Goal: Obtain resource: Obtain resource

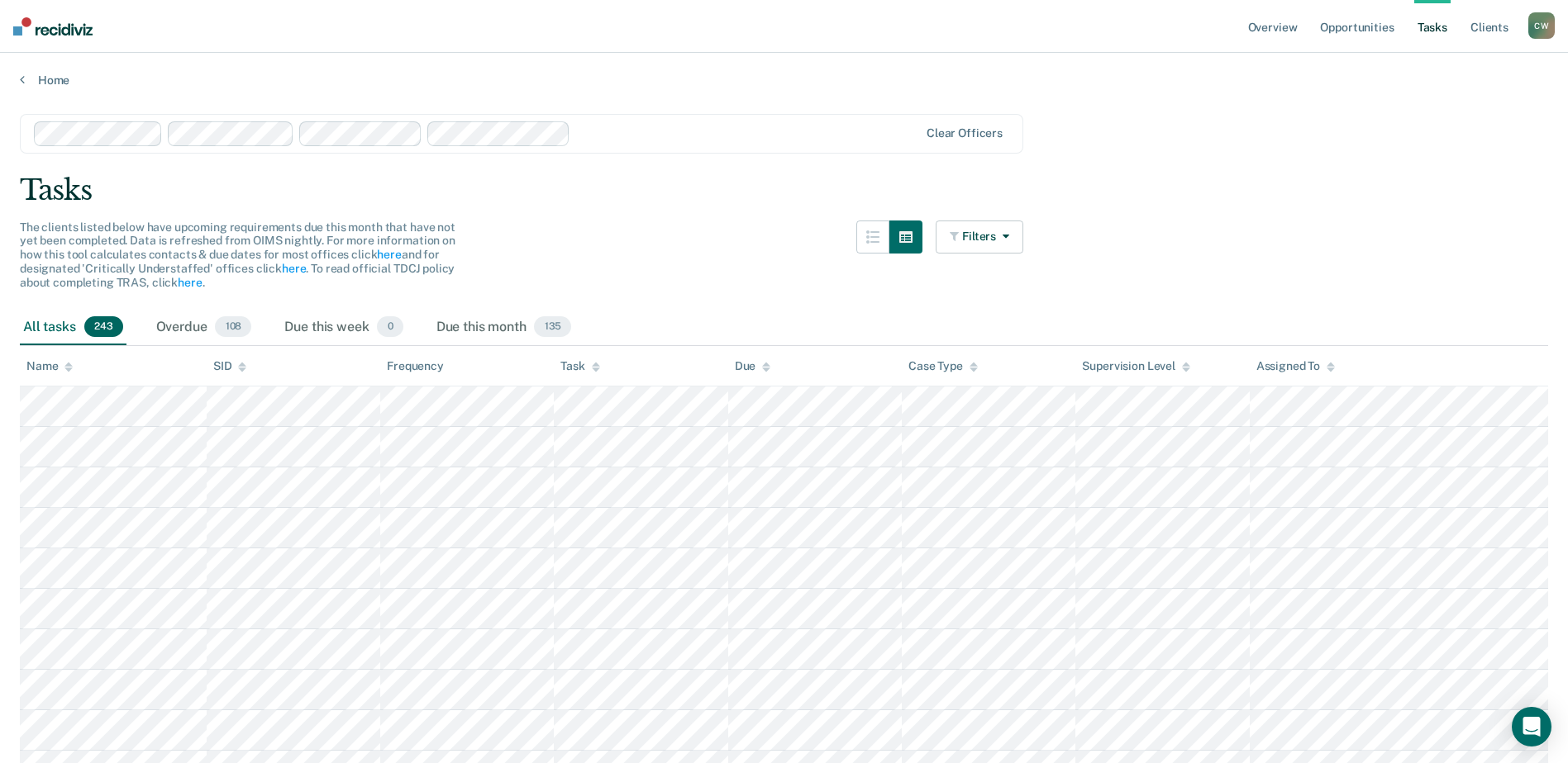
click at [1202, 203] on div "Tasks" at bounding box center [783, 190] width 1528 height 34
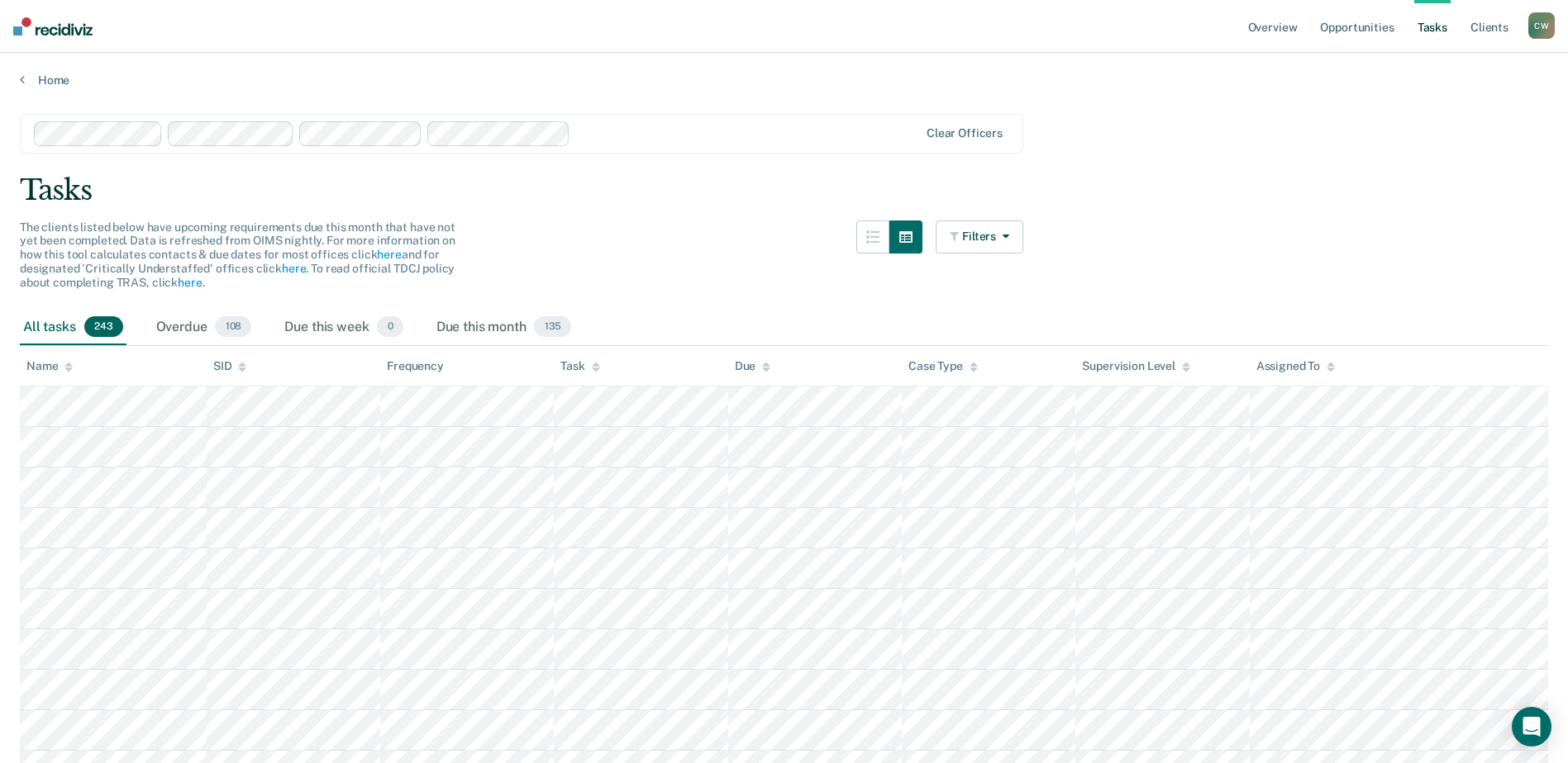
drag, startPoint x: 1304, startPoint y: 222, endPoint x: 1294, endPoint y: 222, distance: 10.0
click at [67, 366] on icon at bounding box center [68, 364] width 8 height 4
click at [69, 366] on icon at bounding box center [68, 364] width 8 height 4
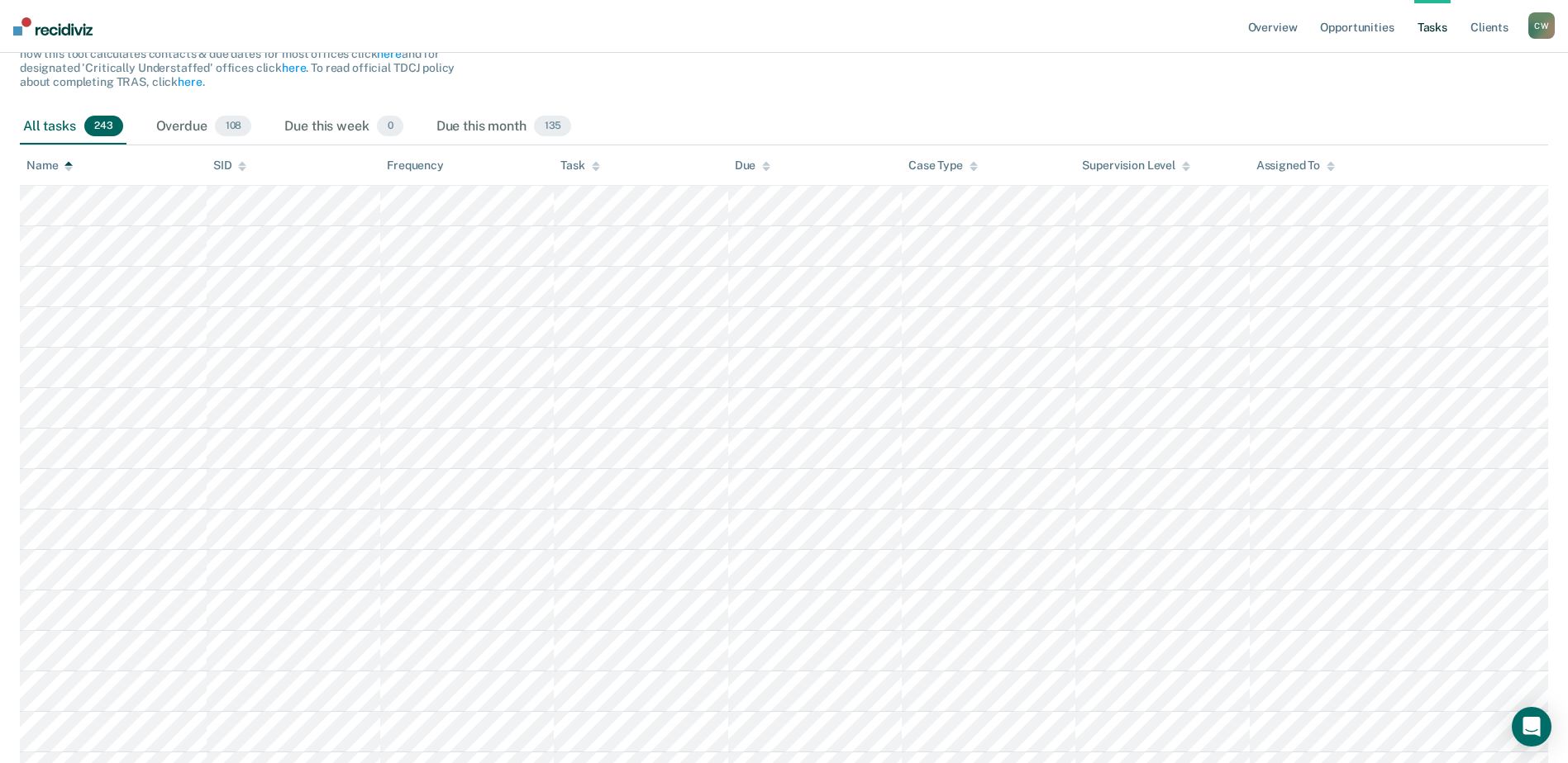
scroll to position [0, 0]
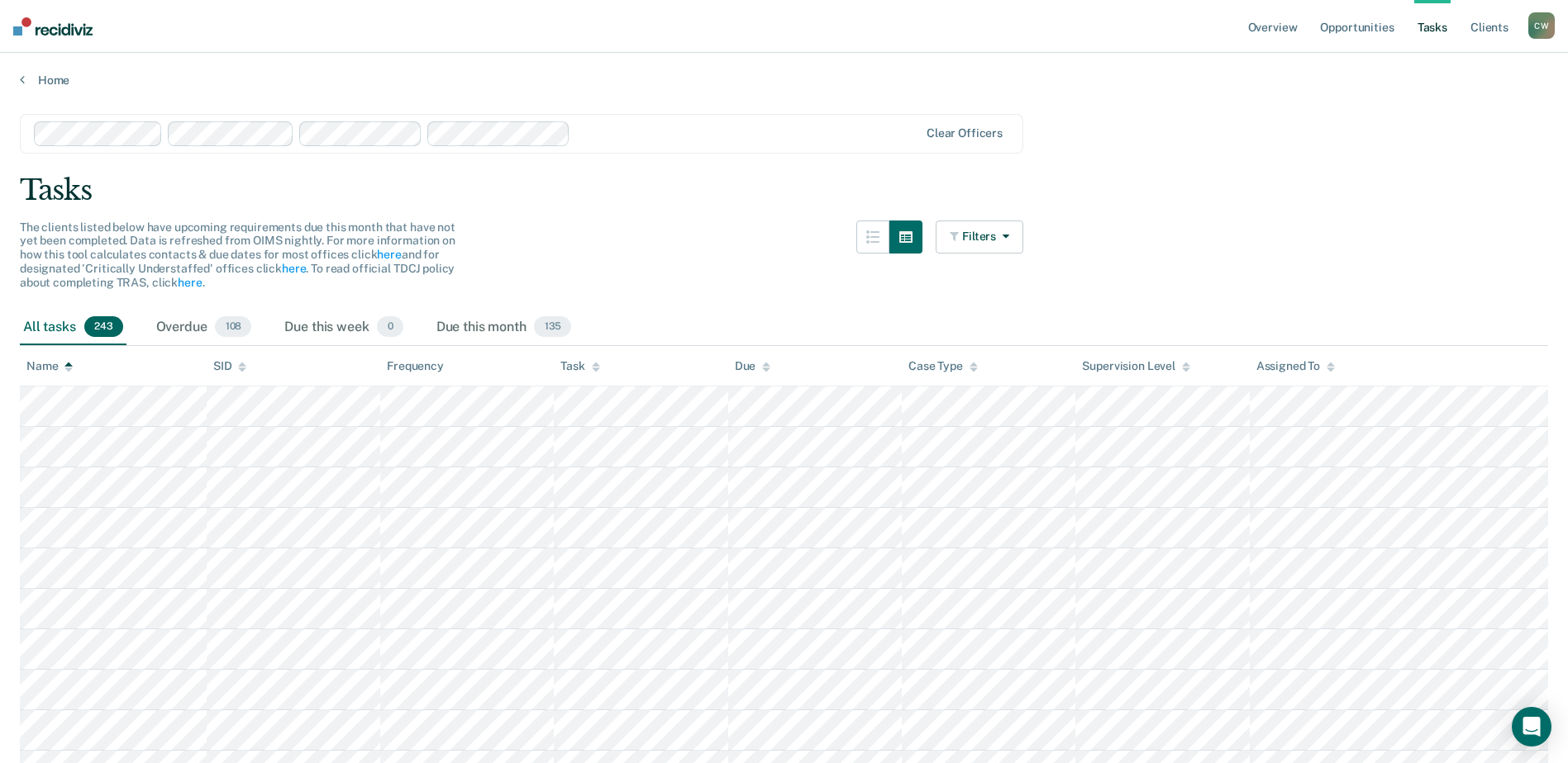
click at [1333, 366] on icon at bounding box center [1330, 364] width 8 height 4
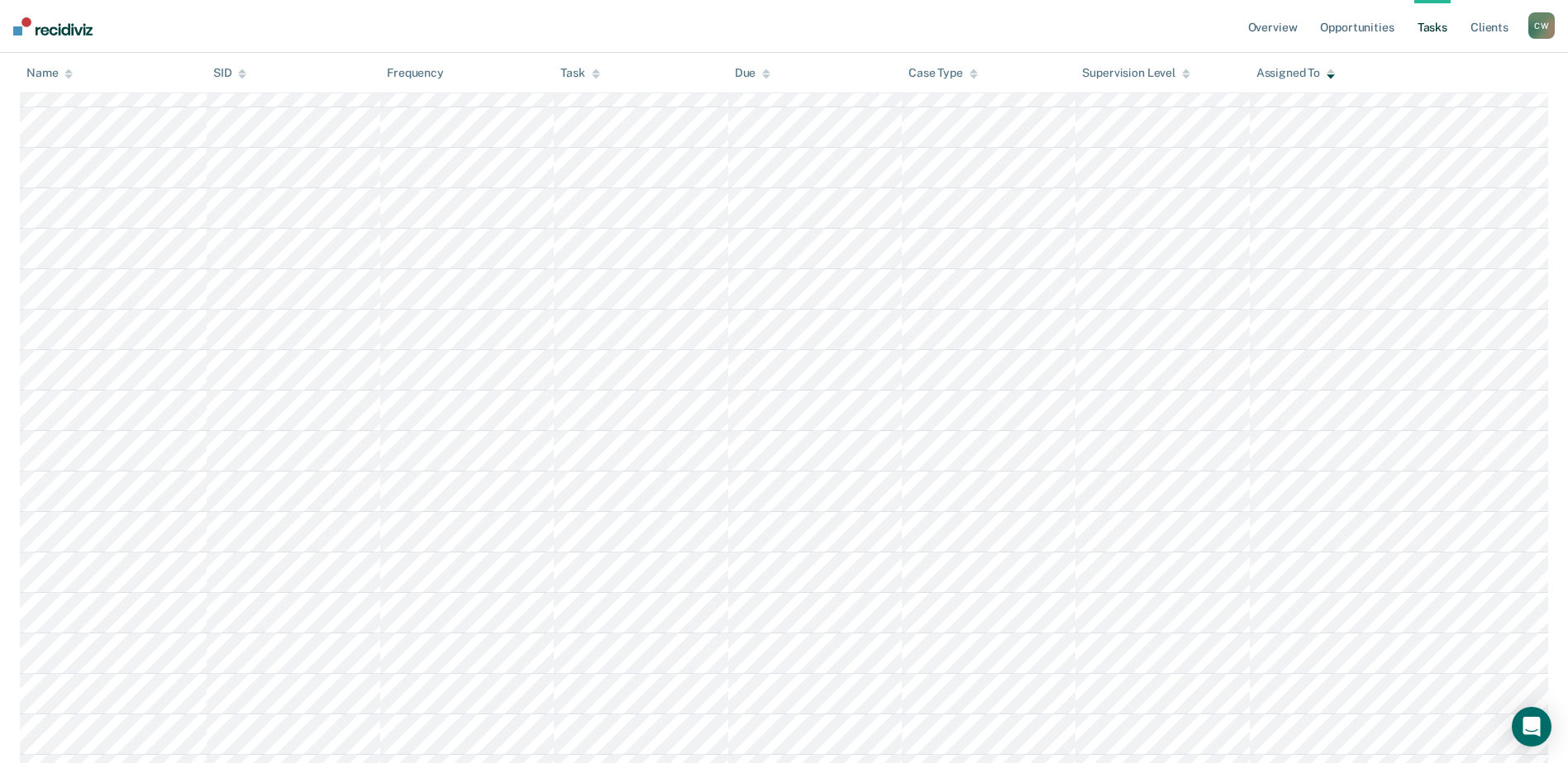
scroll to position [5121, 0]
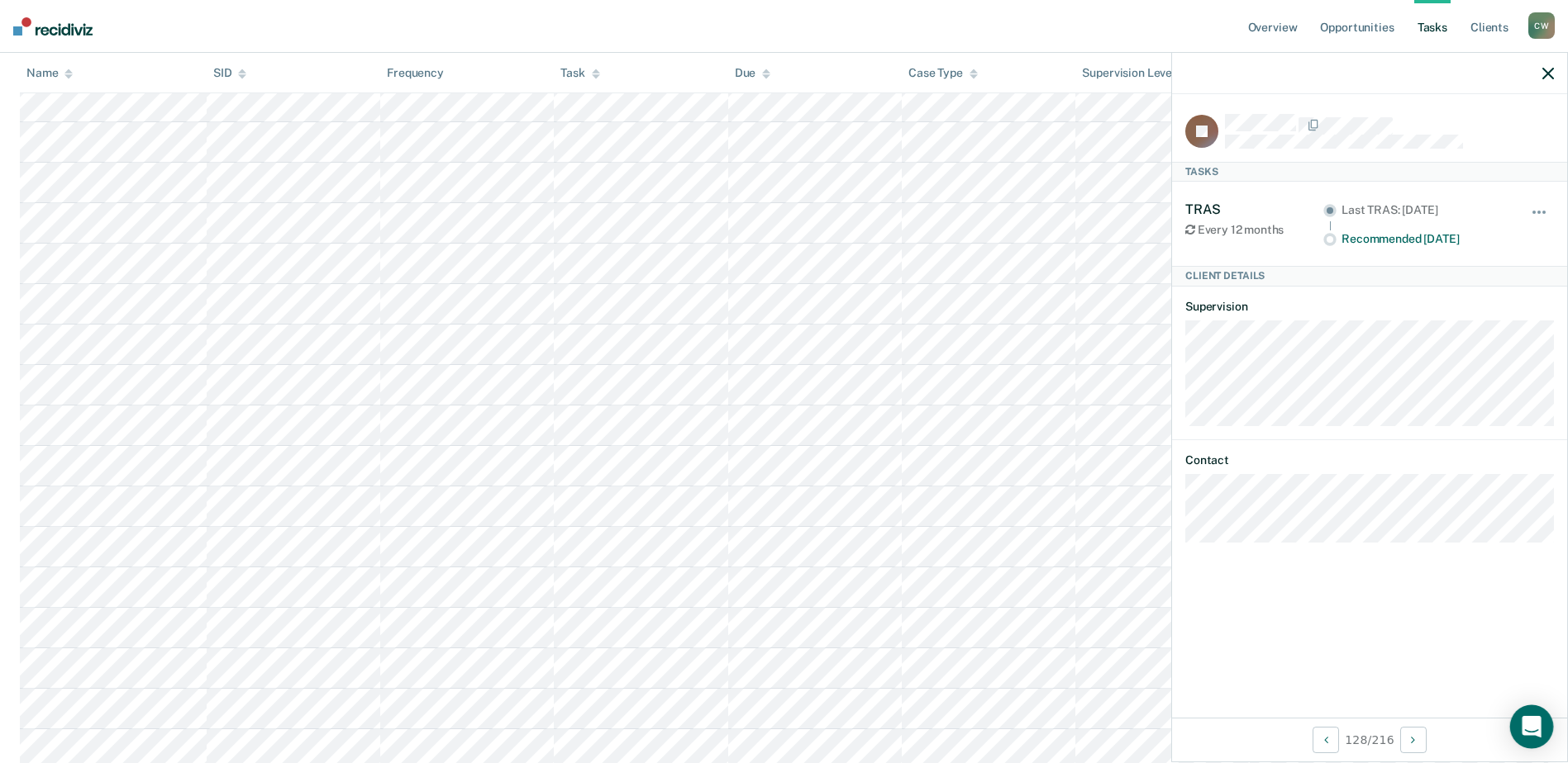
click at [1529, 725] on icon "Open Intercom Messenger" at bounding box center [1530, 727] width 19 height 21
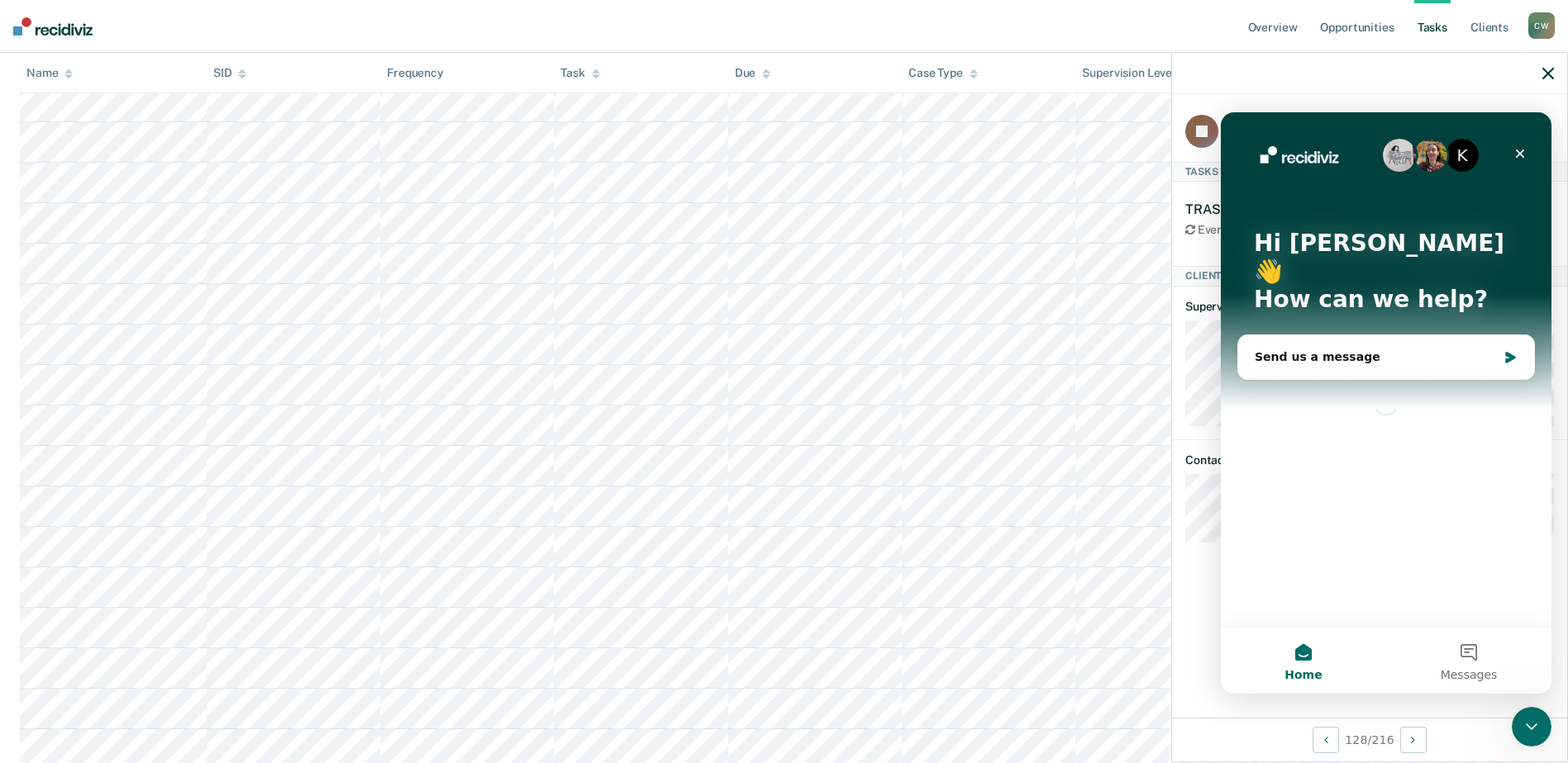
scroll to position [0, 0]
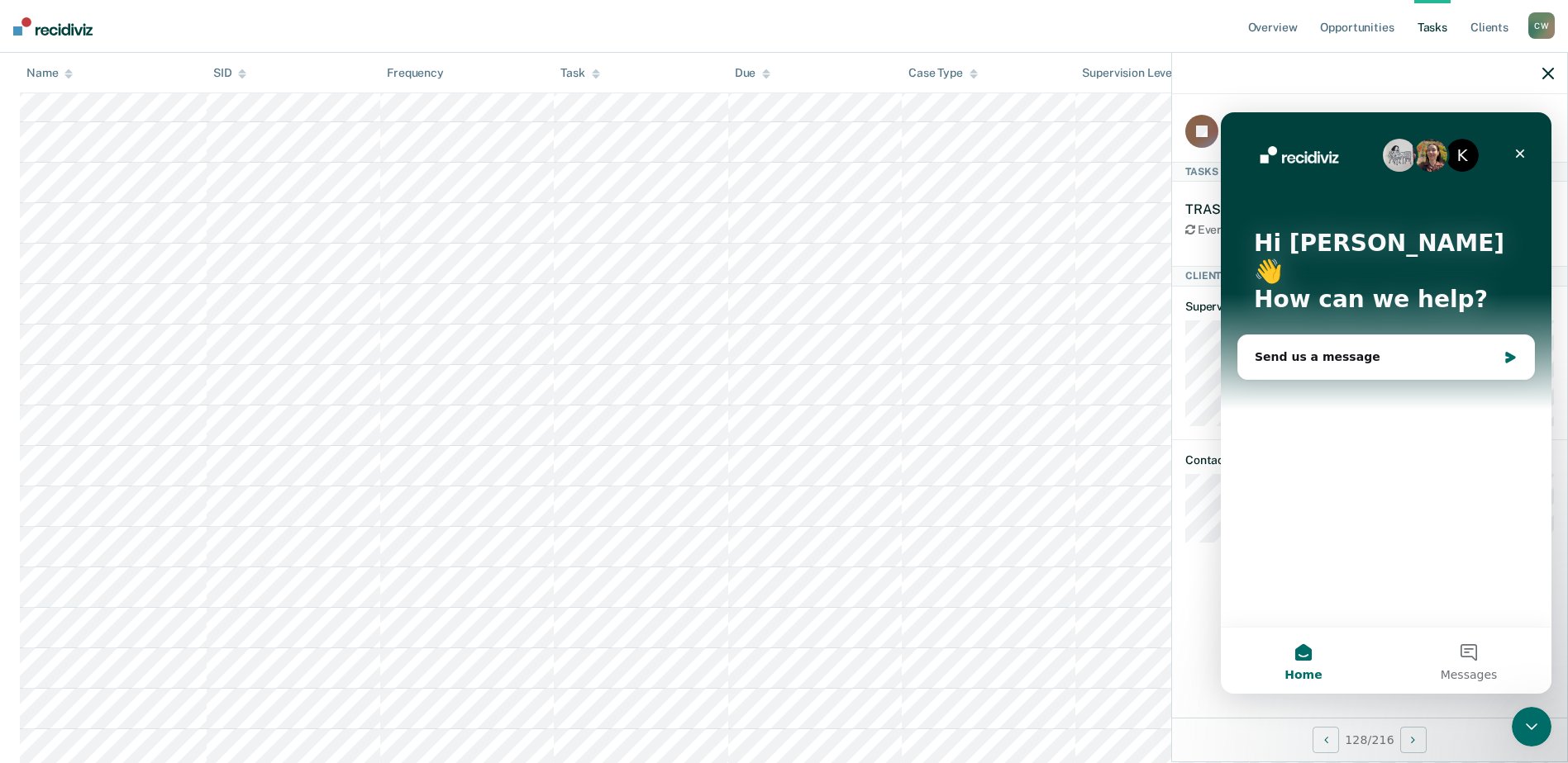
click at [1200, 619] on div "JA Tasks TRAS Every 12 months Last TRAS: [DATE] Recommended [DATE] Hide from ta…" at bounding box center [1370, 406] width 395 height 624
click at [1523, 152] on icon "Close" at bounding box center [1520, 154] width 13 height 13
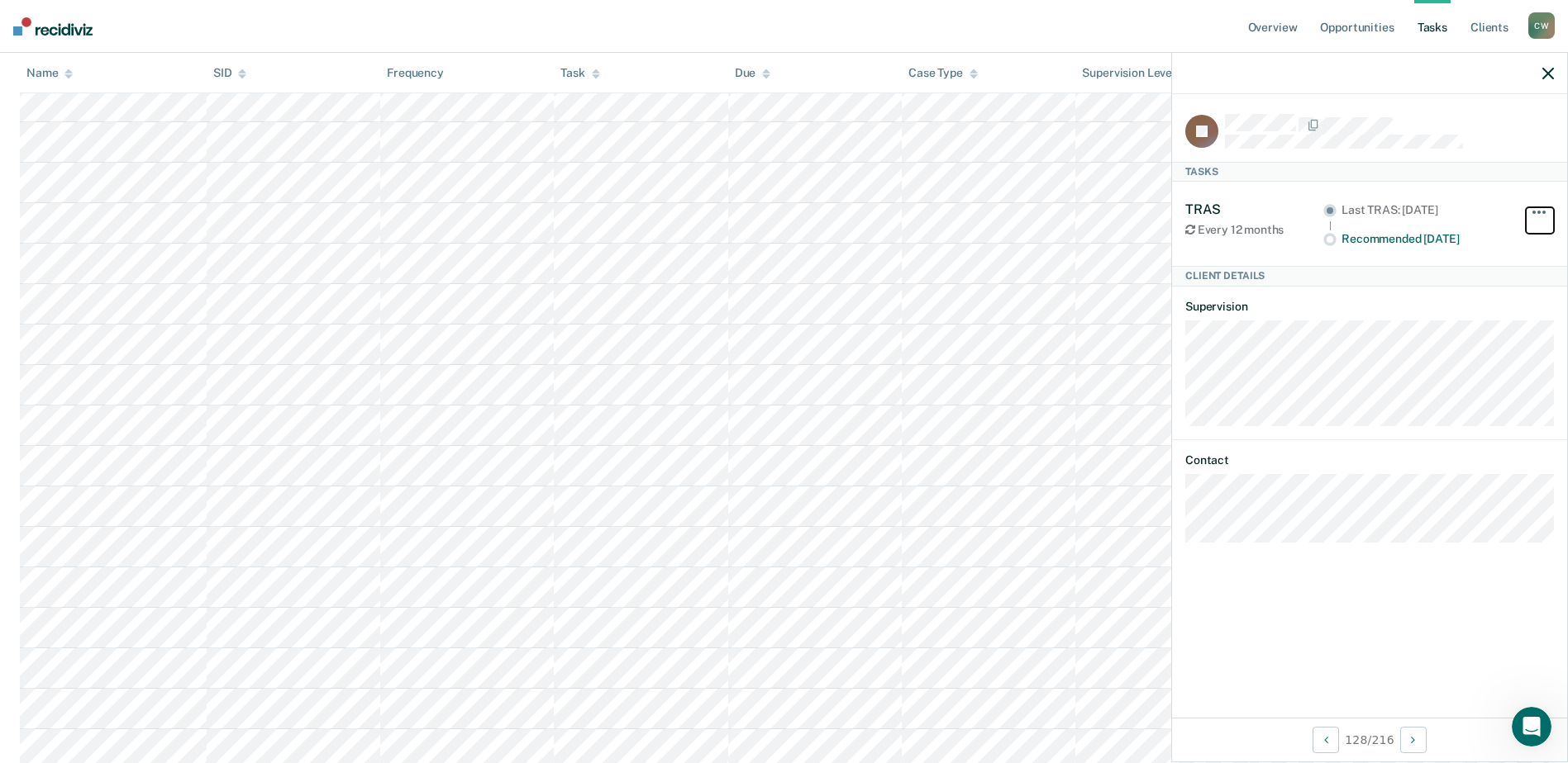
click at [1540, 207] on button "button" at bounding box center [1539, 221] width 28 height 27
click at [1504, 113] on div "JA Tasks TRAS Every 12 months Last TRAS: [DATE] Recommended [DATE] Hide from ta…" at bounding box center [1370, 406] width 395 height 624
click at [1544, 71] on icon "button" at bounding box center [1547, 73] width 12 height 12
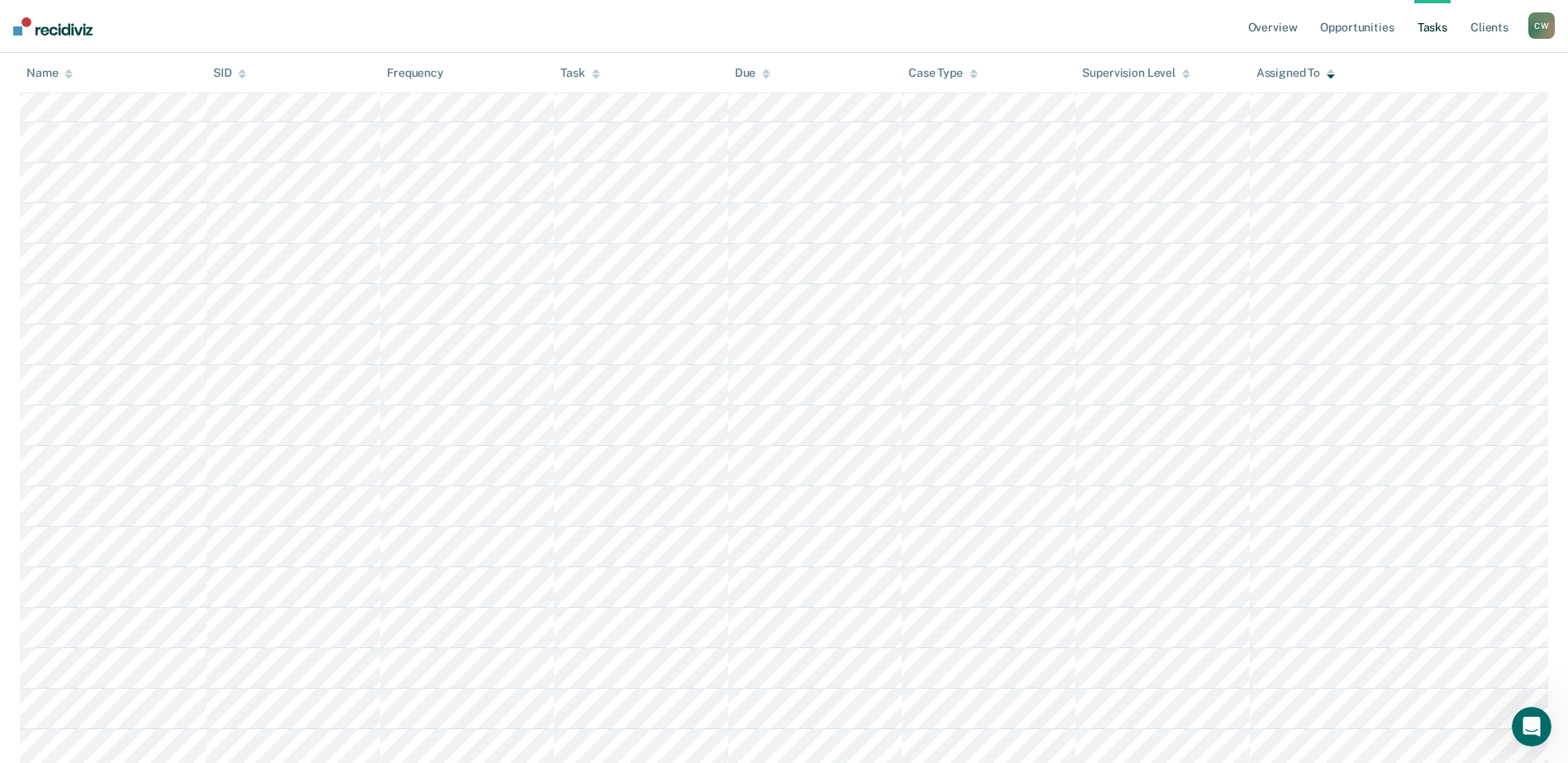
scroll to position [2644, 0]
click at [1427, 25] on link "Tasks" at bounding box center [1432, 26] width 37 height 53
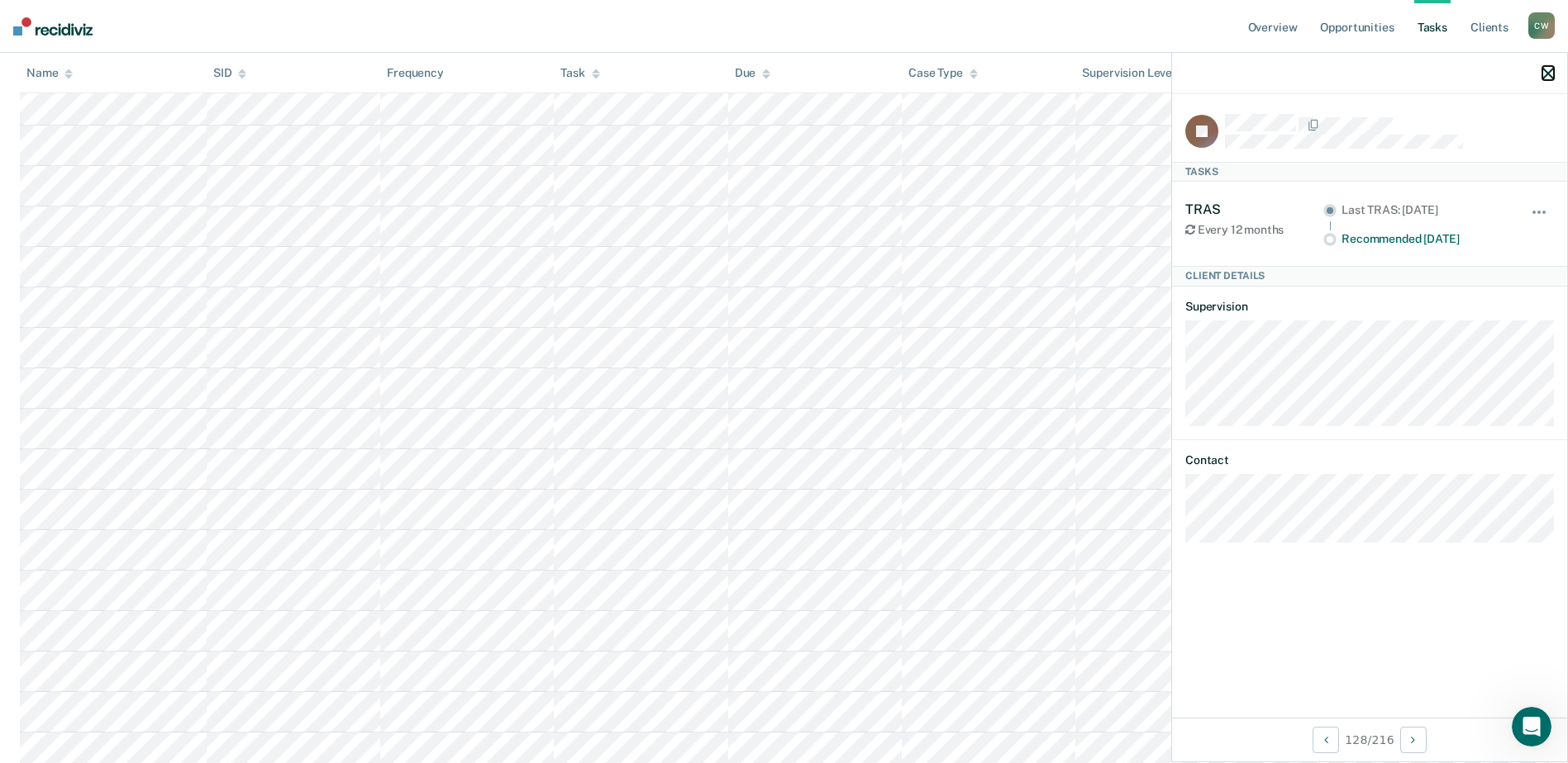
click at [1550, 72] on icon "button" at bounding box center [1547, 73] width 12 height 12
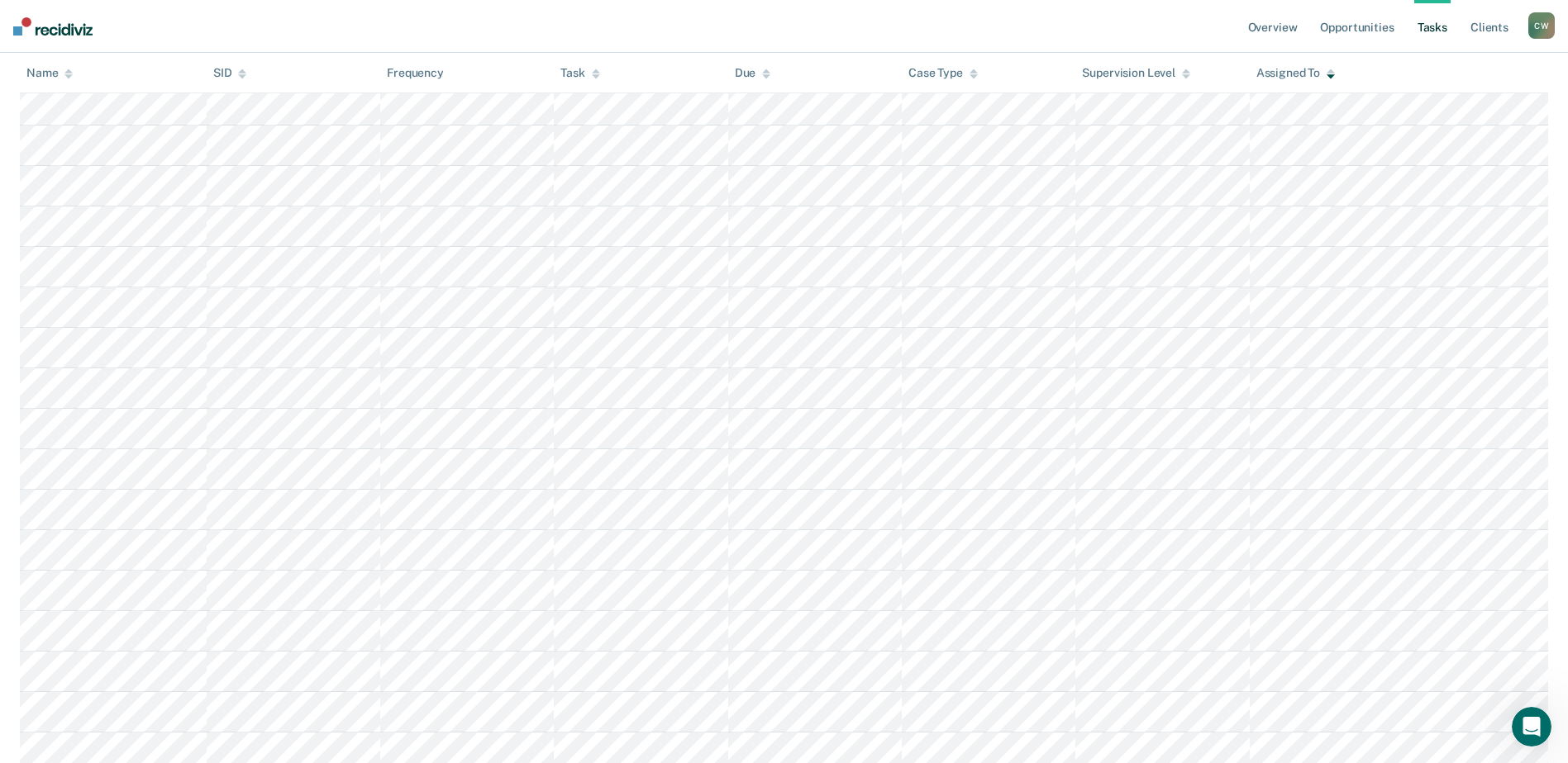
click at [1446, 29] on link "Tasks" at bounding box center [1432, 26] width 37 height 53
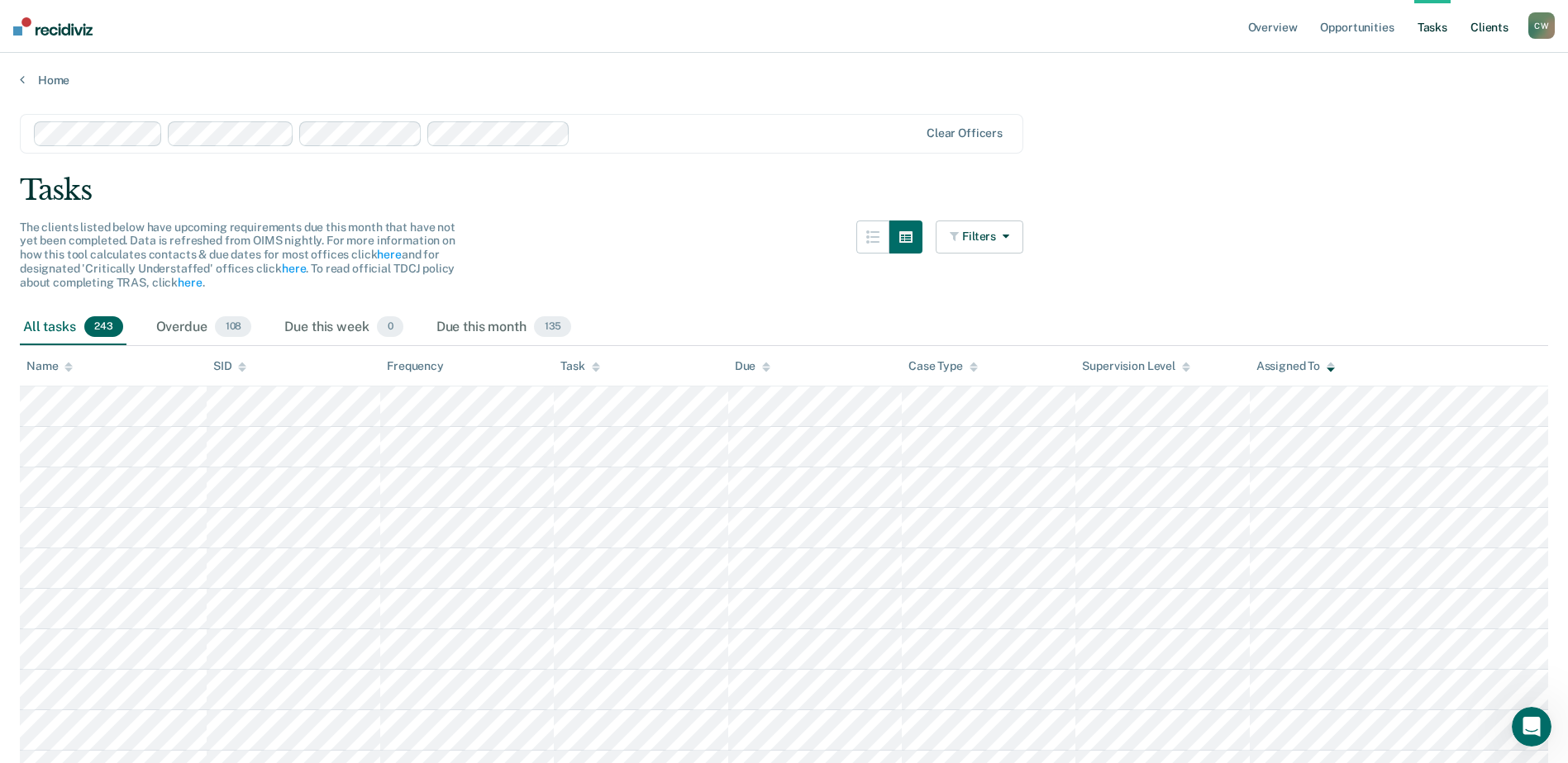
click at [1494, 33] on link "Client s" at bounding box center [1489, 26] width 45 height 53
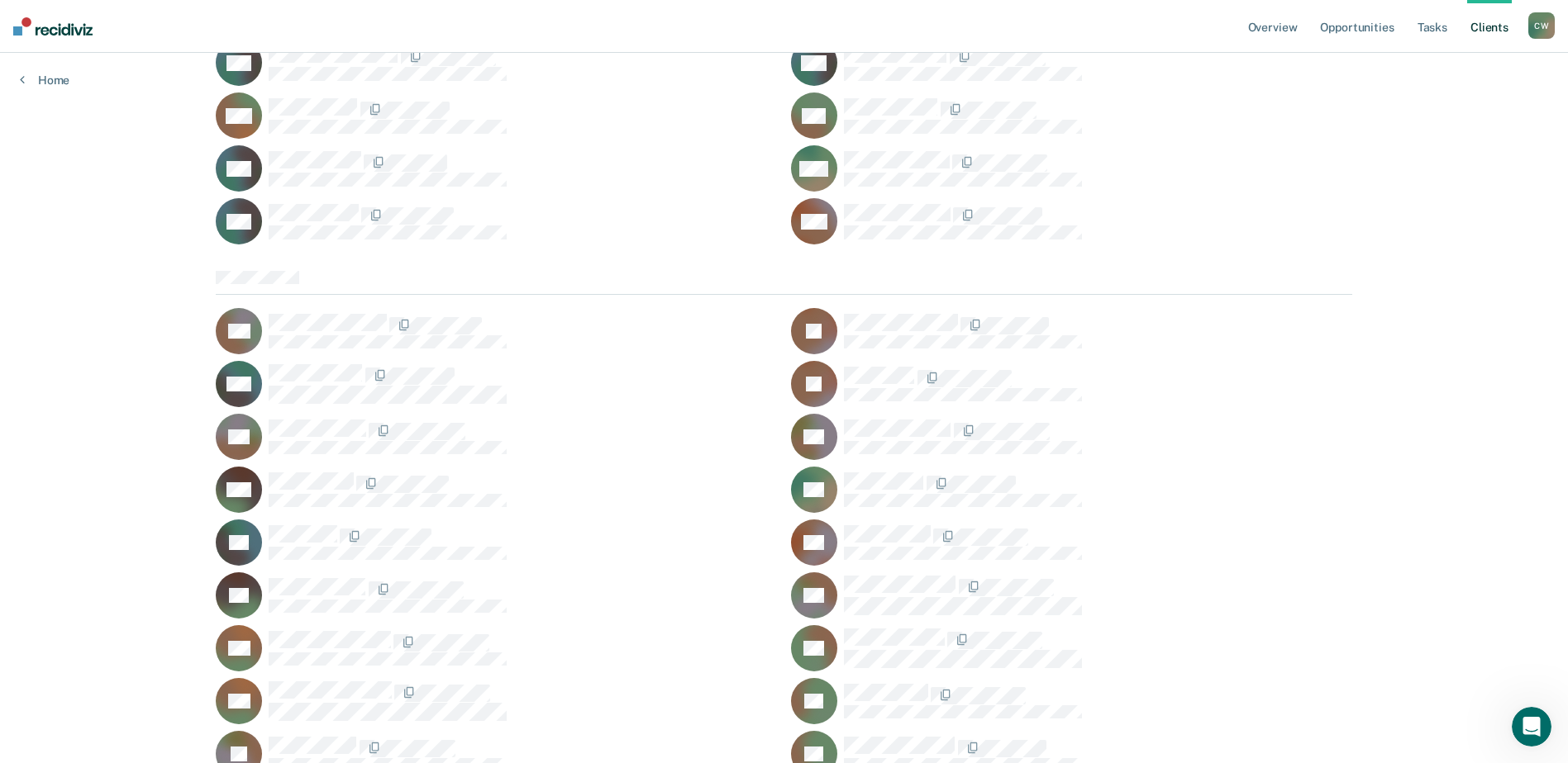
scroll to position [4213, 0]
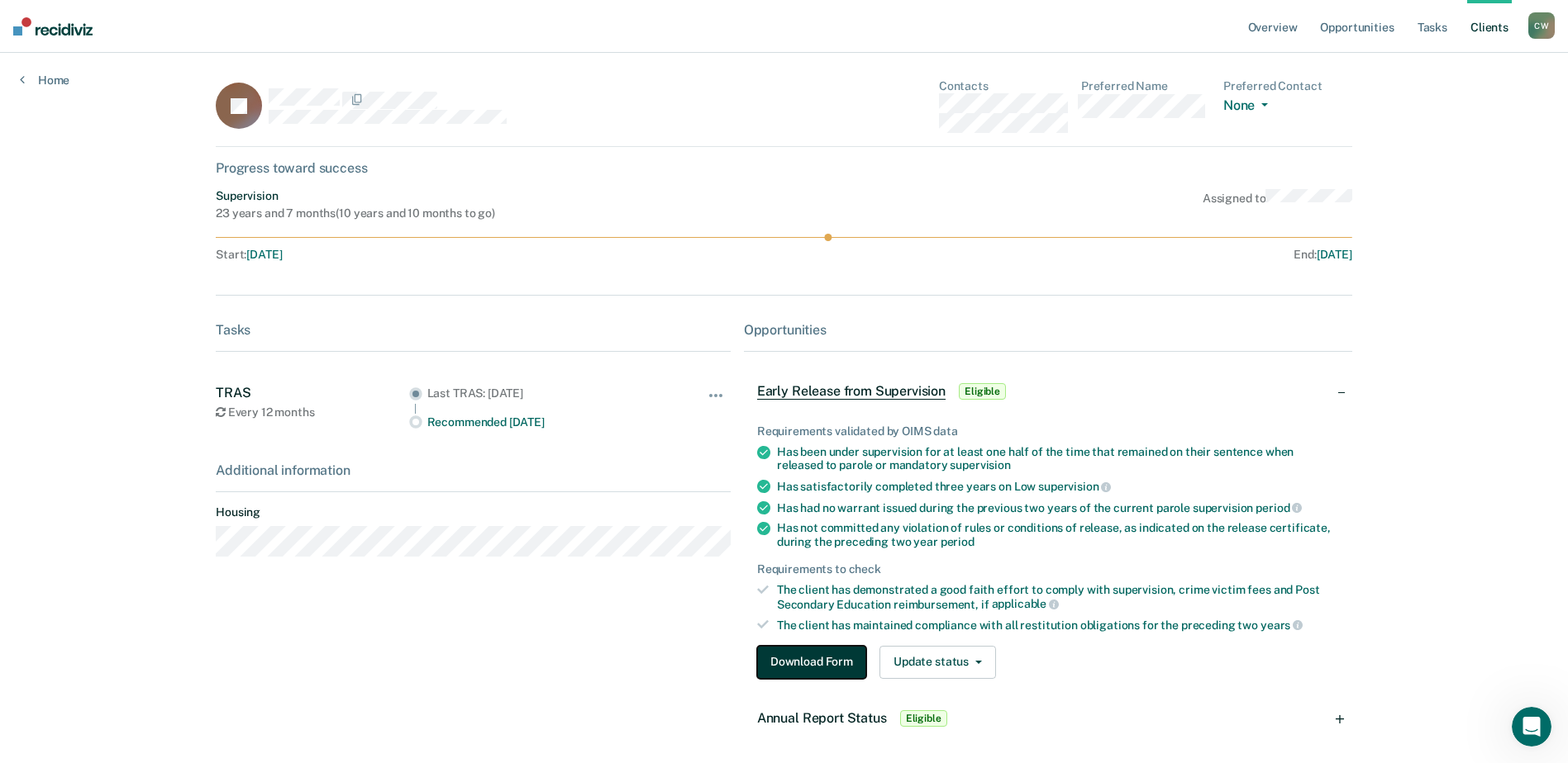
click at [812, 661] on button "Download Form" at bounding box center [812, 662] width 109 height 33
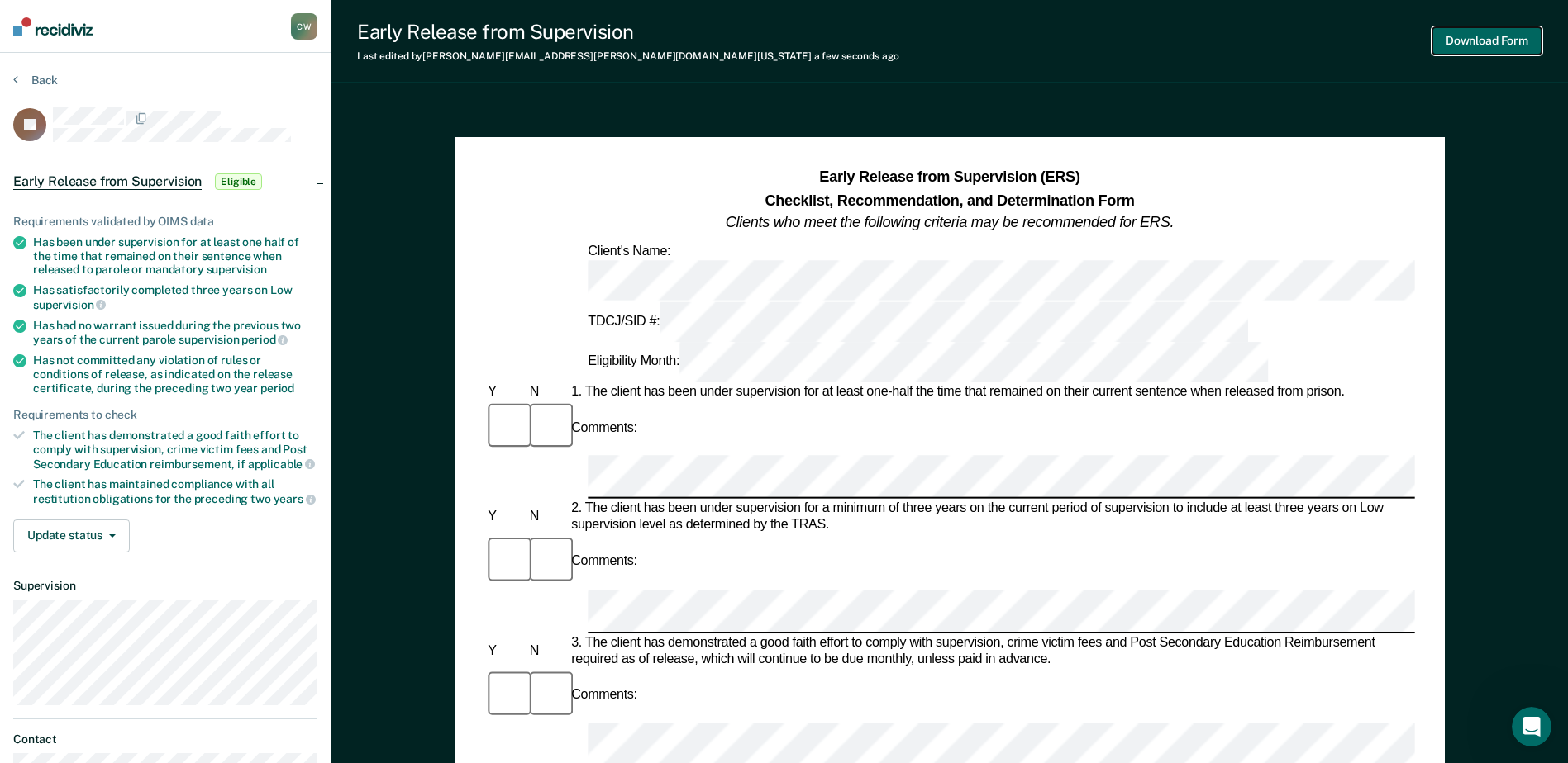
click at [1502, 44] on button "Download Form" at bounding box center [1487, 41] width 109 height 28
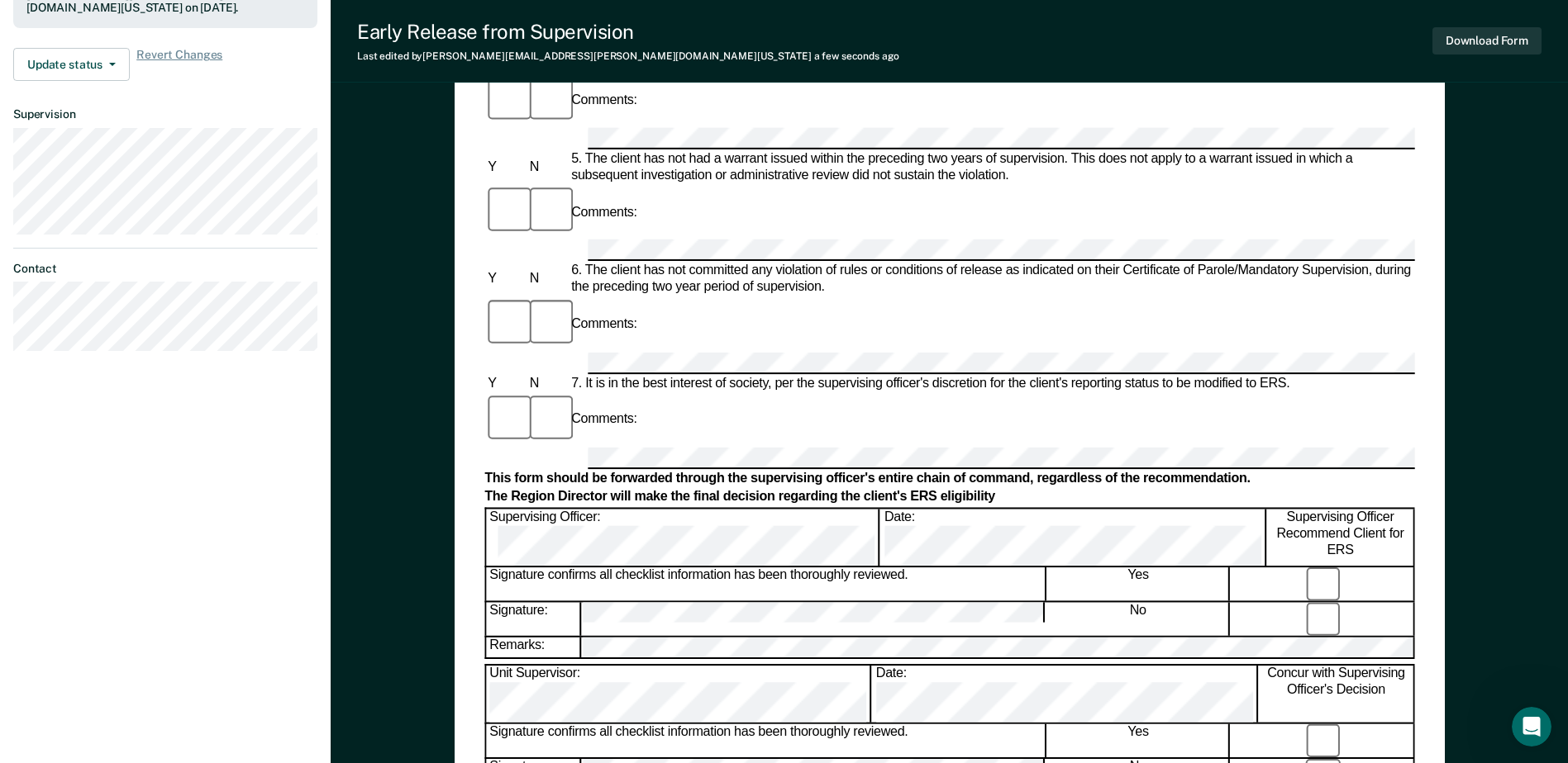
scroll to position [544, 0]
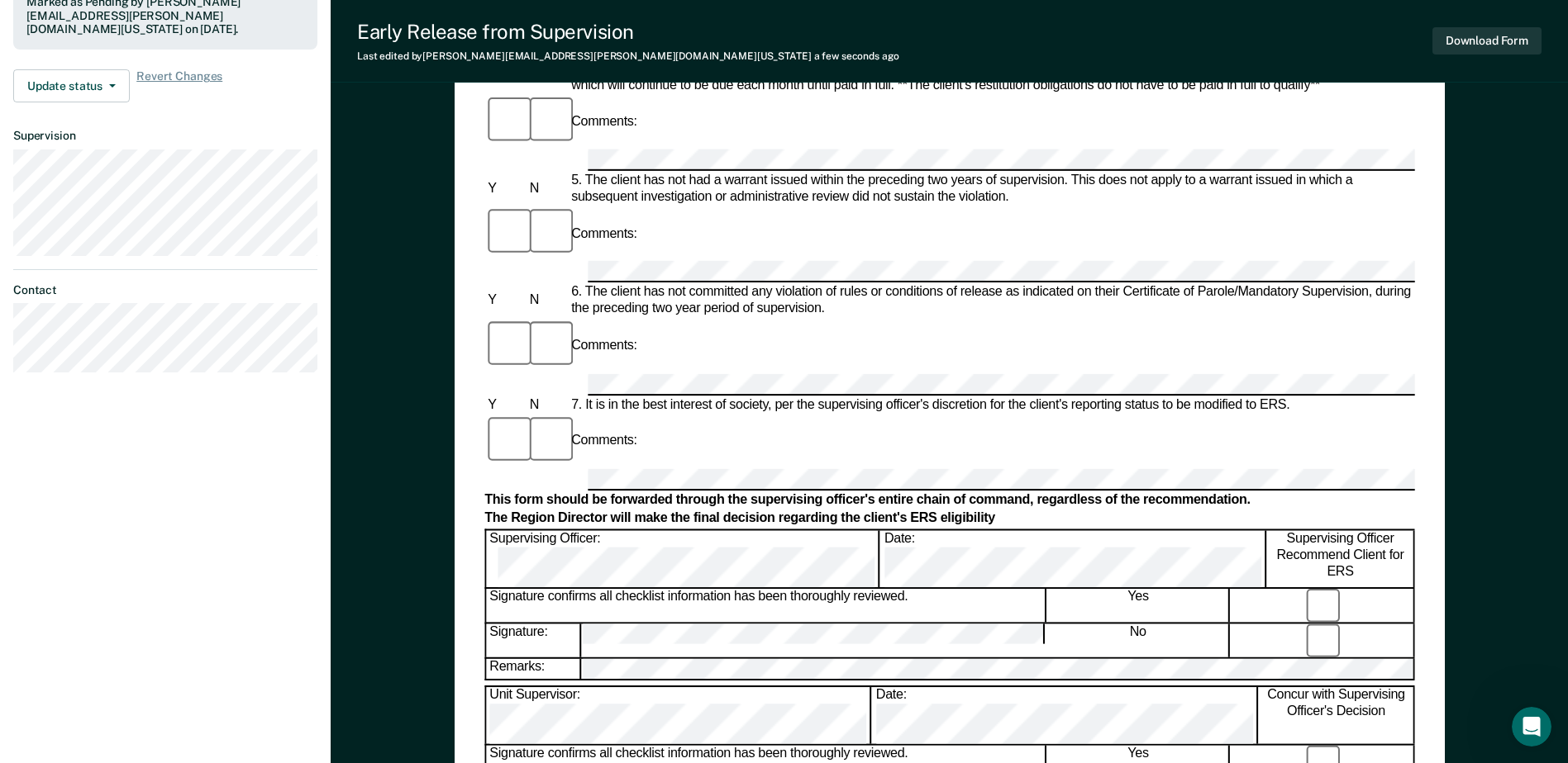
click at [1519, 156] on div "Early Release from Supervision (ERS) Checklist, Recommendation, and Determinati…" at bounding box center [949, 284] width 1237 height 1453
click at [1495, 50] on button "Download Form" at bounding box center [1487, 41] width 109 height 28
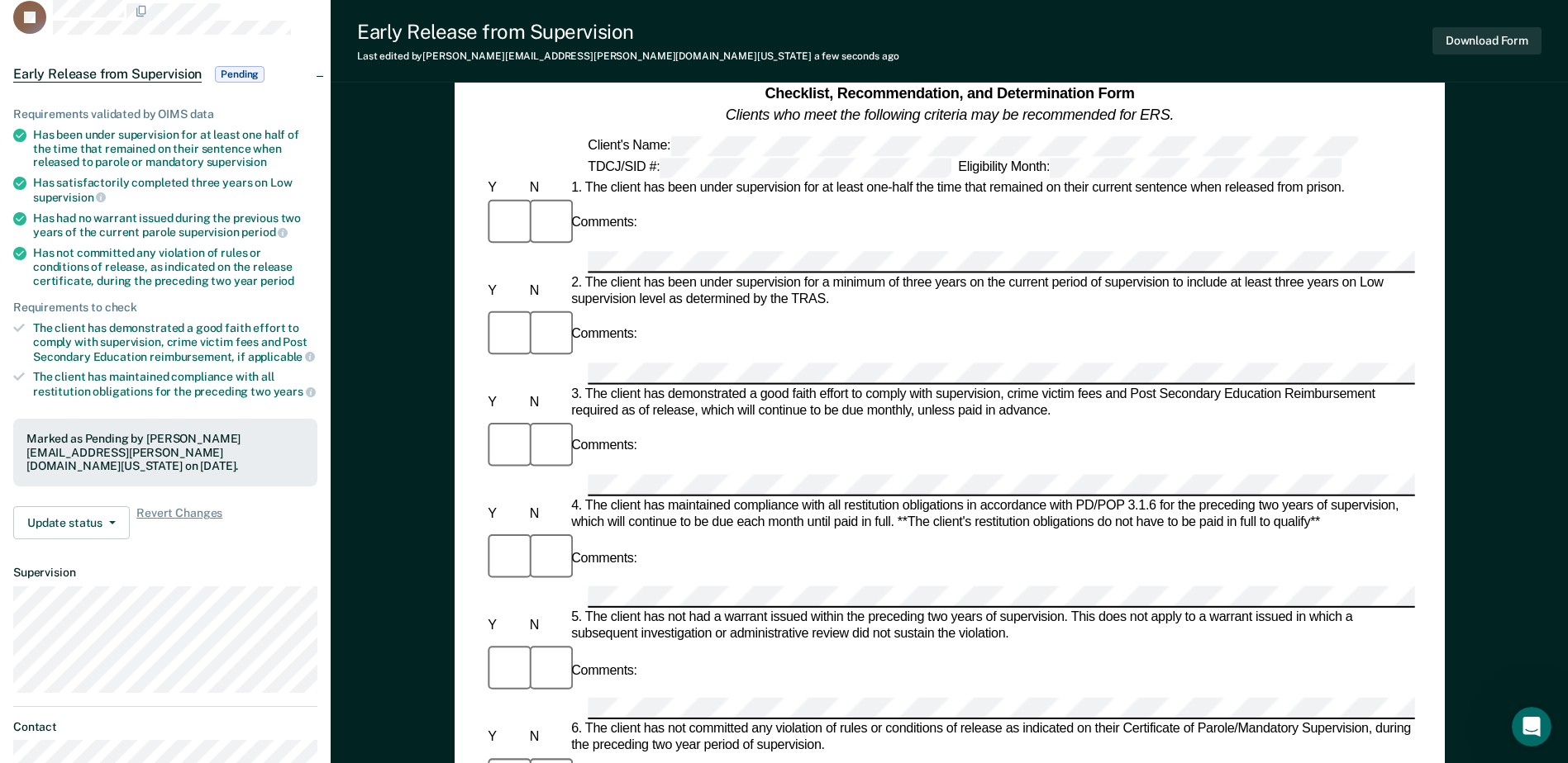
scroll to position [0, 0]
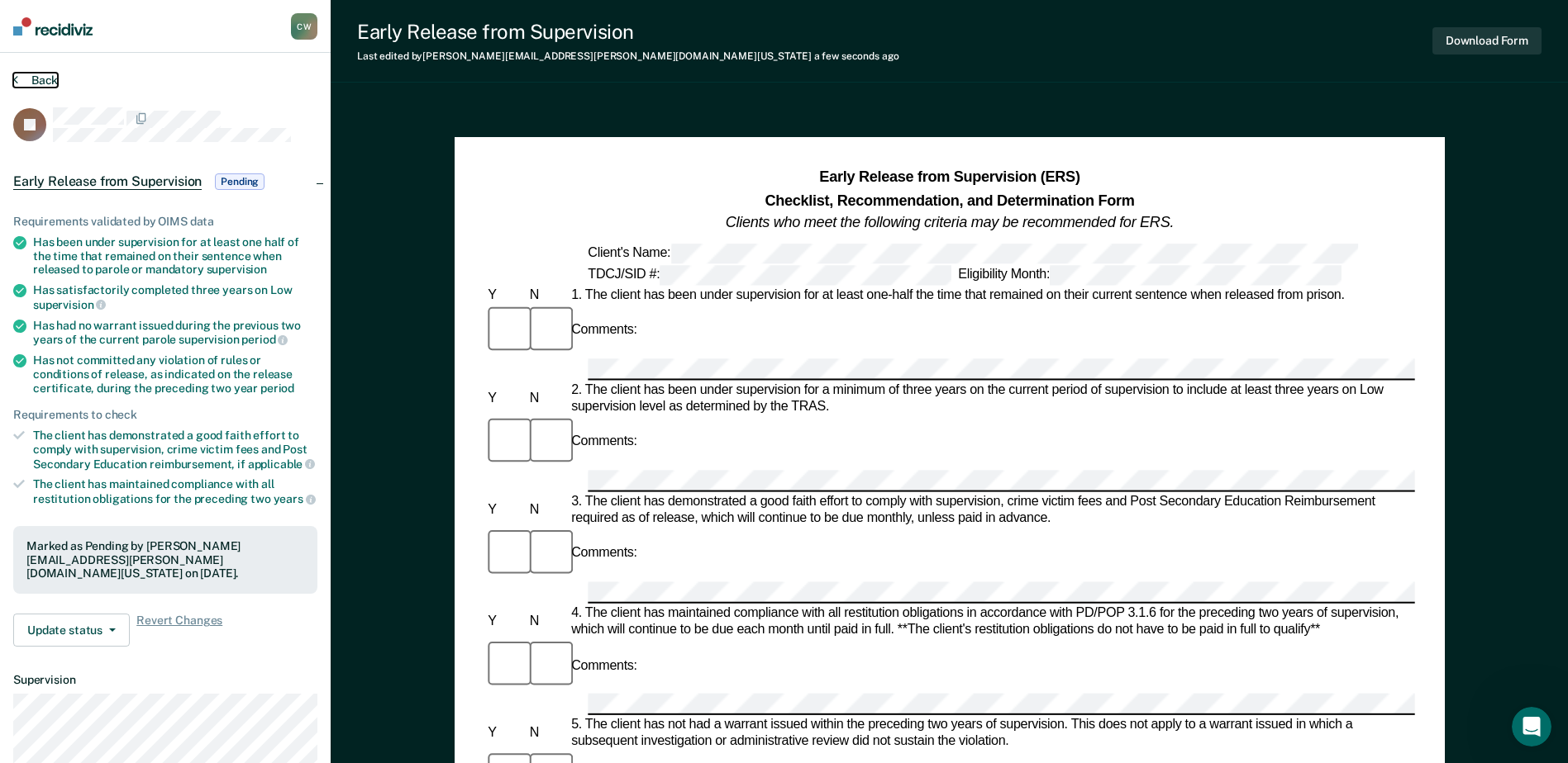
click at [37, 82] on button "Back" at bounding box center [36, 80] width 45 height 15
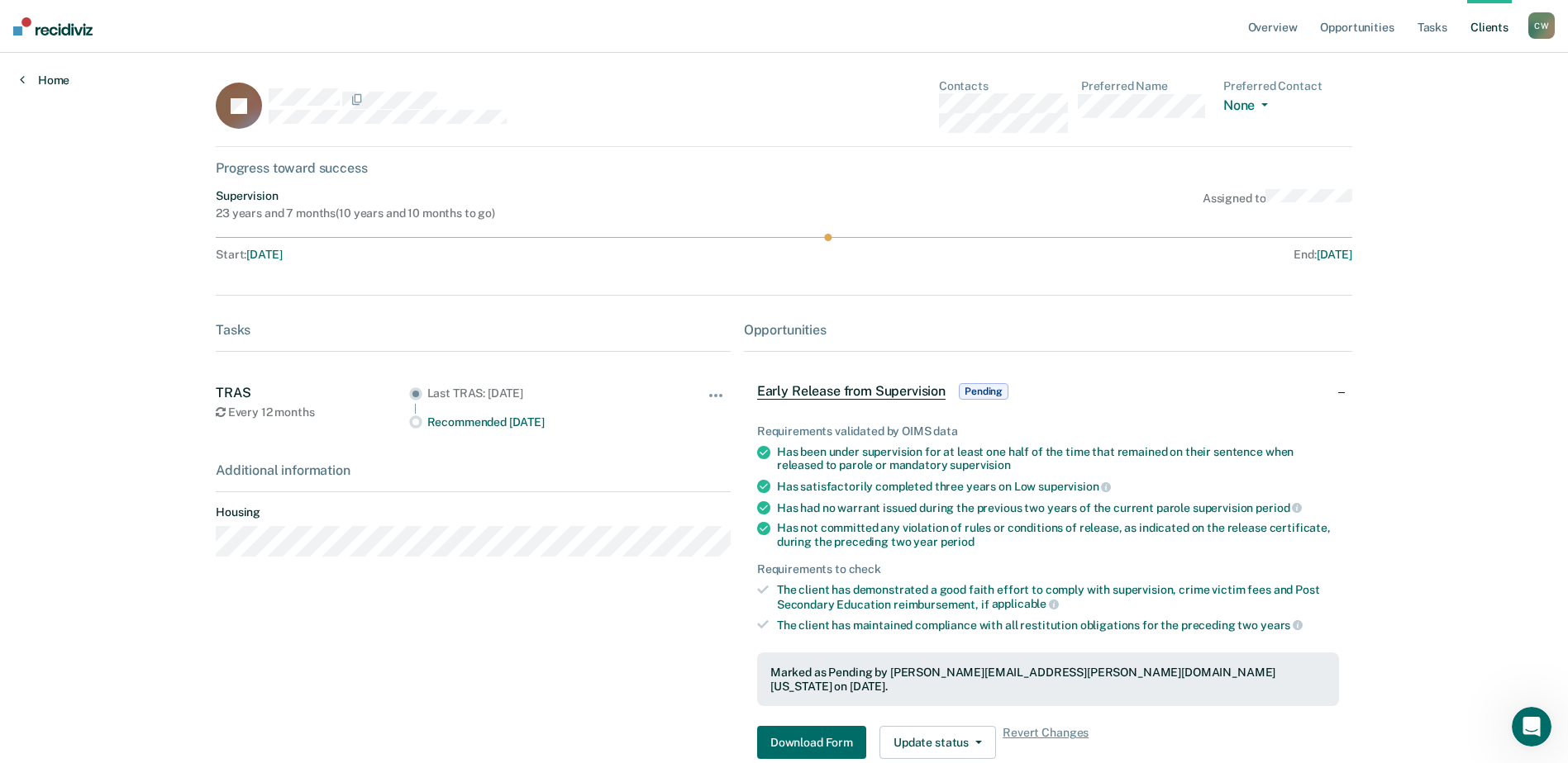
click at [48, 82] on link "Home" at bounding box center [44, 80] width 49 height 15
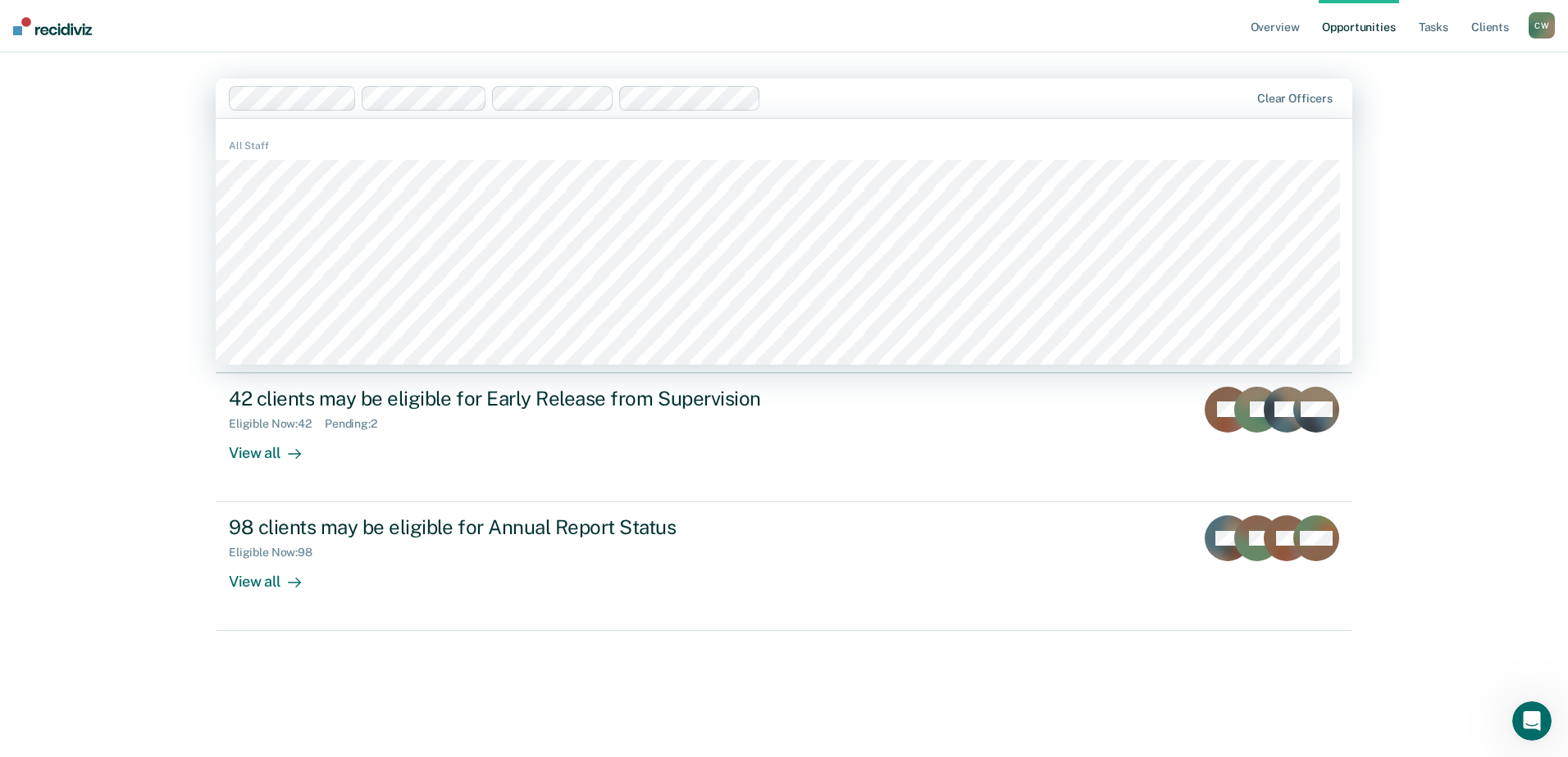
click at [1440, 239] on div "Overview Opportunities Tasks Client s [PERSON_NAME] [PERSON_NAME] Profile How i…" at bounding box center [784, 378] width 1568 height 757
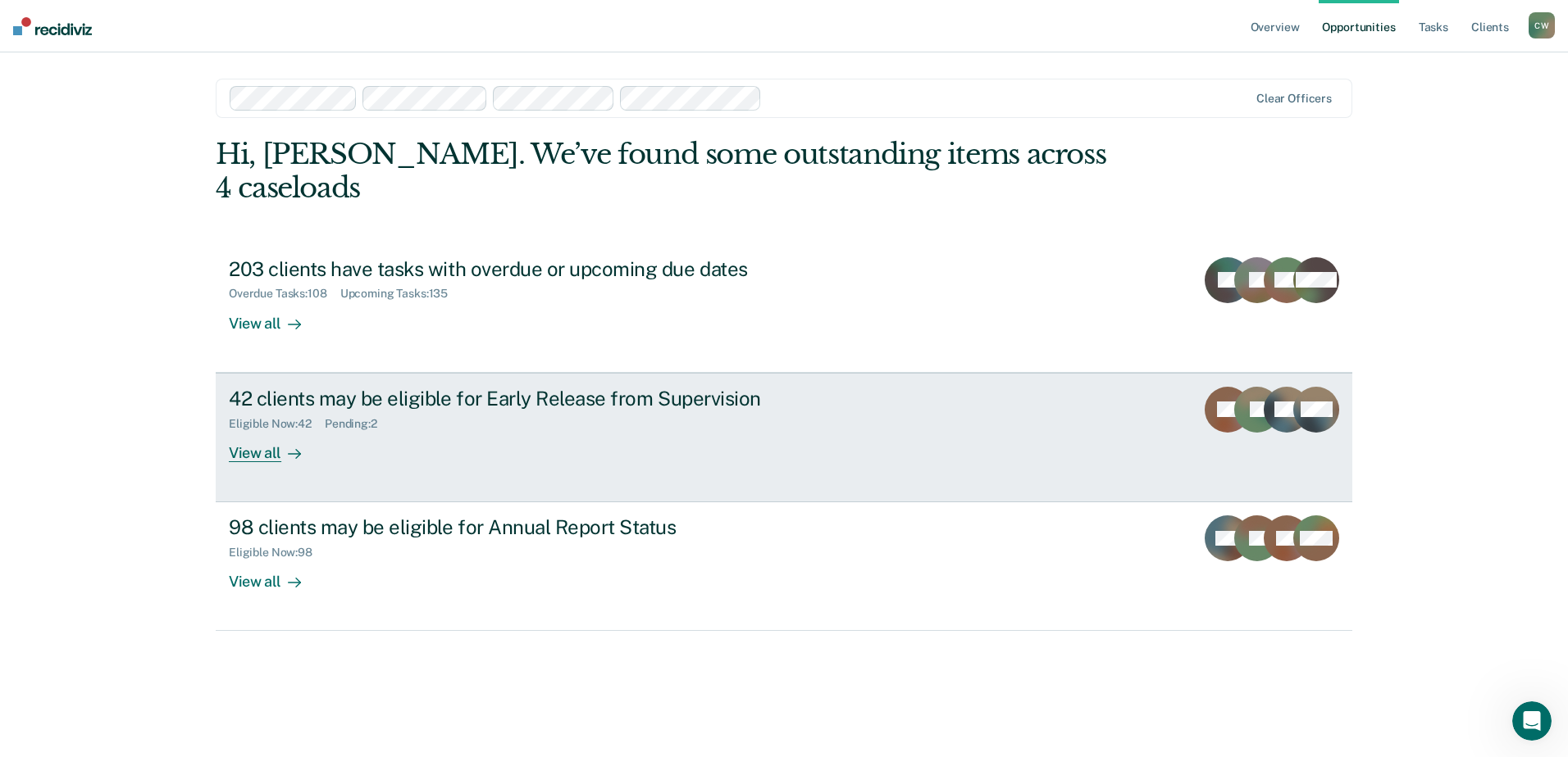
click at [530, 427] on div "42 clients may be eligible for Early Release from Supervision Eligible Now : 42…" at bounding box center [536, 424] width 615 height 75
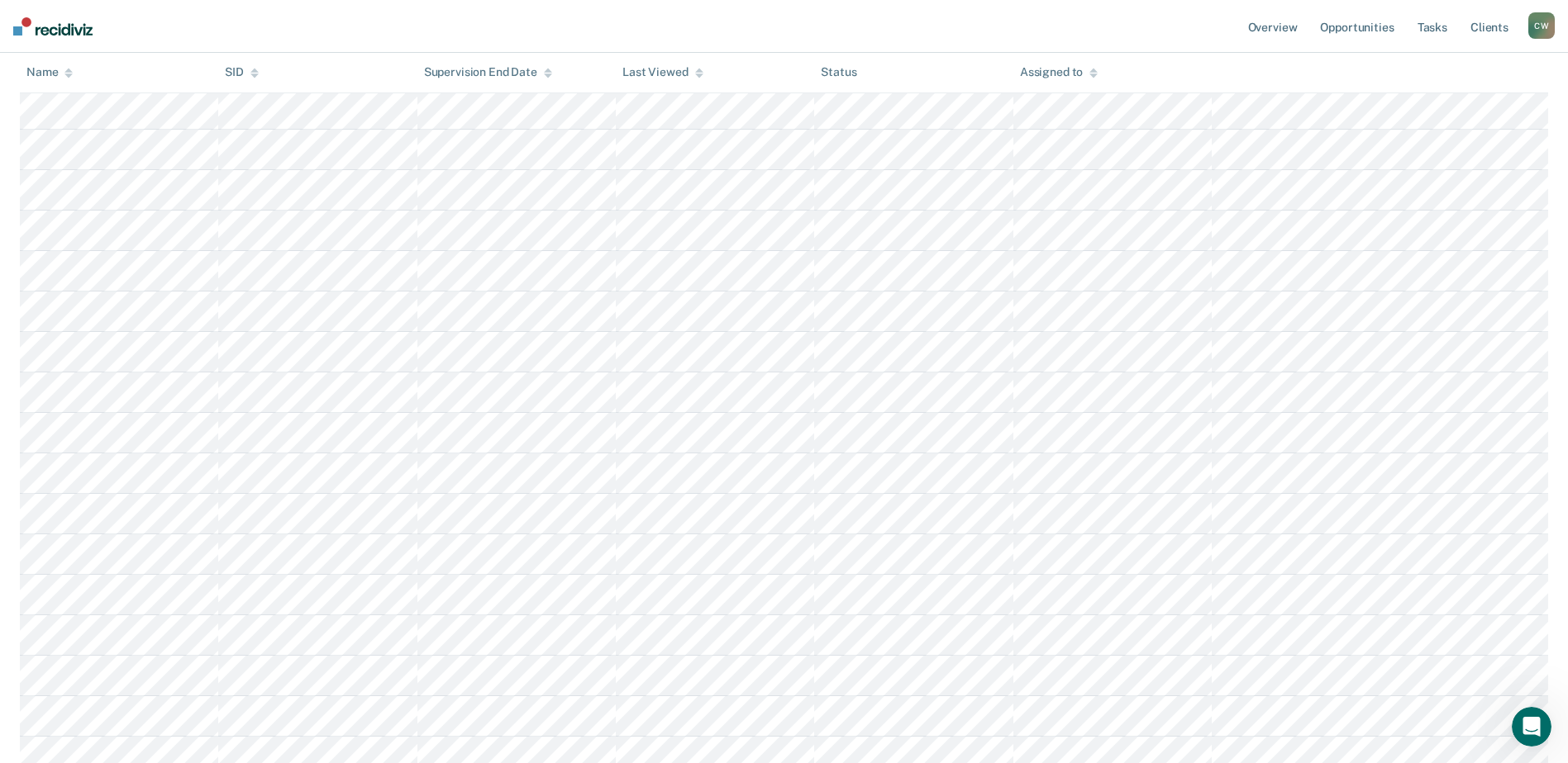
scroll to position [399, 0]
click at [1090, 78] on icon at bounding box center [1093, 73] width 8 height 11
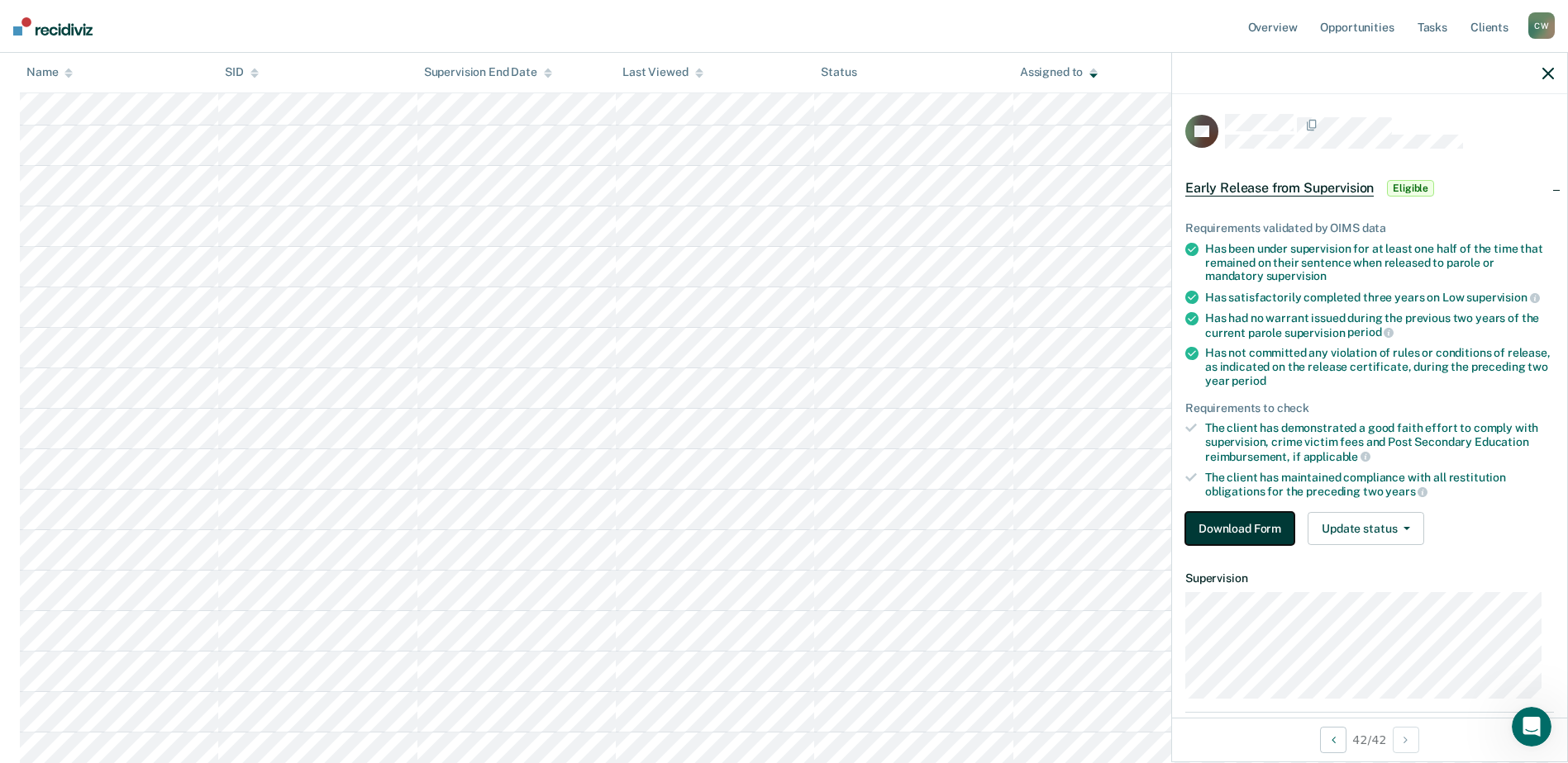
click at [1263, 517] on button "Download Form" at bounding box center [1240, 528] width 109 height 33
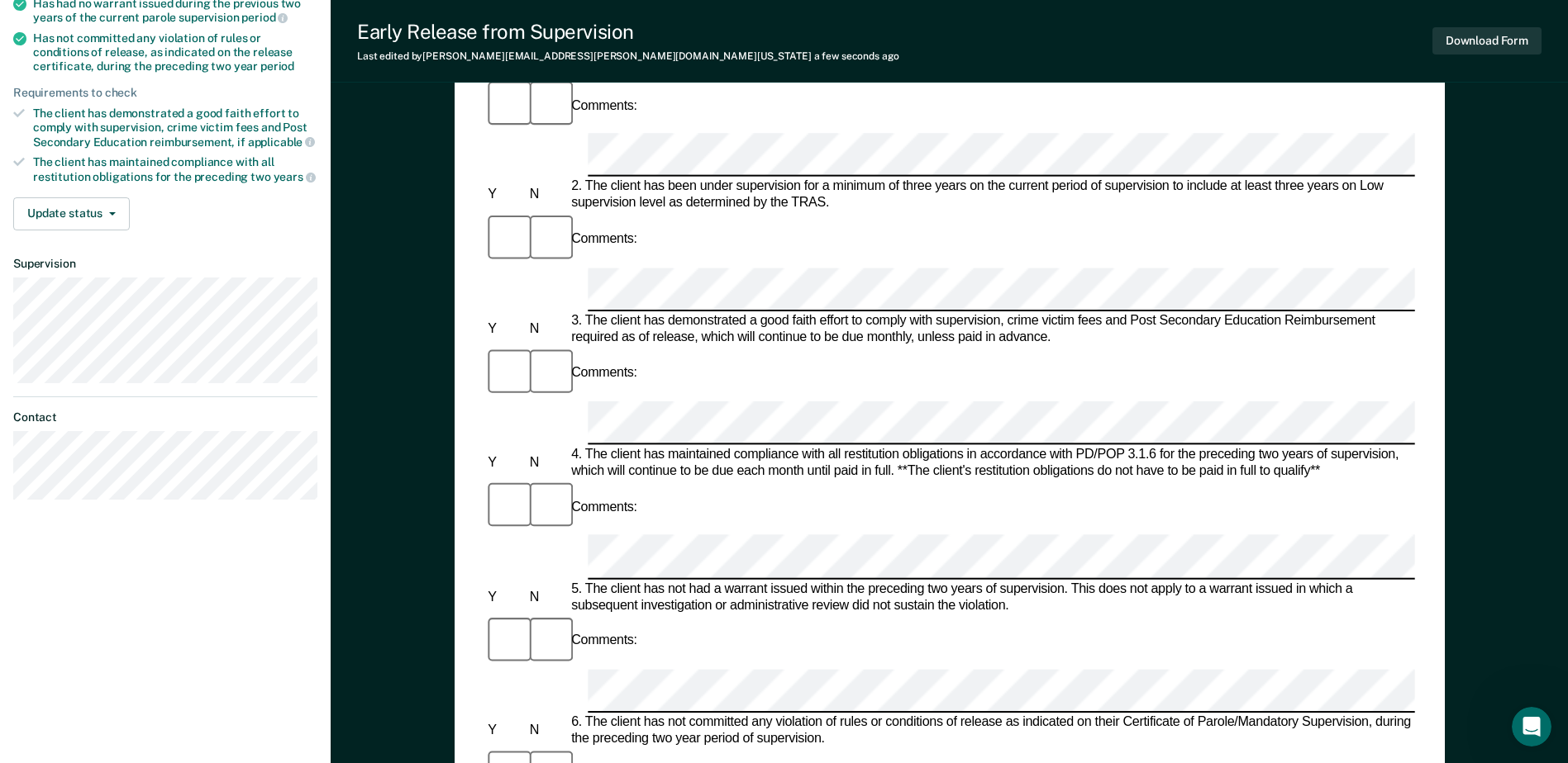
scroll to position [496, 0]
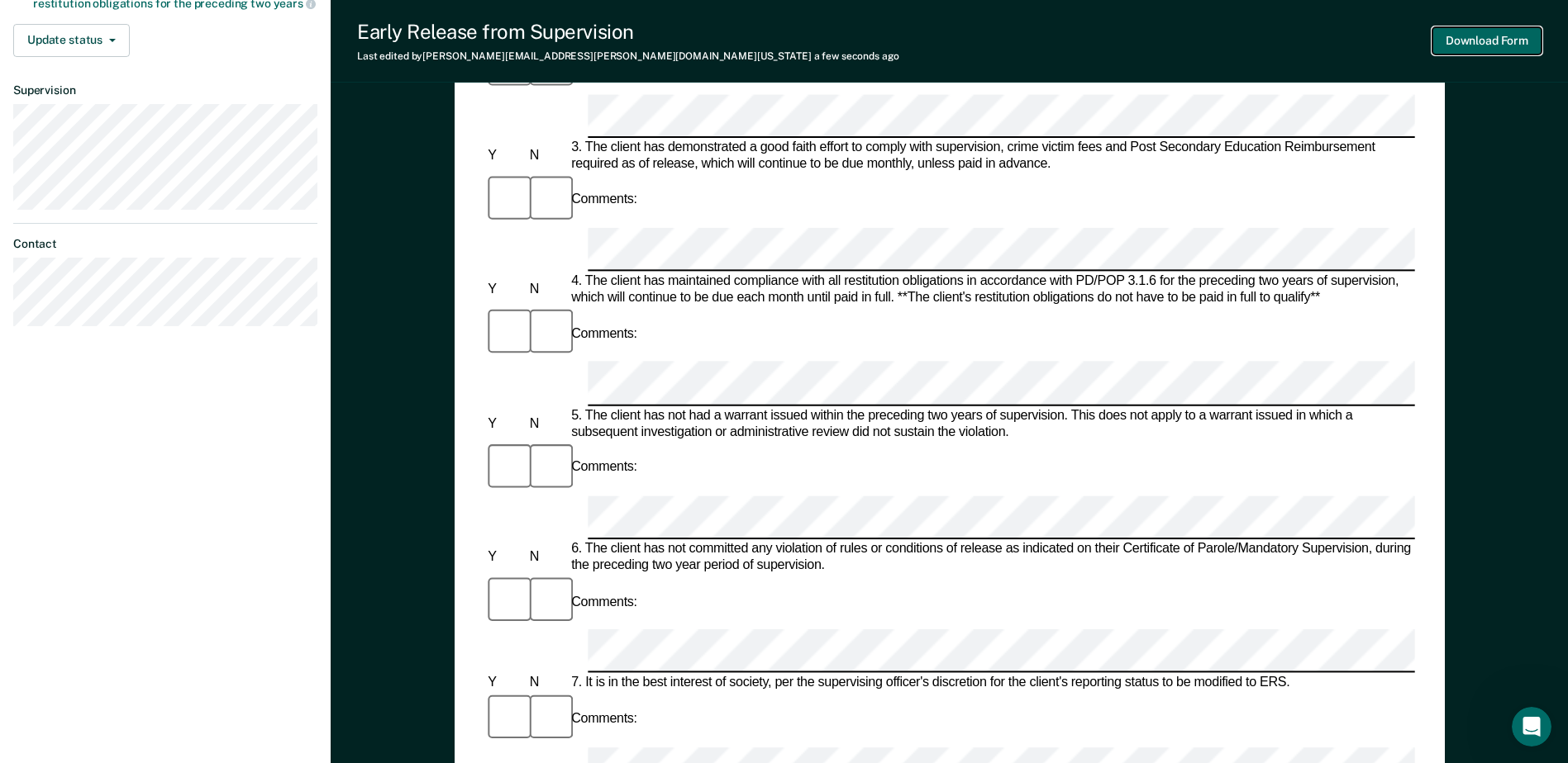
click at [1485, 45] on button "Download Form" at bounding box center [1487, 41] width 109 height 28
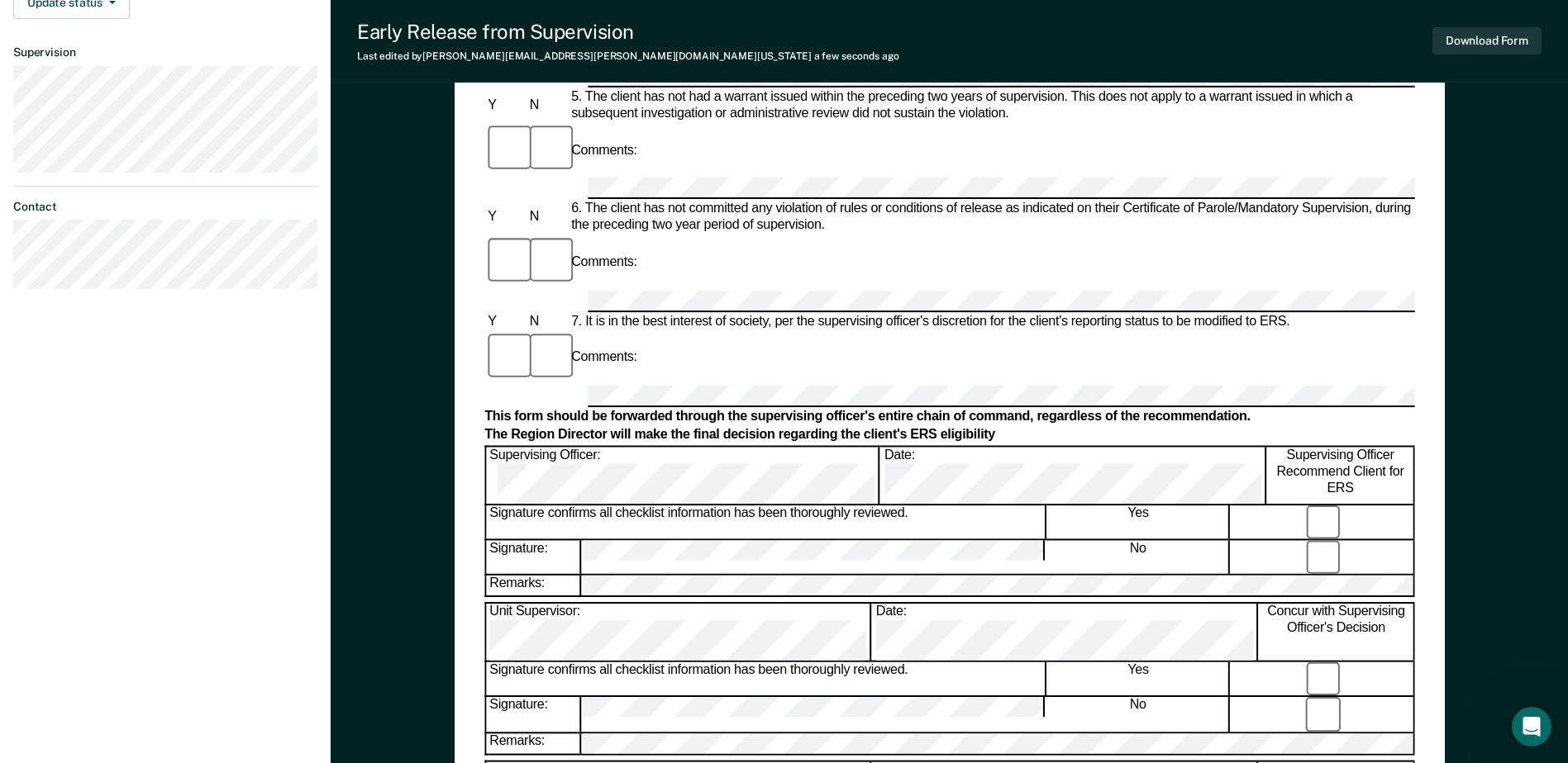
scroll to position [661, 0]
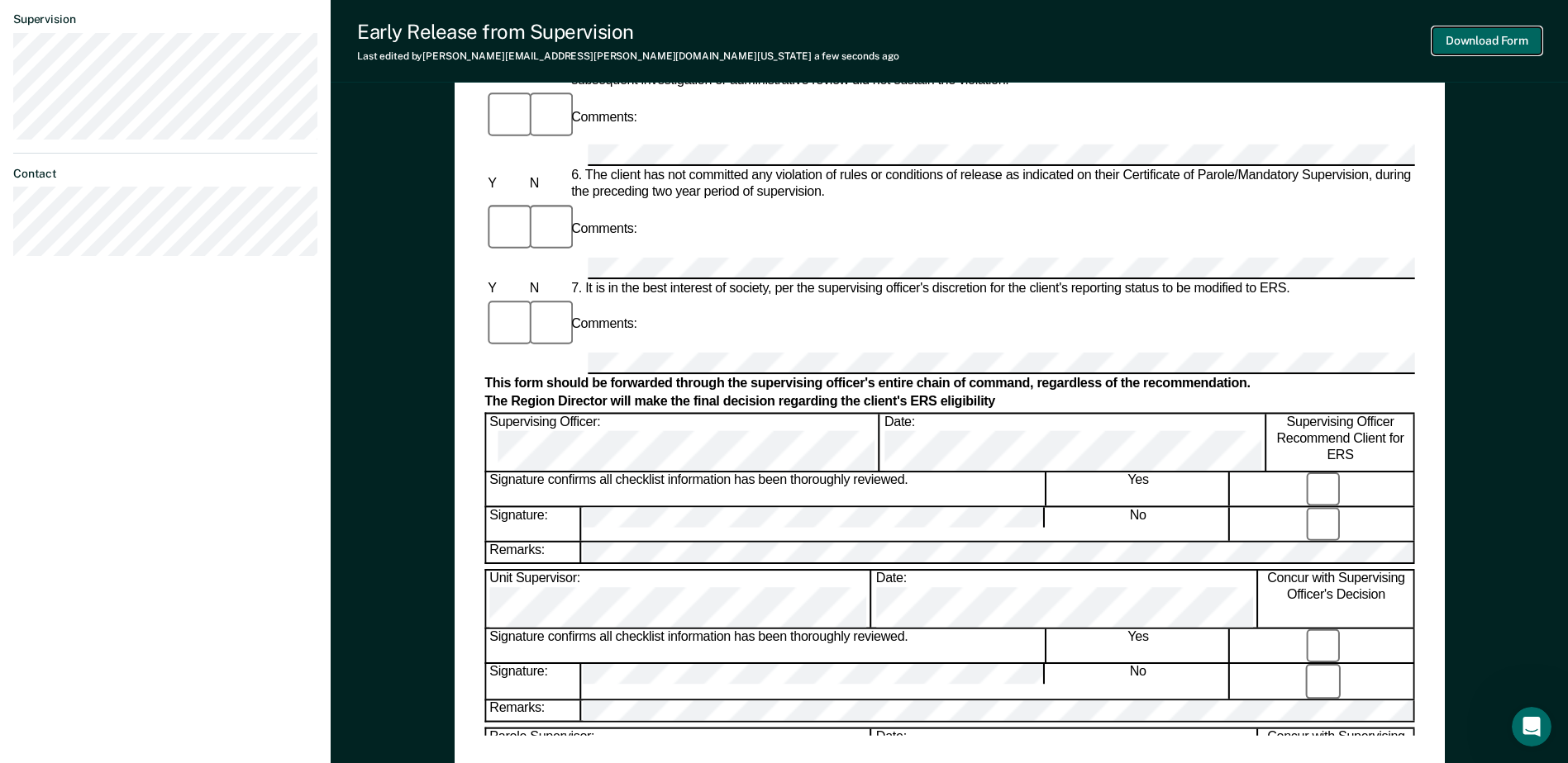
click at [1496, 51] on button "Download Form" at bounding box center [1487, 41] width 109 height 28
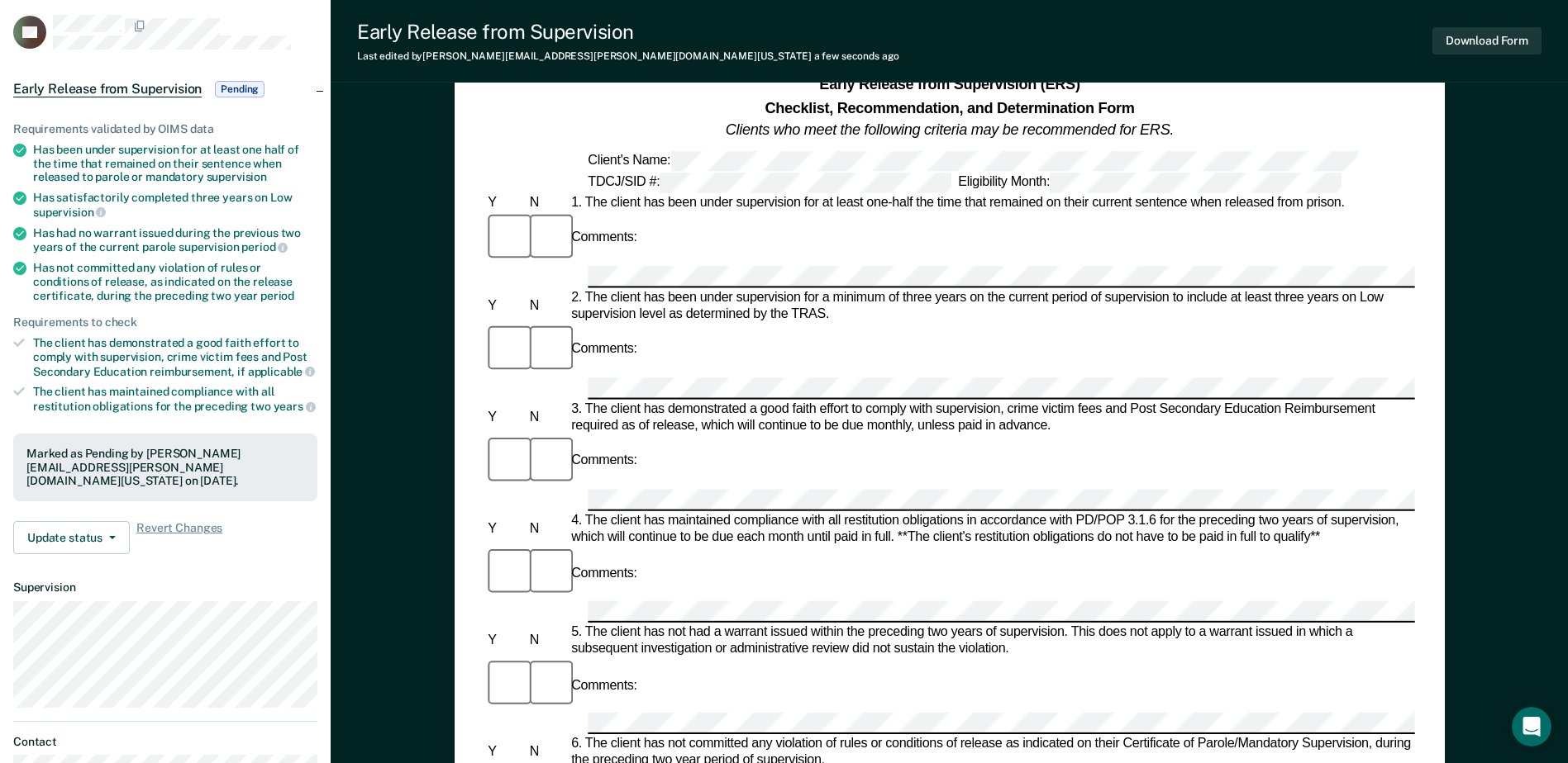
scroll to position [331, 0]
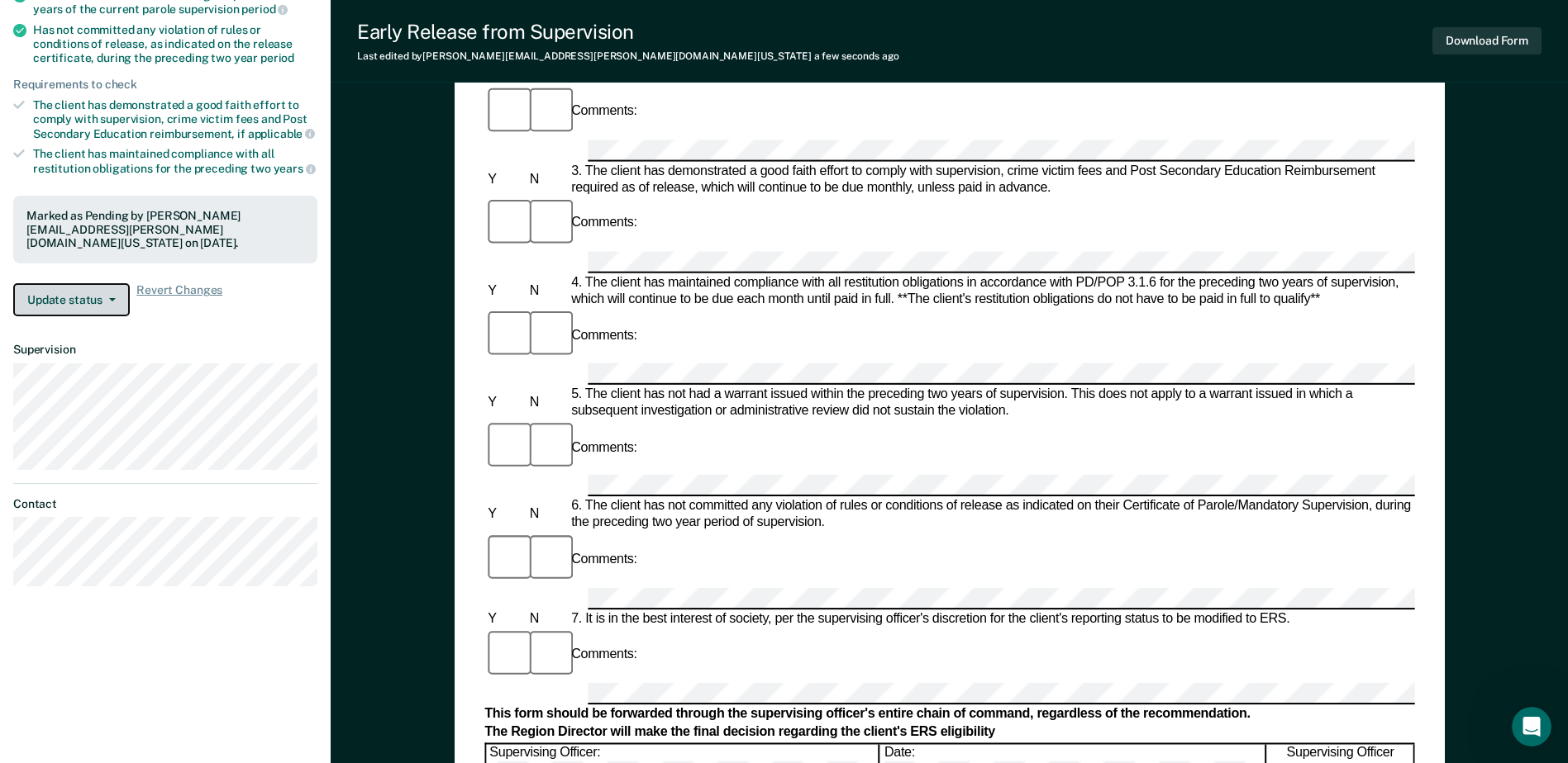
click at [115, 300] on button "Update status" at bounding box center [72, 299] width 116 height 33
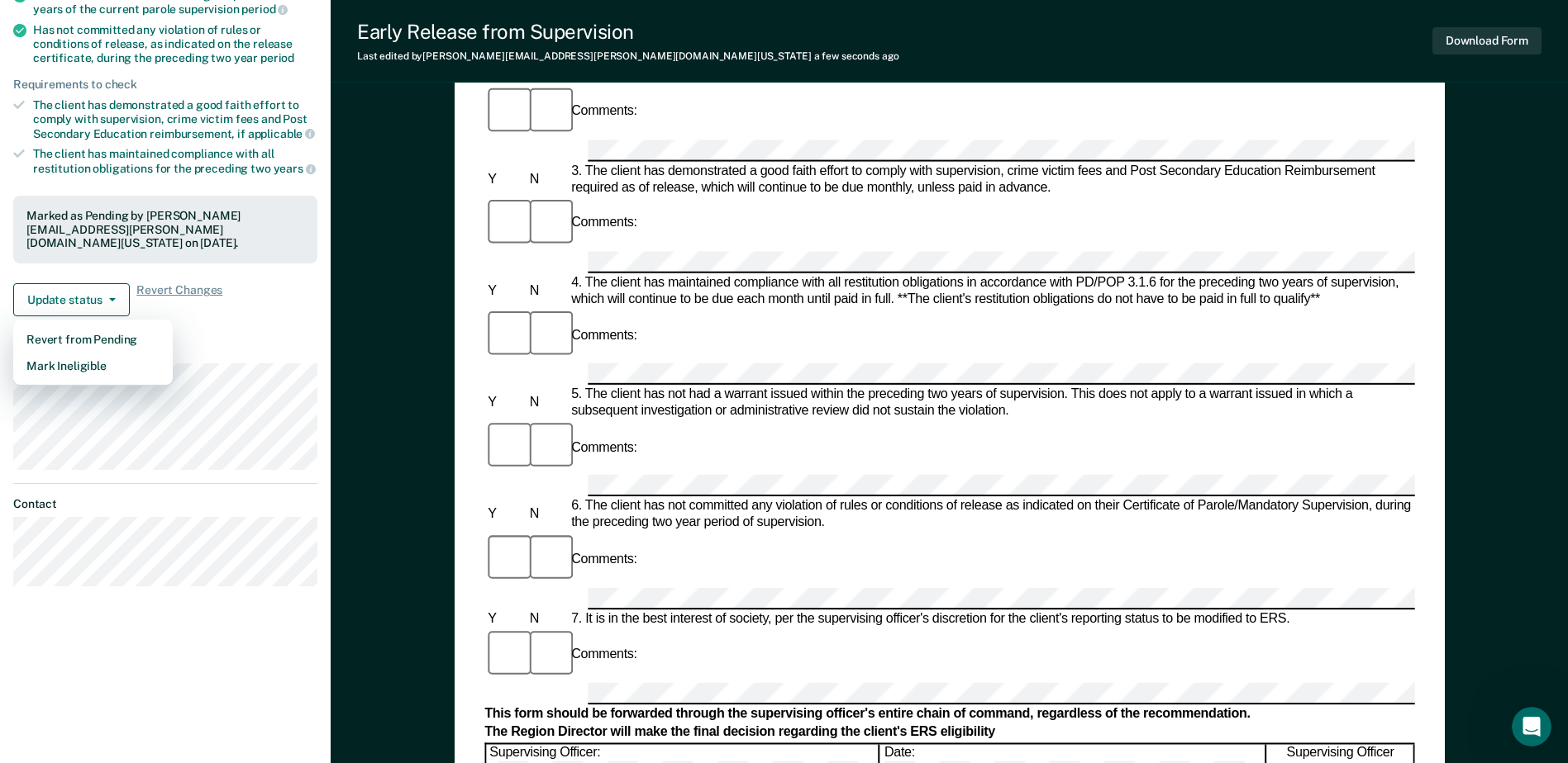
click at [272, 340] on article "LA Early Release from Supervision Pending Requirements validated by OIMS data H…" at bounding box center [165, 181] width 304 height 809
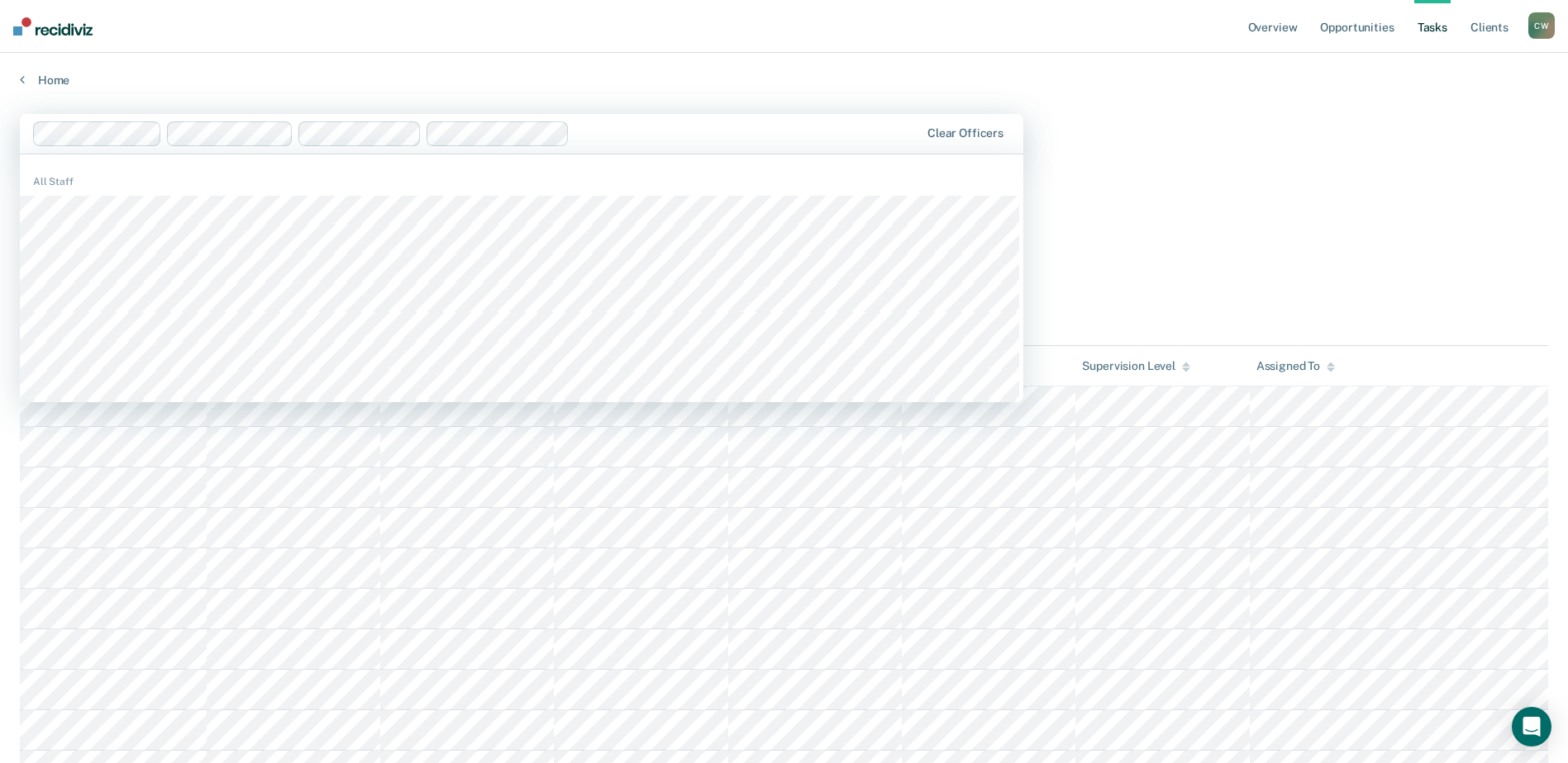
click at [1403, 184] on div "Tasks" at bounding box center [783, 190] width 1528 height 34
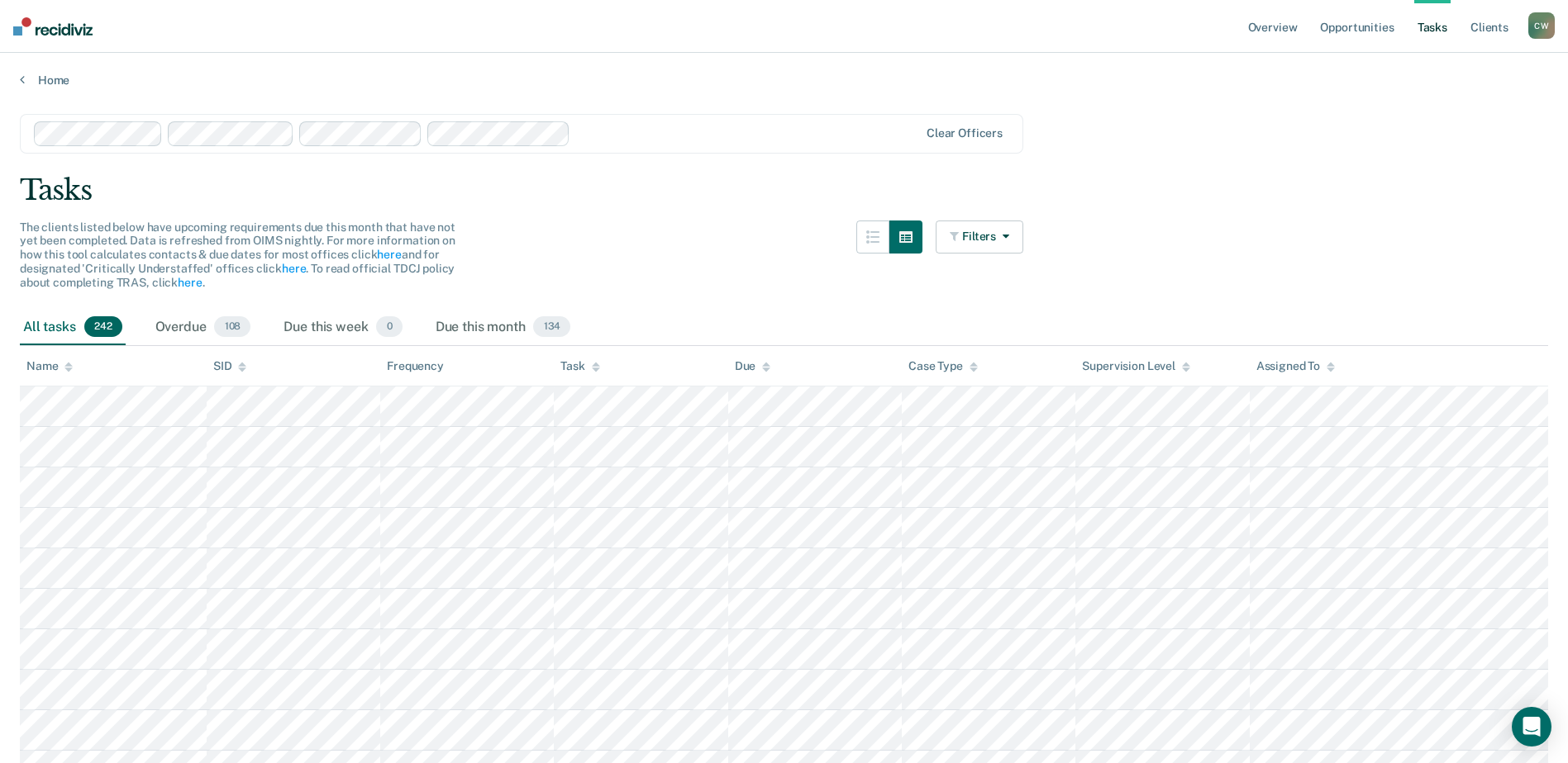
click at [1440, 30] on link "Tasks" at bounding box center [1432, 26] width 37 height 53
click at [1331, 365] on icon at bounding box center [1330, 364] width 8 height 4
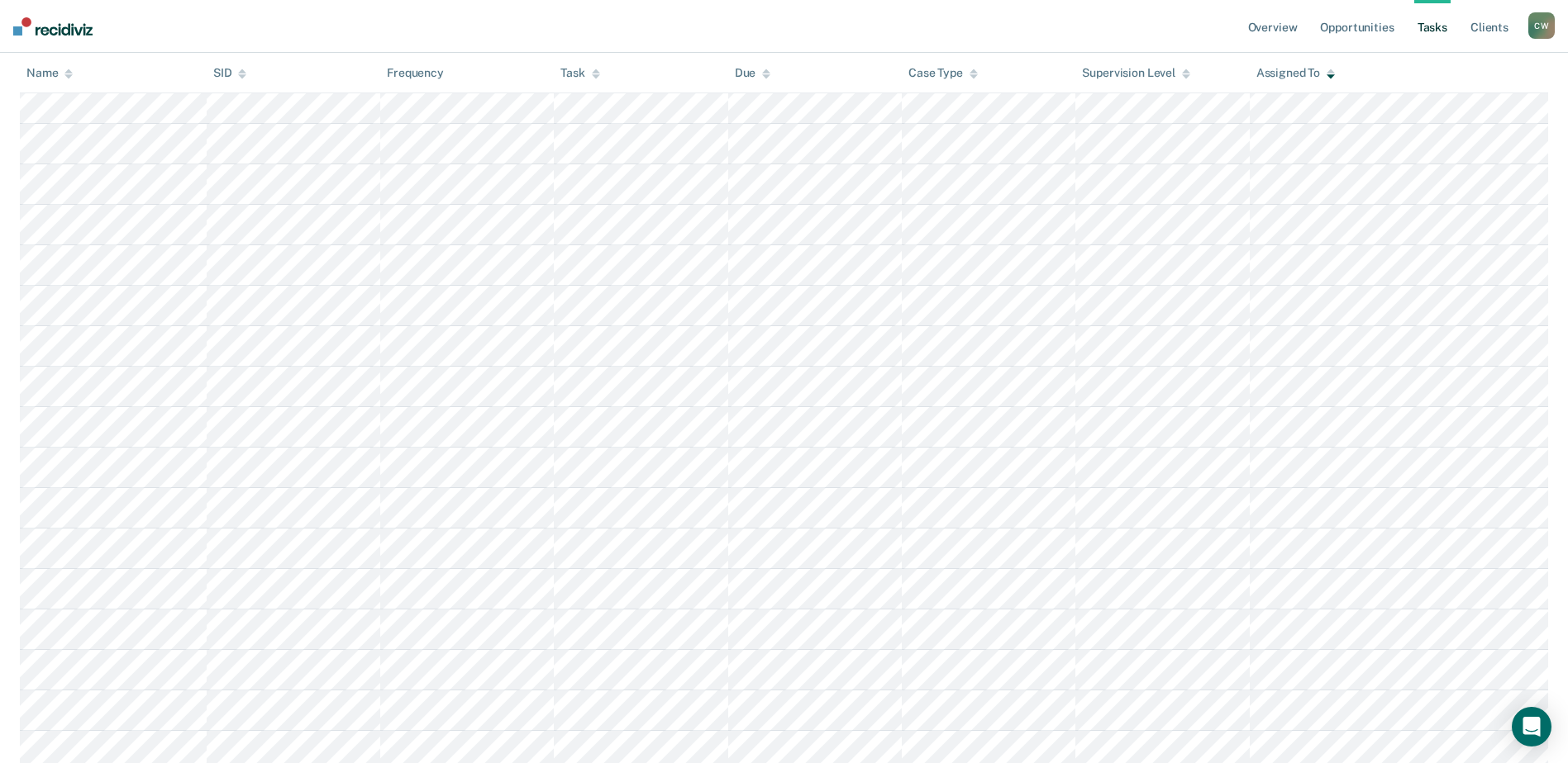
scroll to position [4625, 0]
click at [1494, 25] on link "Client s" at bounding box center [1489, 26] width 45 height 53
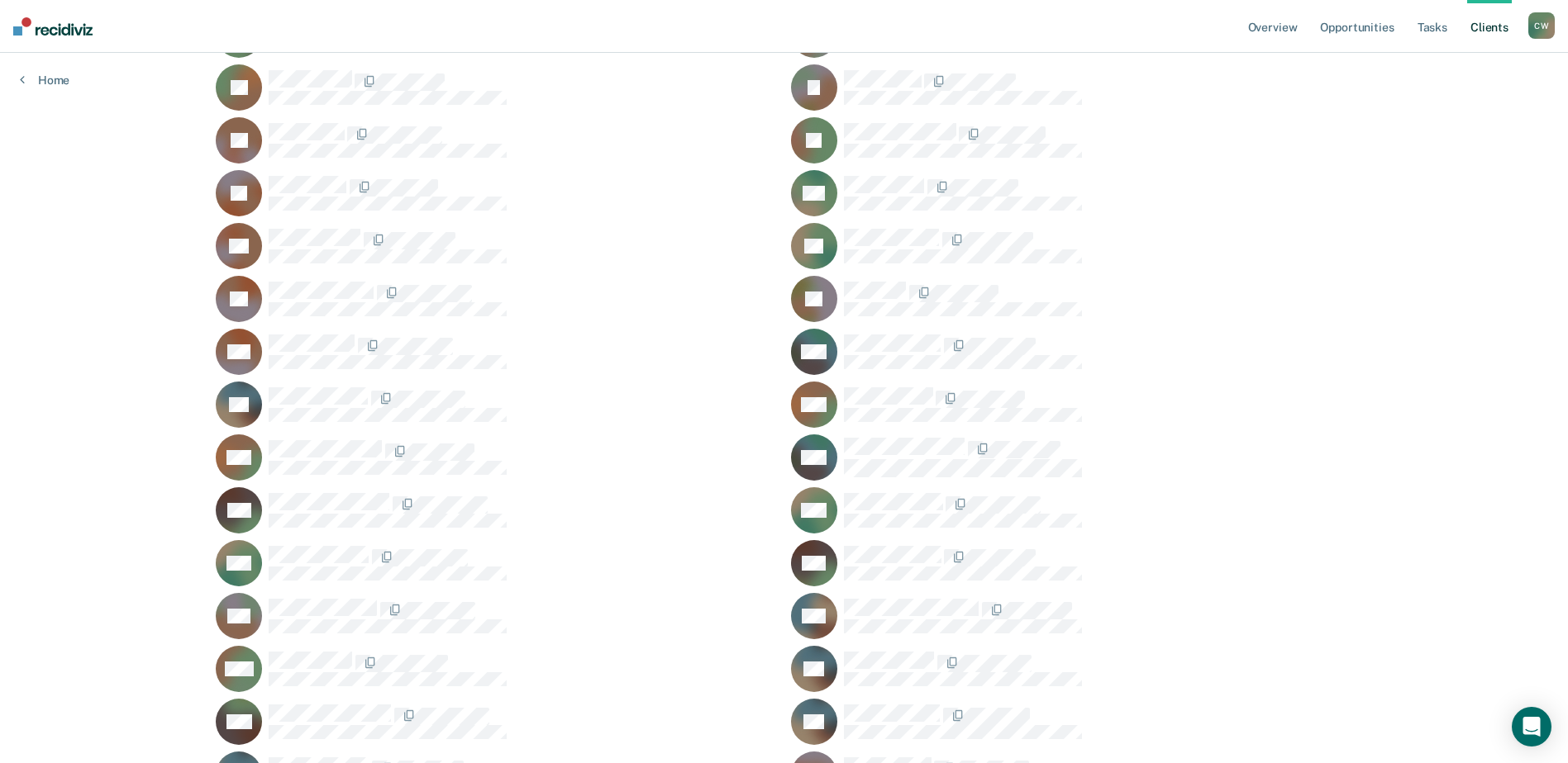
scroll to position [10174, 0]
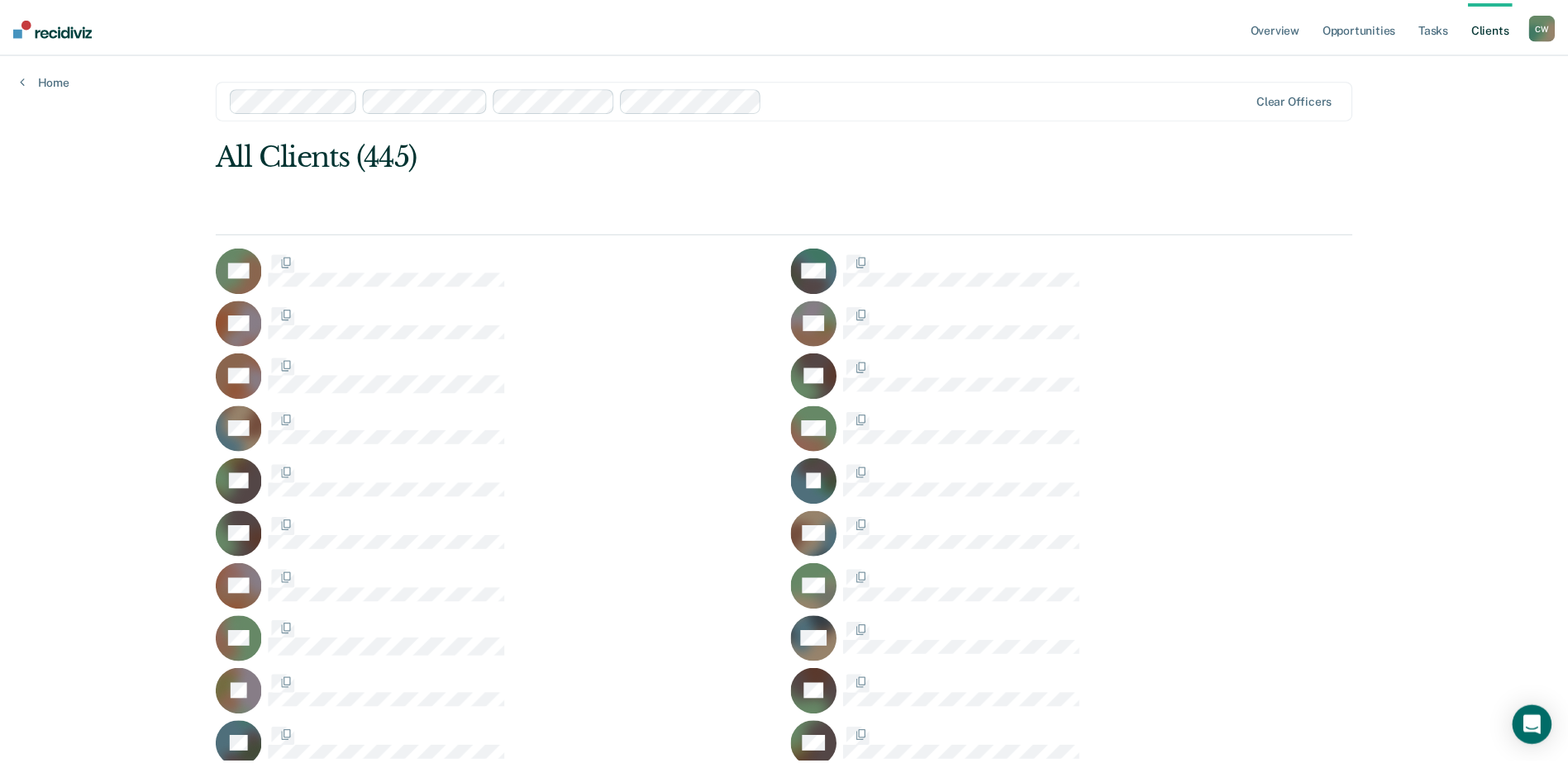
scroll to position [10174, 0]
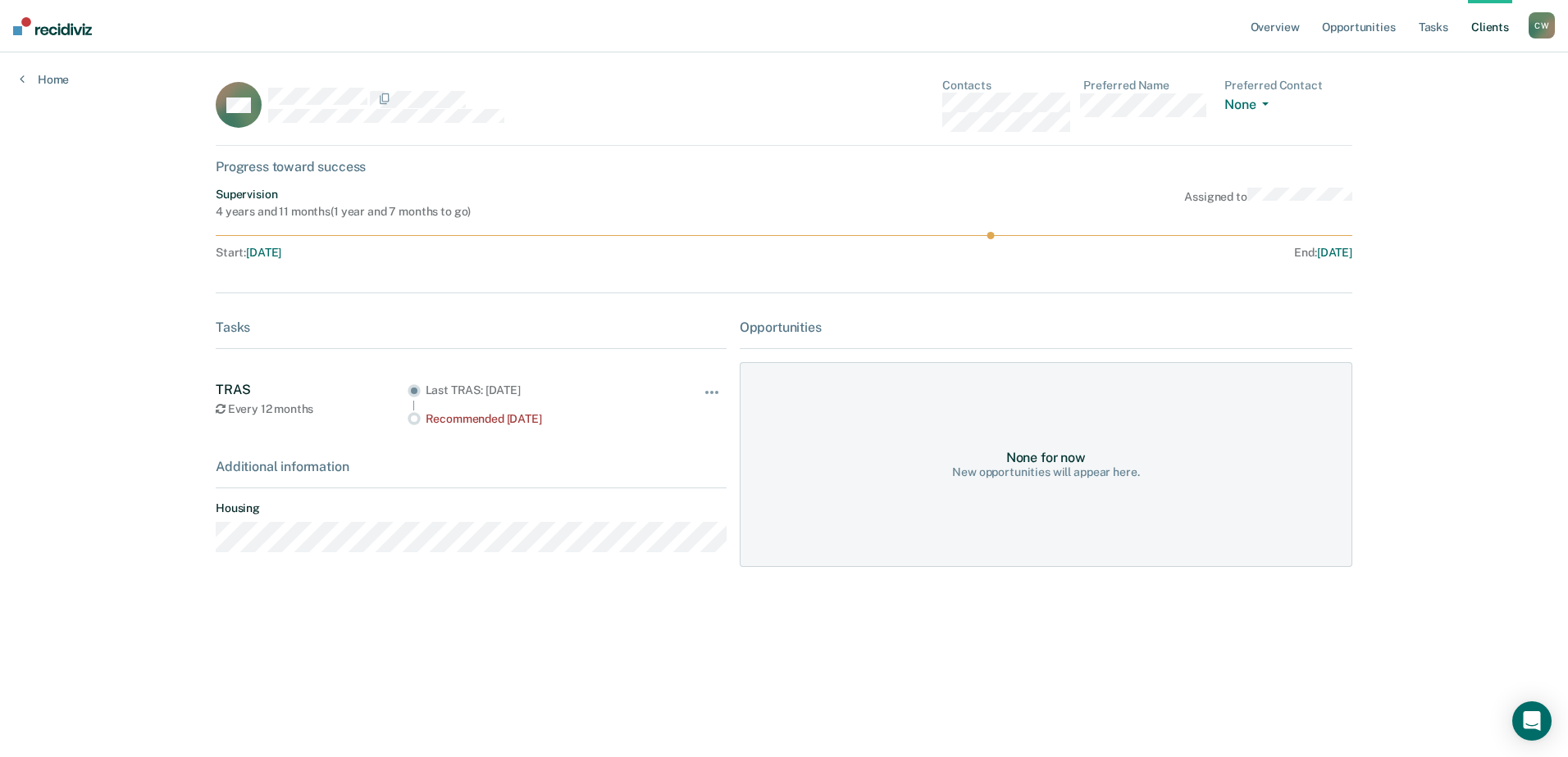
click at [544, 594] on main "KM Contacts Preferred Name Preferred Contact None Call Text Email None Progress…" at bounding box center [784, 385] width 1176 height 666
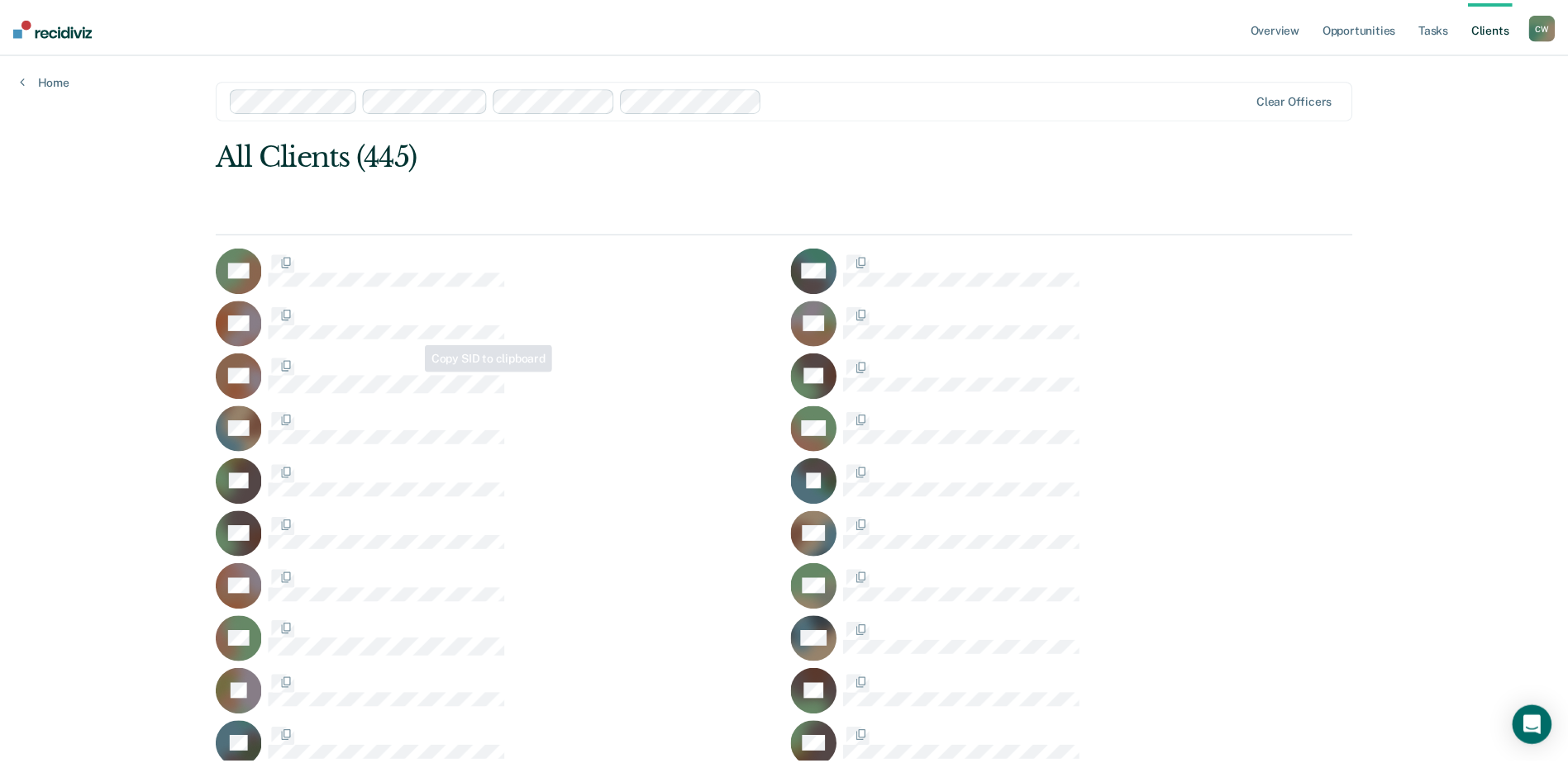
scroll to position [10174, 0]
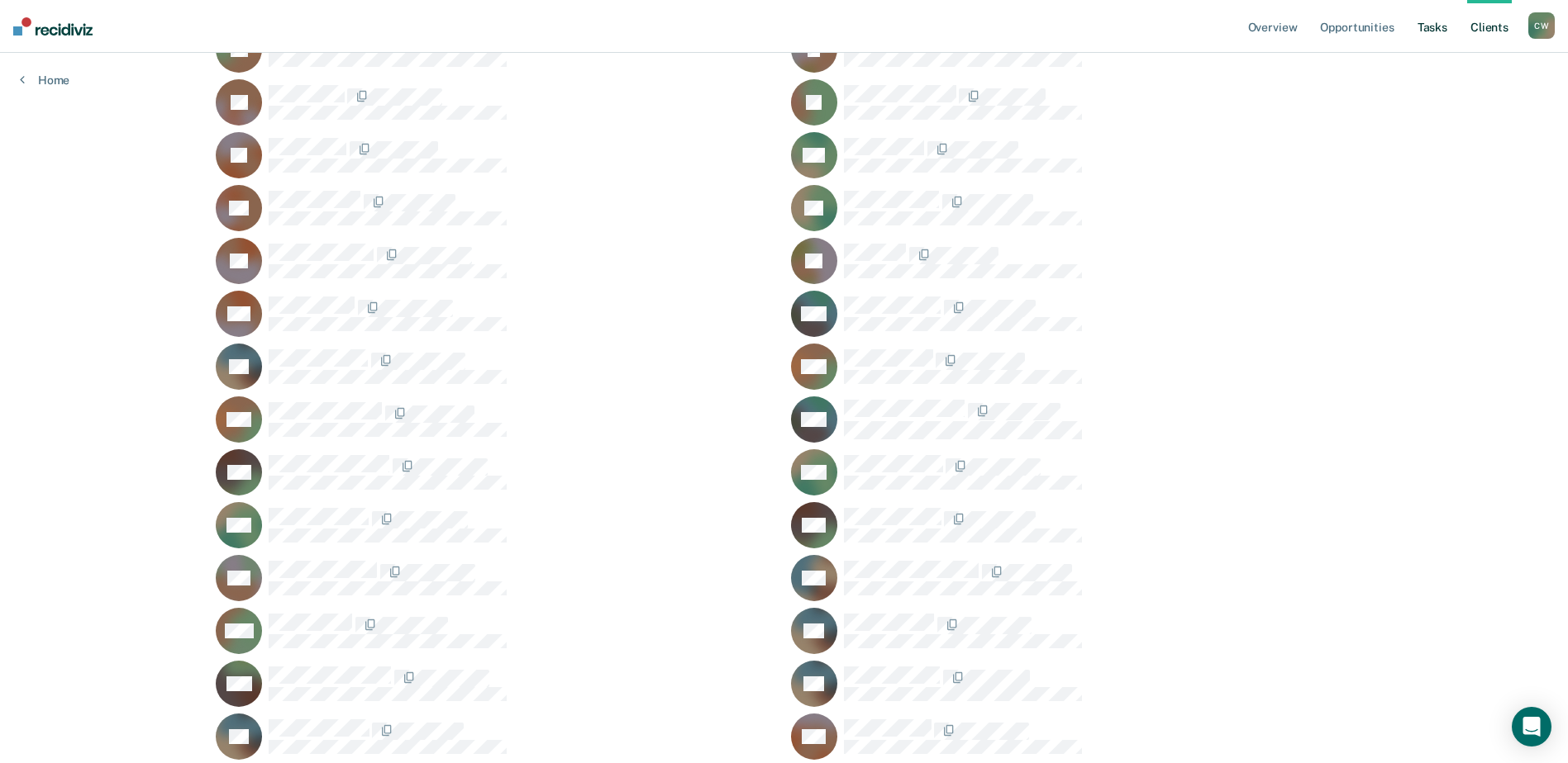
click at [1443, 27] on link "Tasks" at bounding box center [1432, 26] width 37 height 53
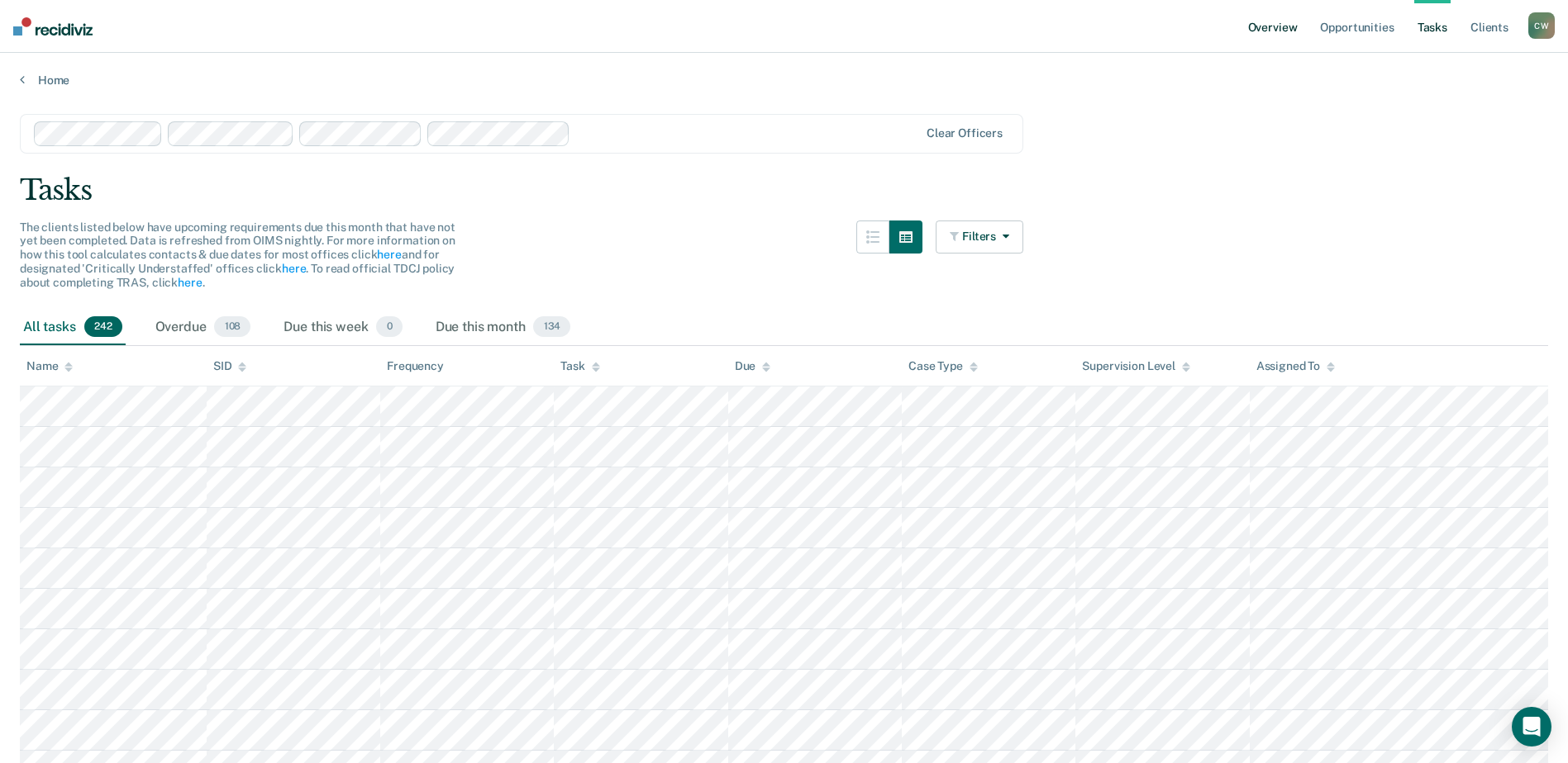
click at [1271, 28] on link "Overview" at bounding box center [1272, 26] width 56 height 53
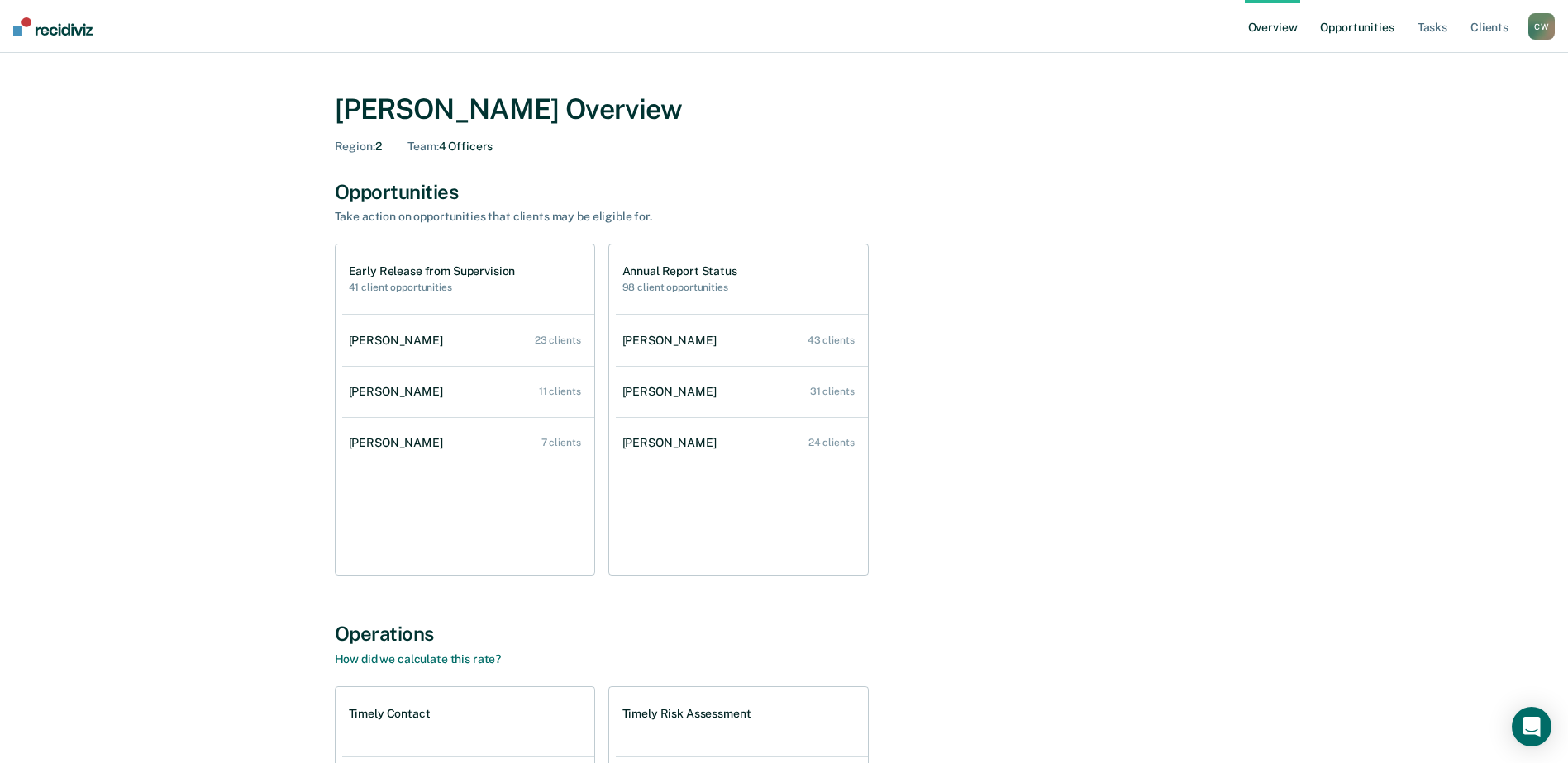
click at [1384, 35] on link "Opportunities" at bounding box center [1357, 26] width 80 height 53
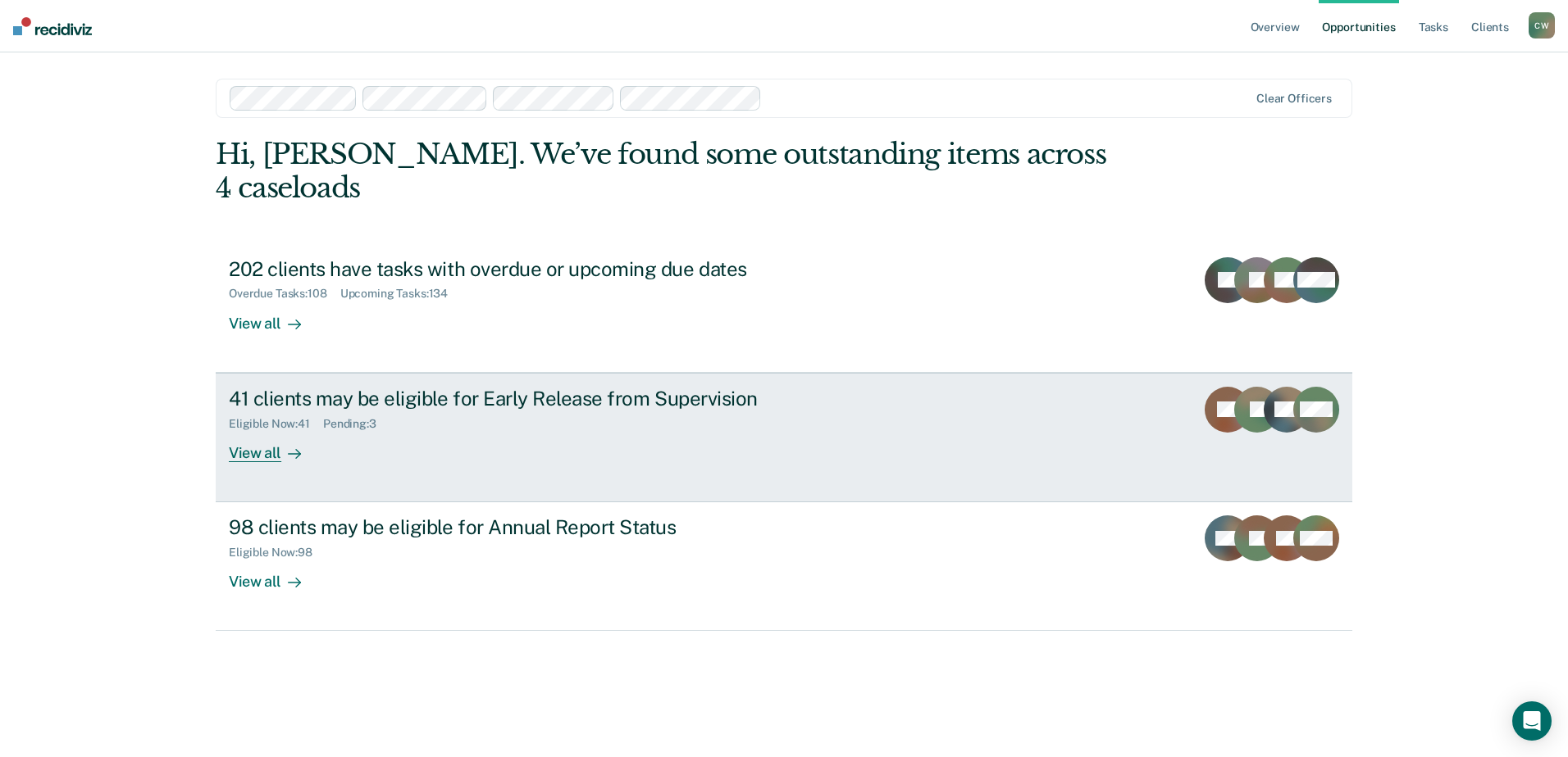
click at [1027, 409] on link "41 clients may be eligible for Early Release from Supervision Eligible Now : 41…" at bounding box center [783, 438] width 1136 height 129
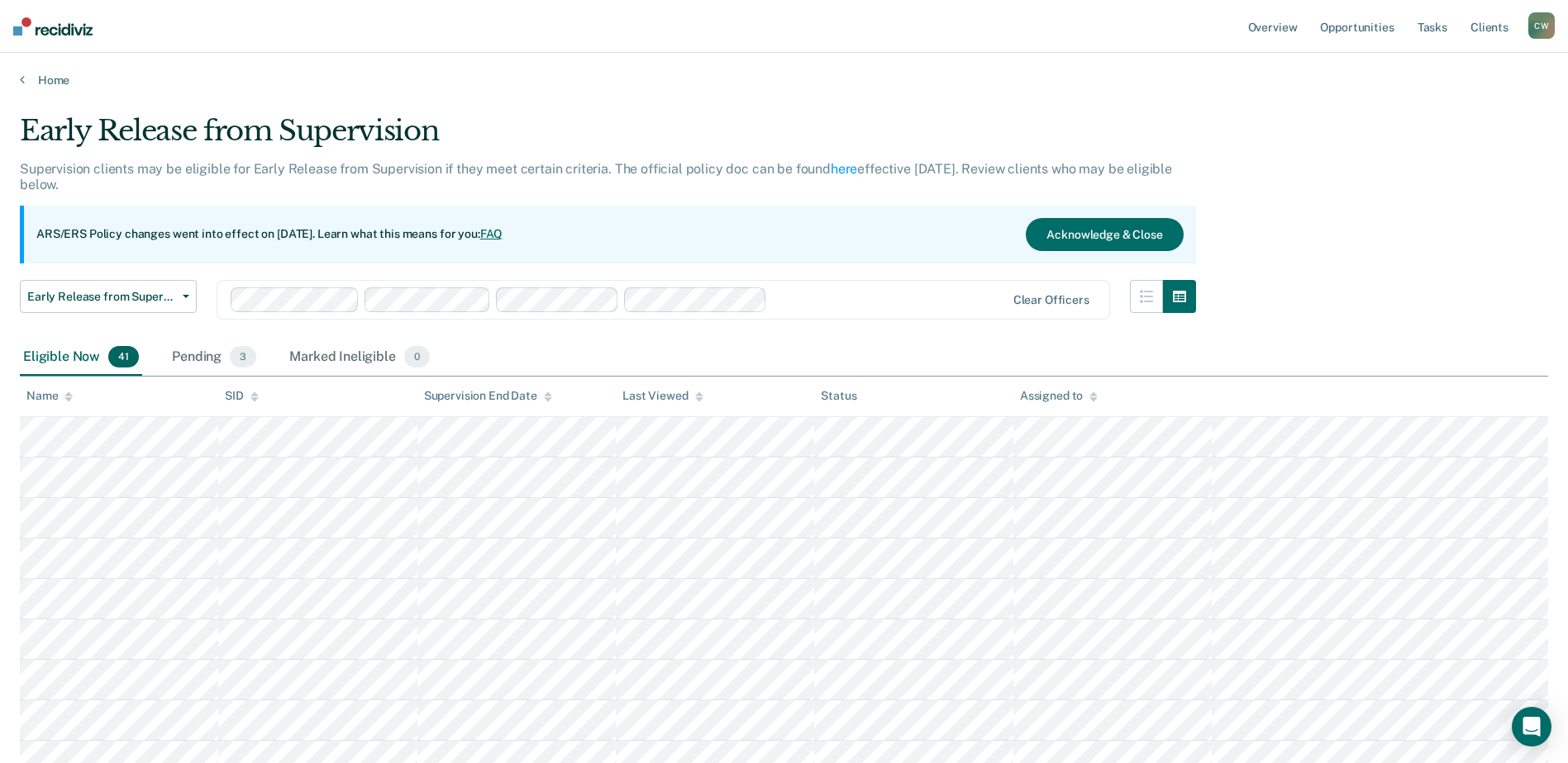
click at [1094, 398] on icon at bounding box center [1093, 397] width 8 height 11
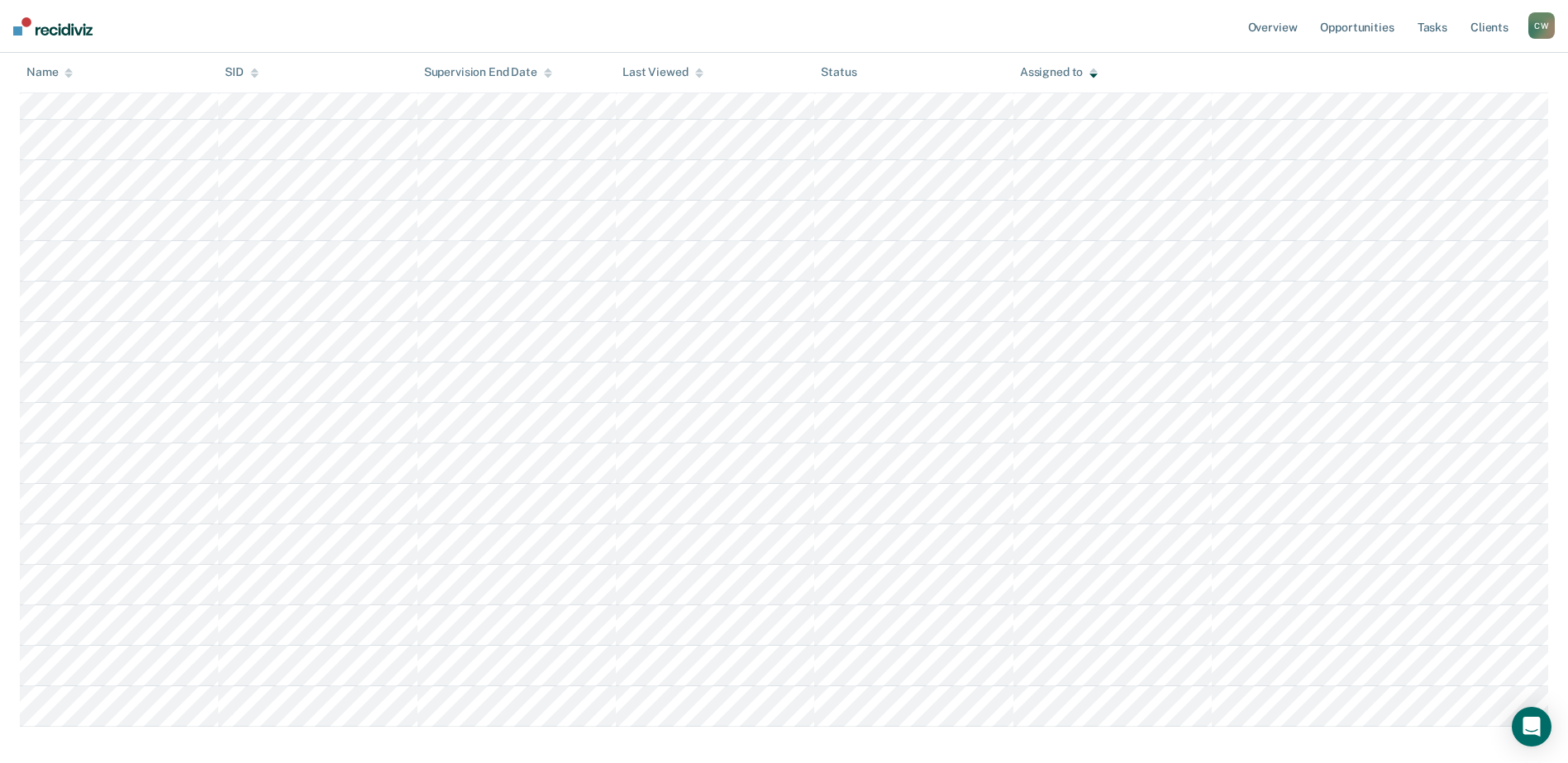
scroll to position [1432, 0]
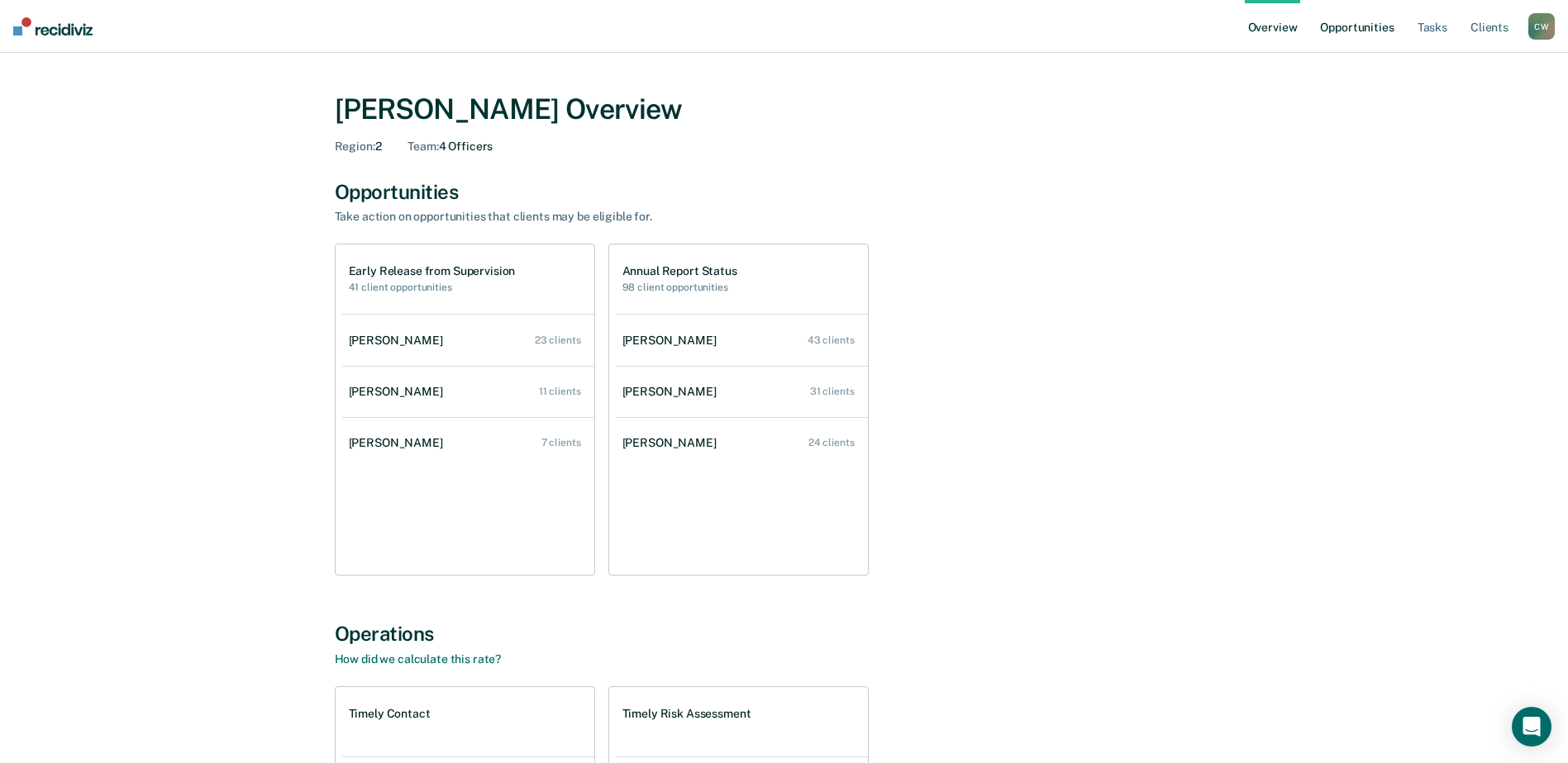
click at [1373, 35] on link "Opportunities" at bounding box center [1357, 26] width 80 height 53
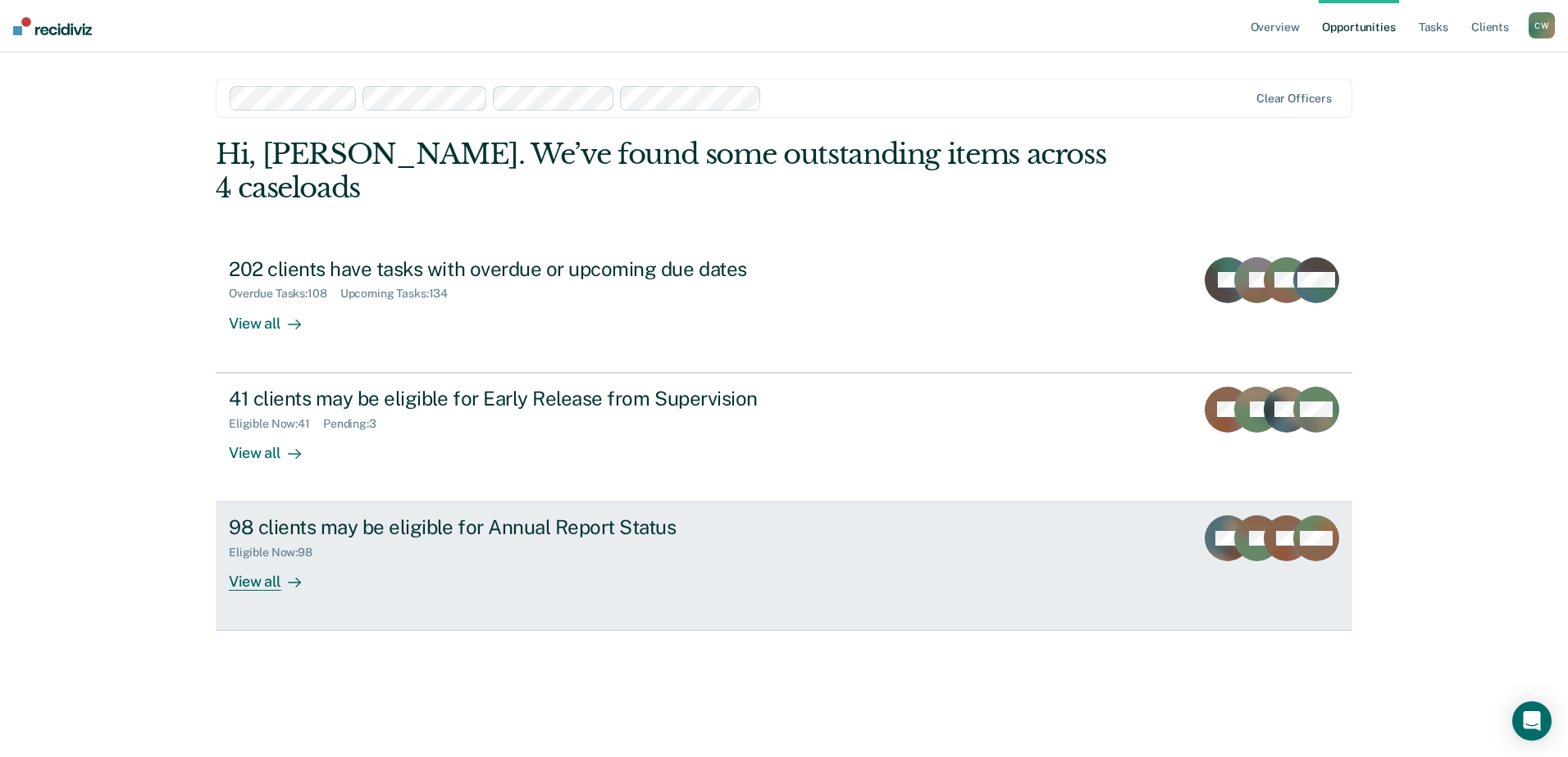
click at [859, 551] on link "98 clients may be eligible for Annual Report Status Eligible Now : 98 View all …" at bounding box center [783, 566] width 1136 height 129
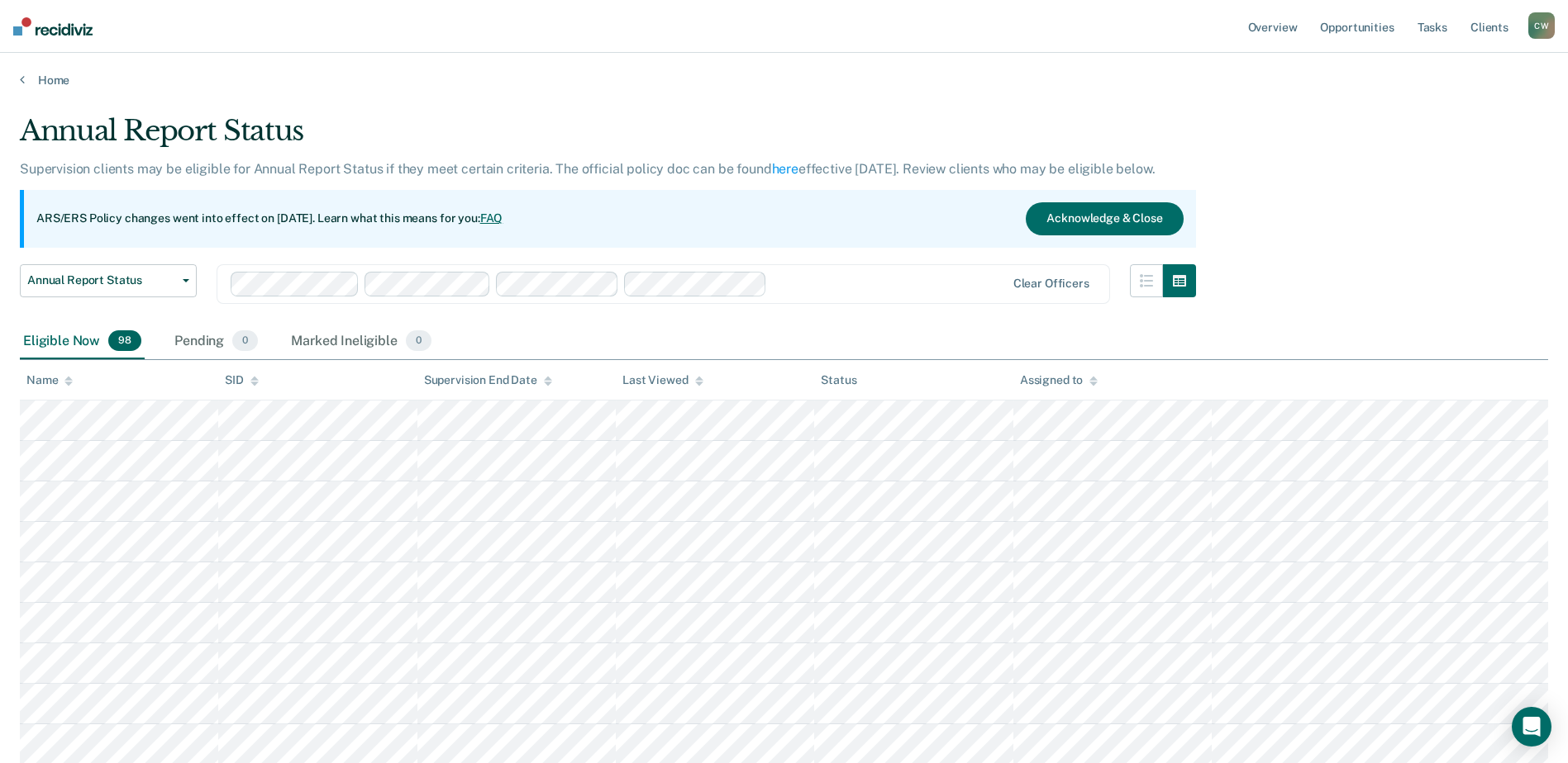
click at [1097, 388] on th "Assigned to" at bounding box center [1113, 380] width 198 height 40
click at [1094, 386] on icon at bounding box center [1093, 382] width 8 height 11
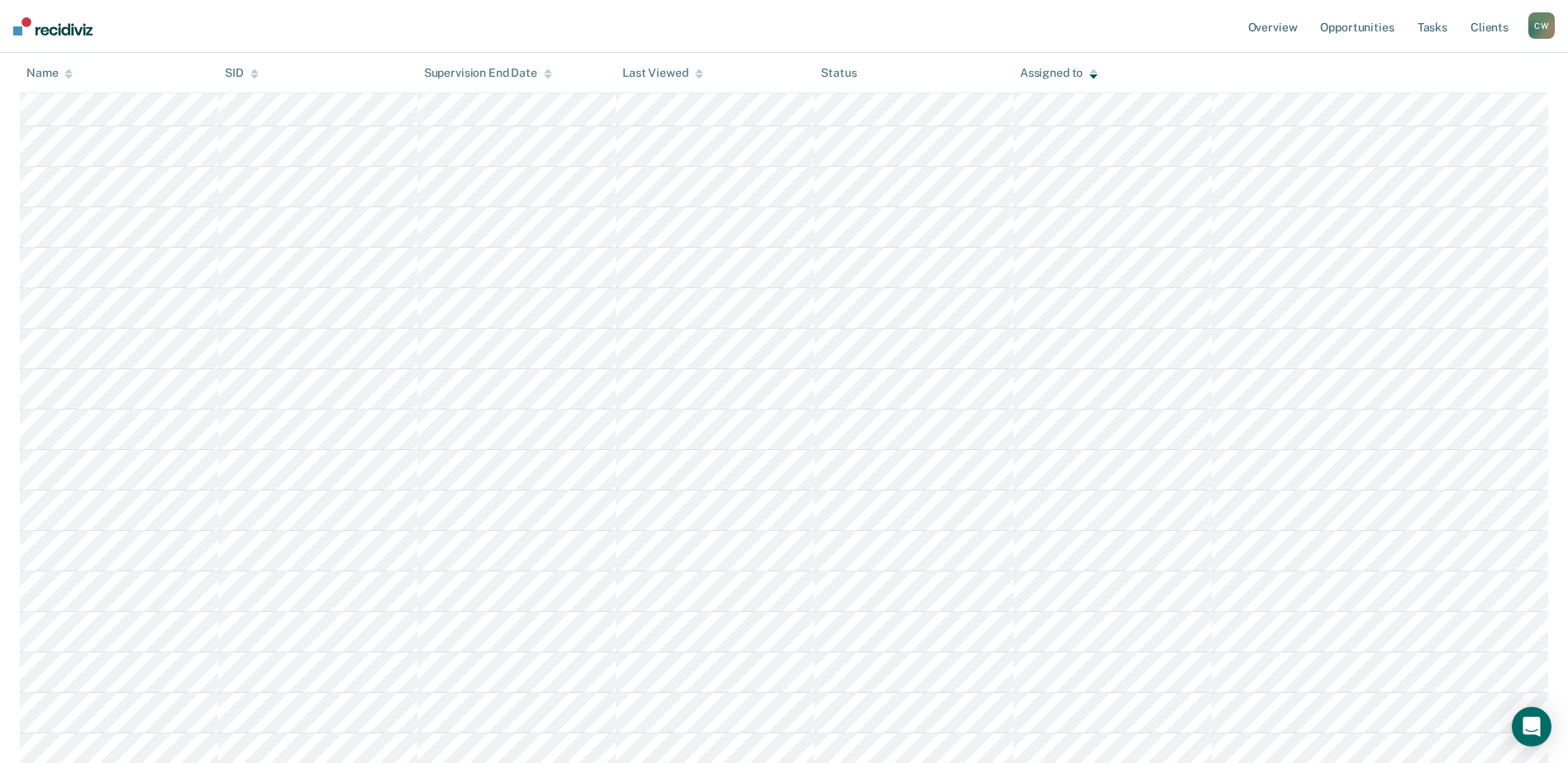
scroll to position [1404, 0]
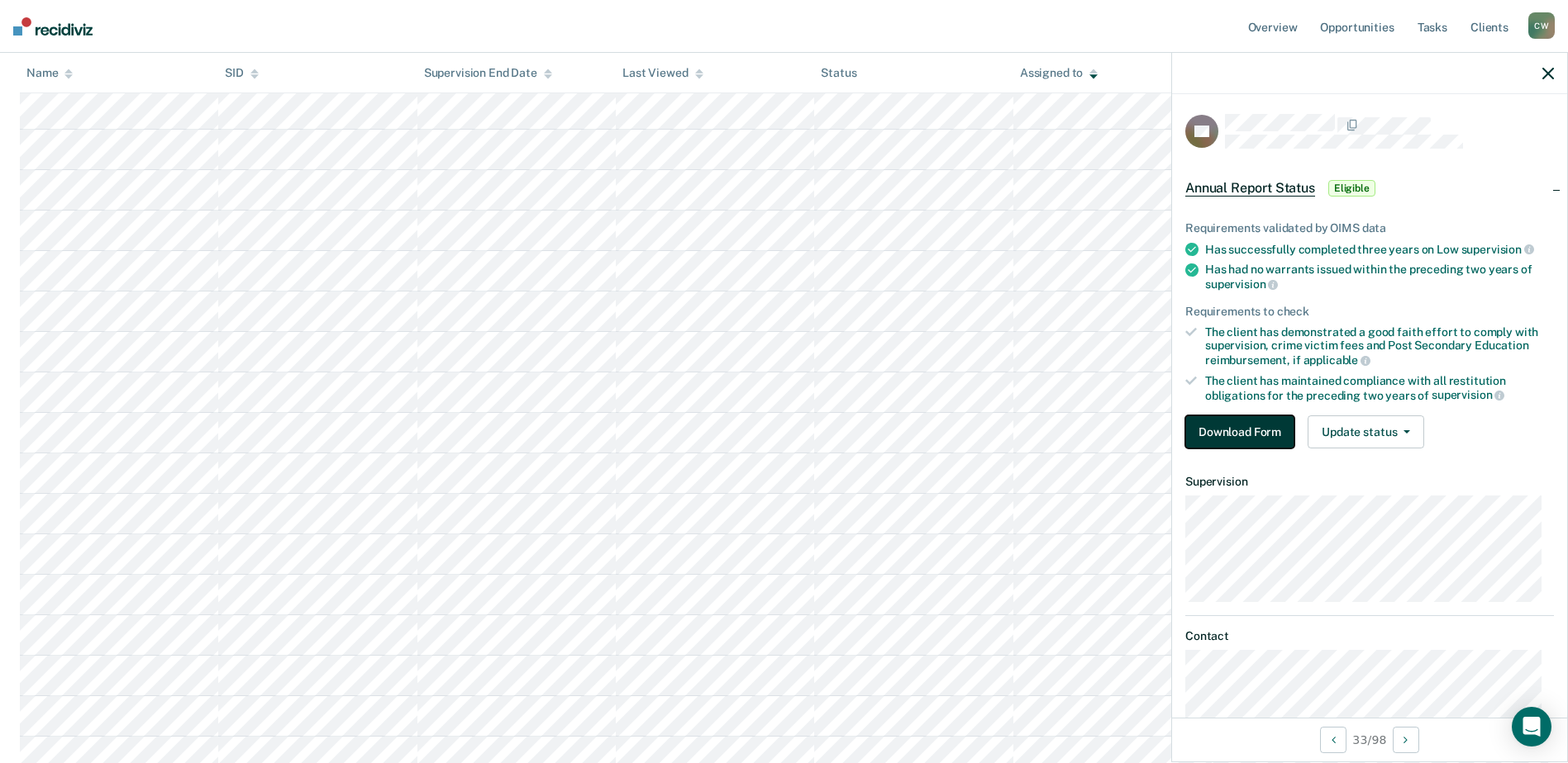
click at [1261, 438] on button "Download Form" at bounding box center [1240, 432] width 109 height 33
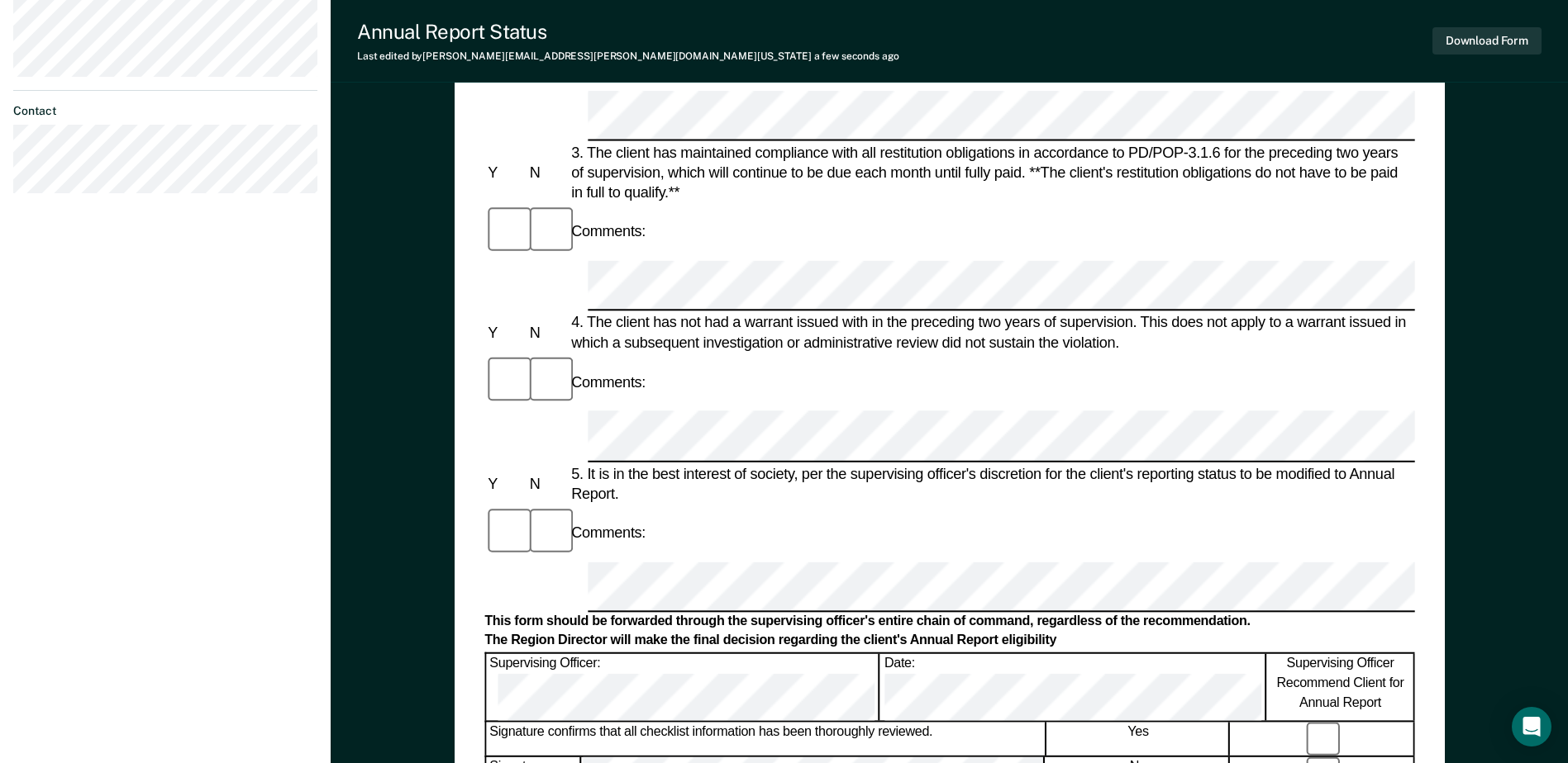
scroll to position [578, 0]
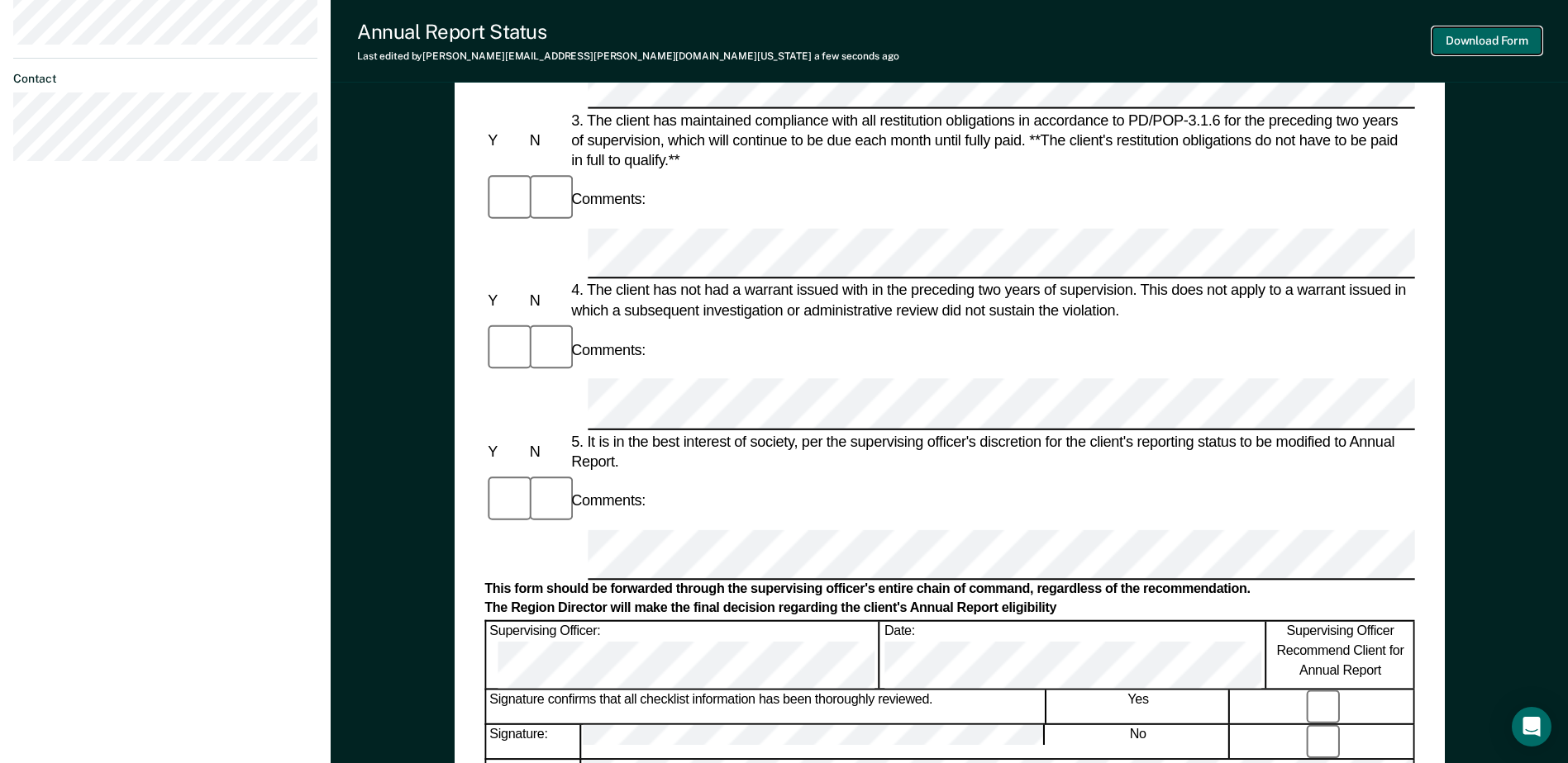
click at [1511, 38] on button "Download Form" at bounding box center [1487, 41] width 109 height 28
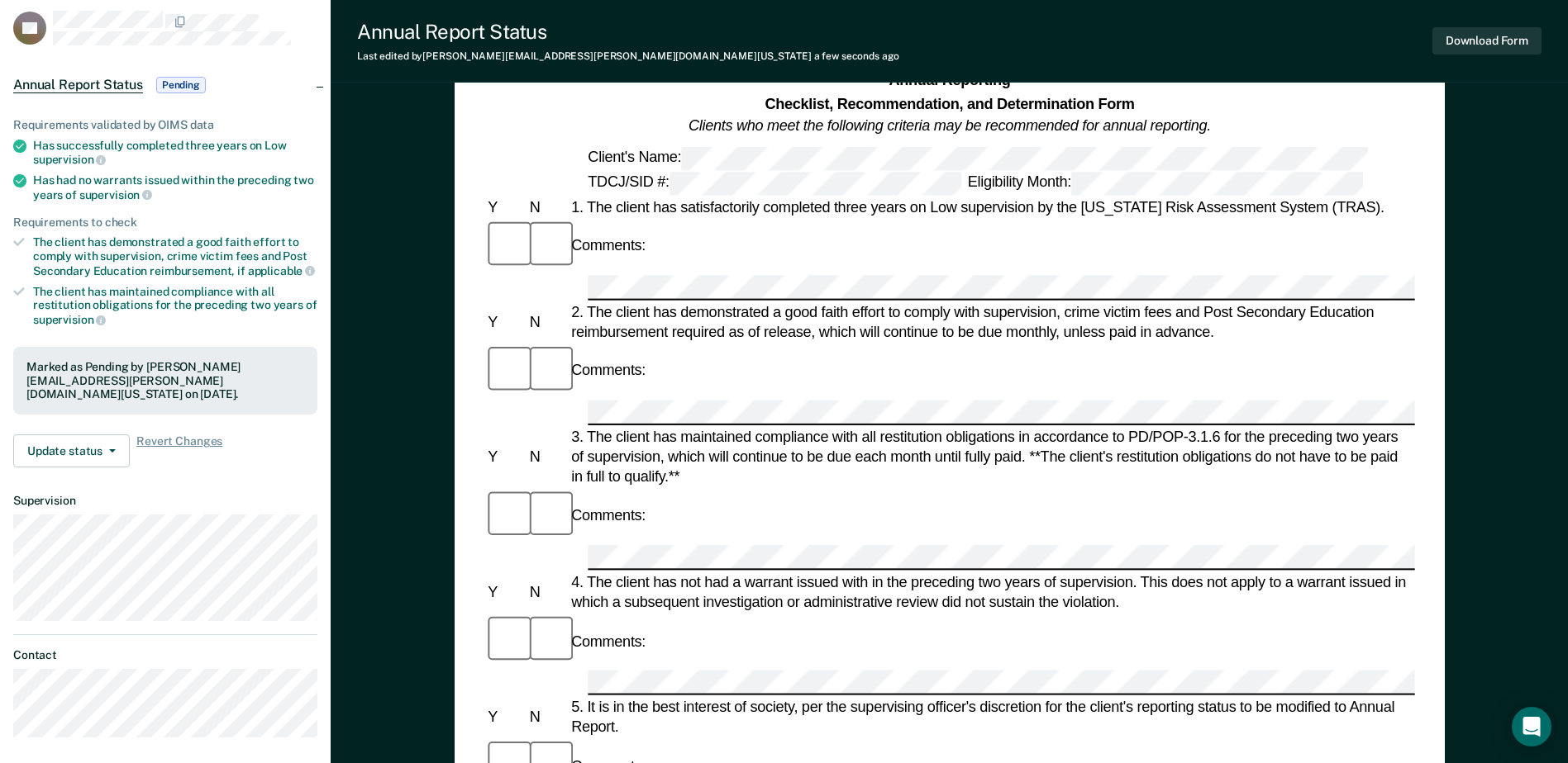
scroll to position [0, 0]
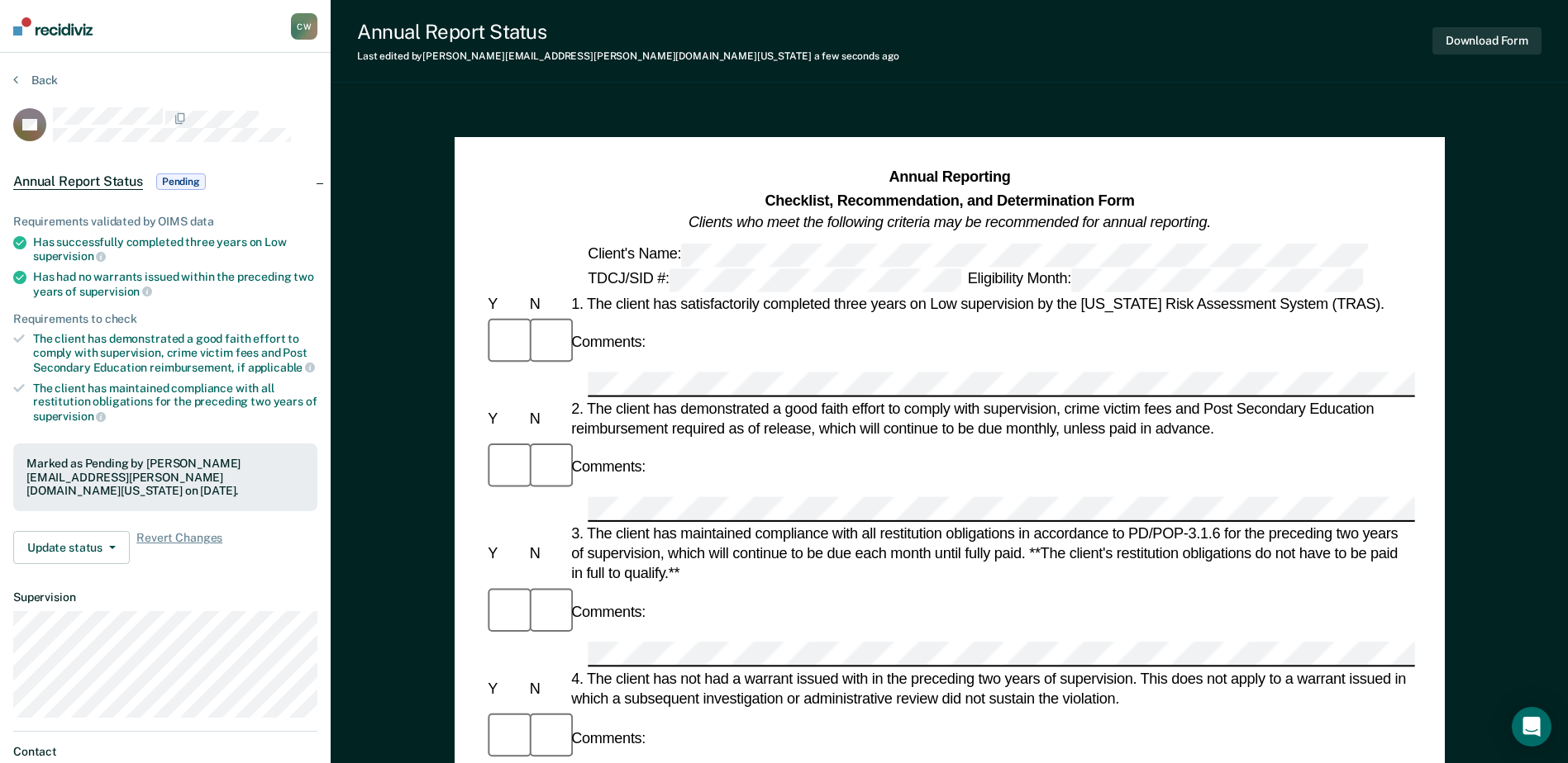
click at [70, 177] on span "Annual Report Status" at bounding box center [78, 181] width 130 height 16
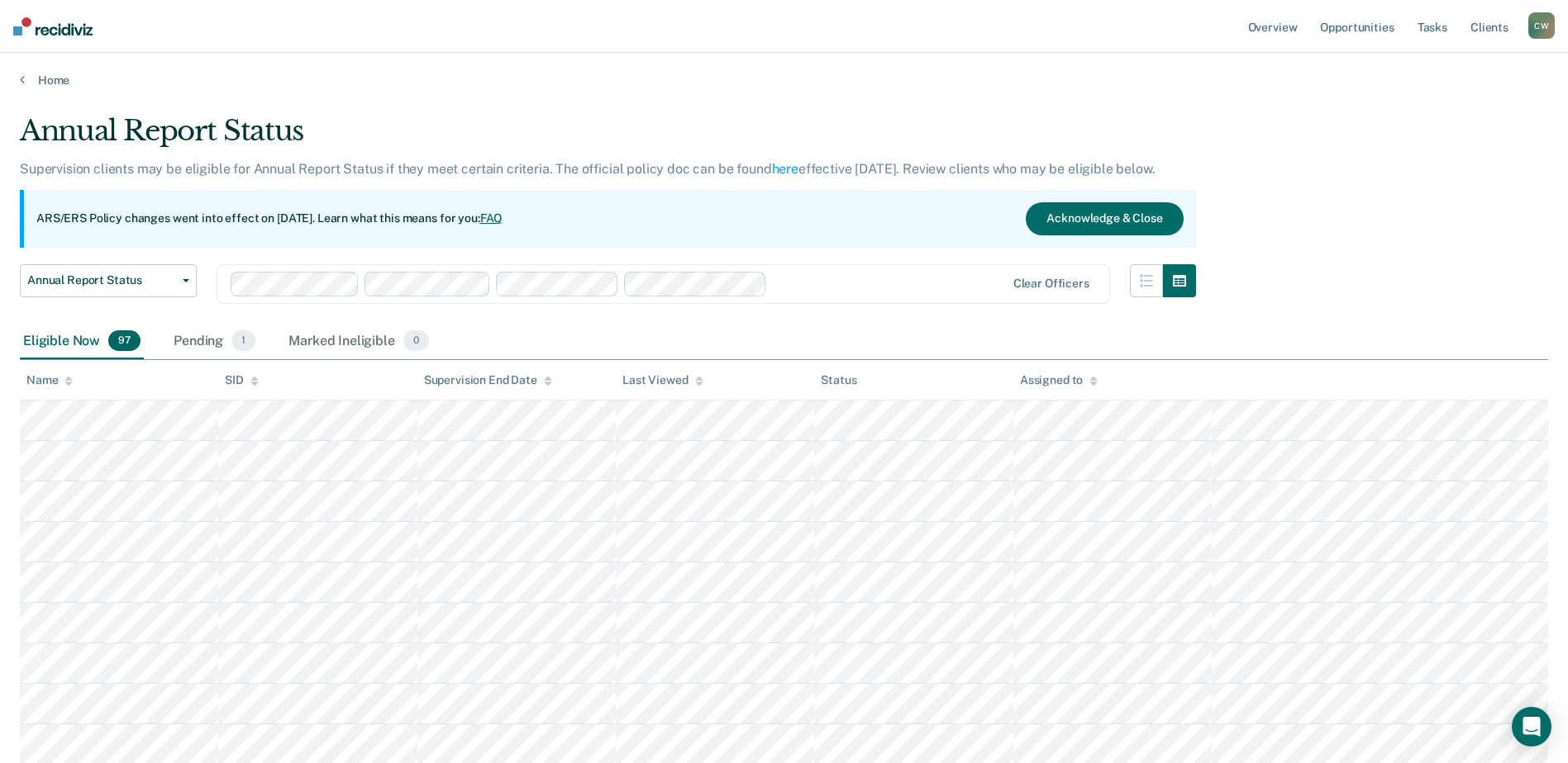
click at [1093, 381] on icon at bounding box center [1093, 382] width 8 height 11
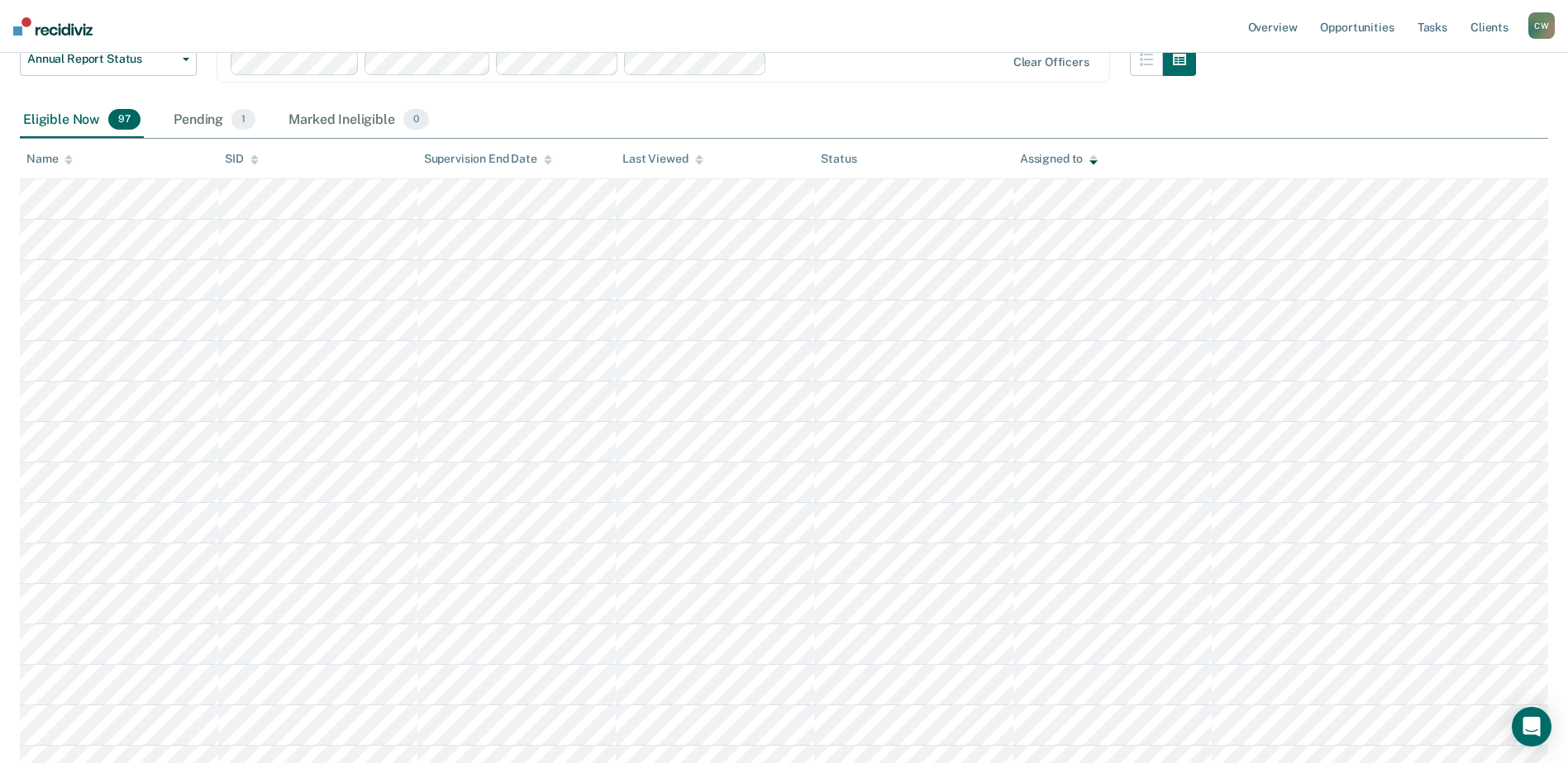
scroll to position [247, 0]
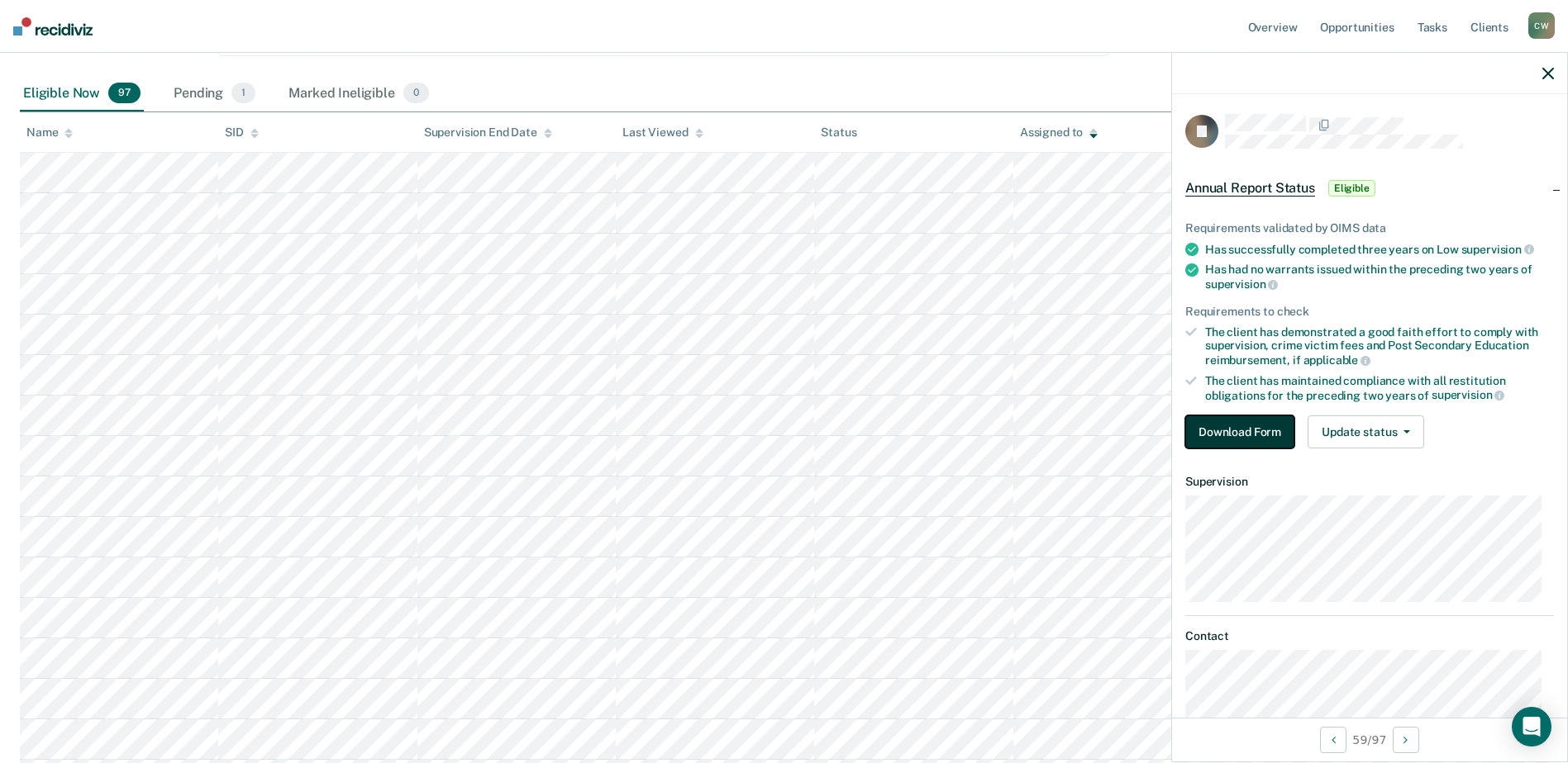
click at [1230, 424] on button "Download Form" at bounding box center [1240, 432] width 109 height 33
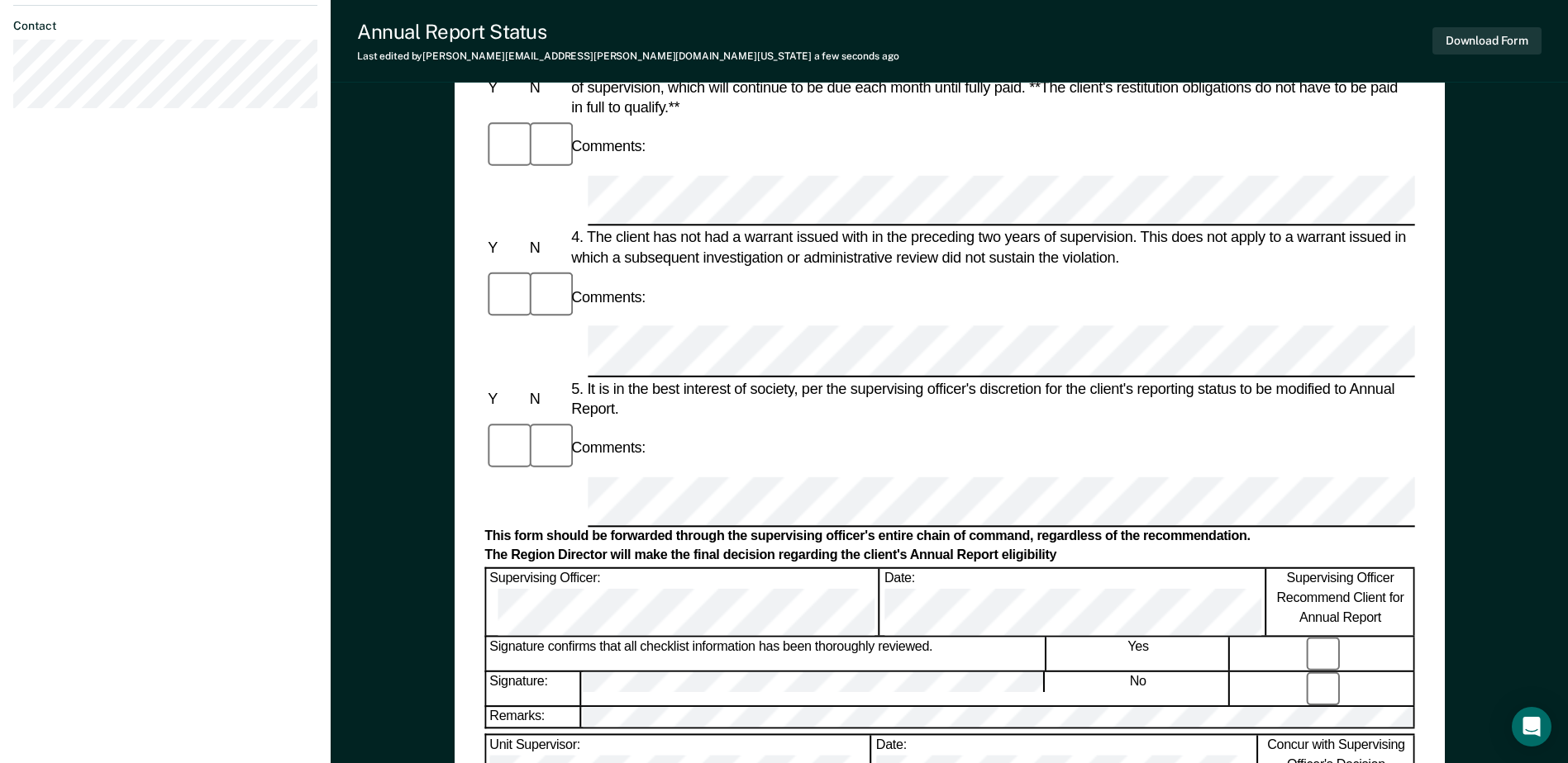
scroll to position [661, 0]
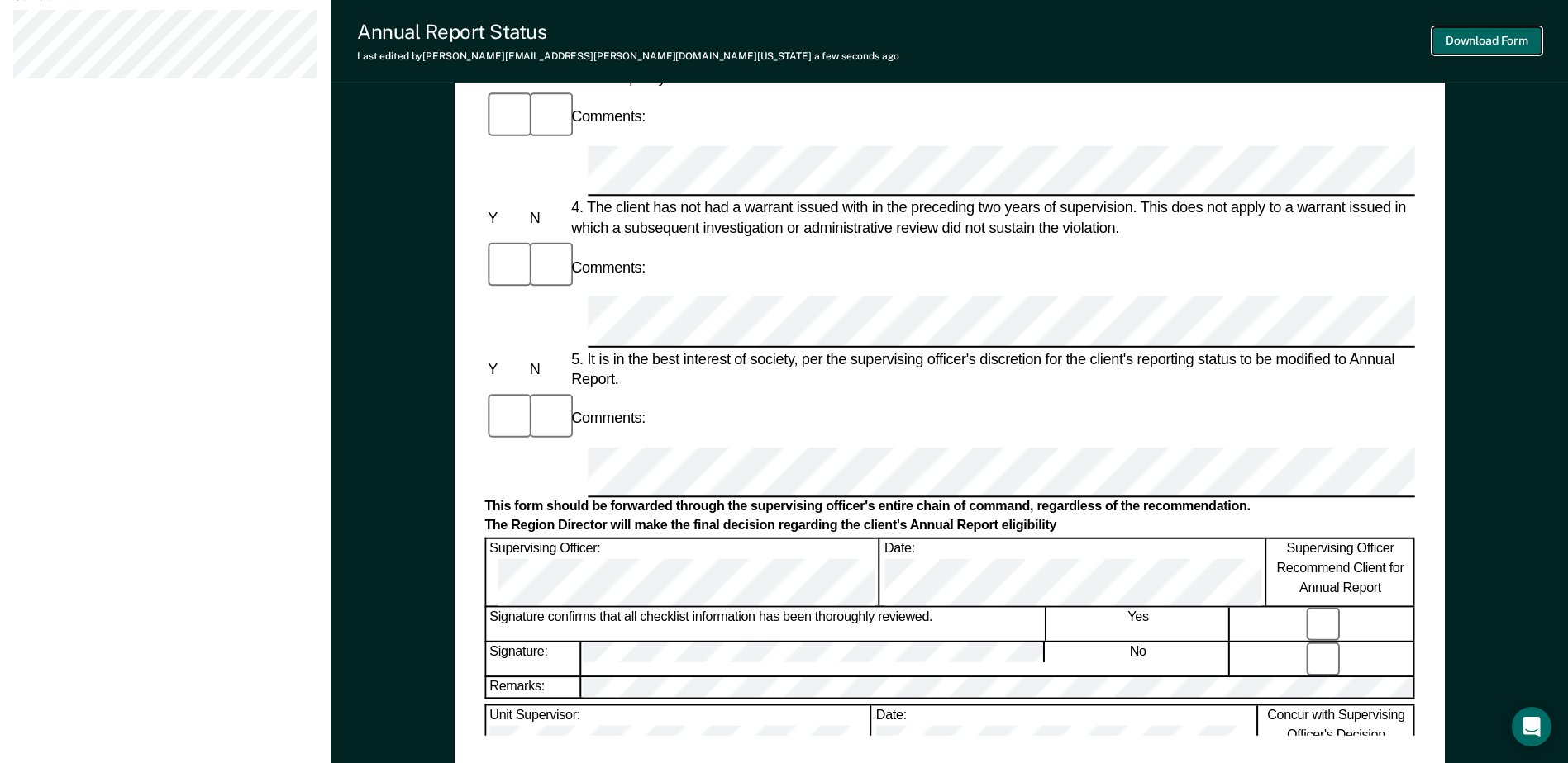
click at [1490, 41] on button "Download Form" at bounding box center [1487, 41] width 109 height 28
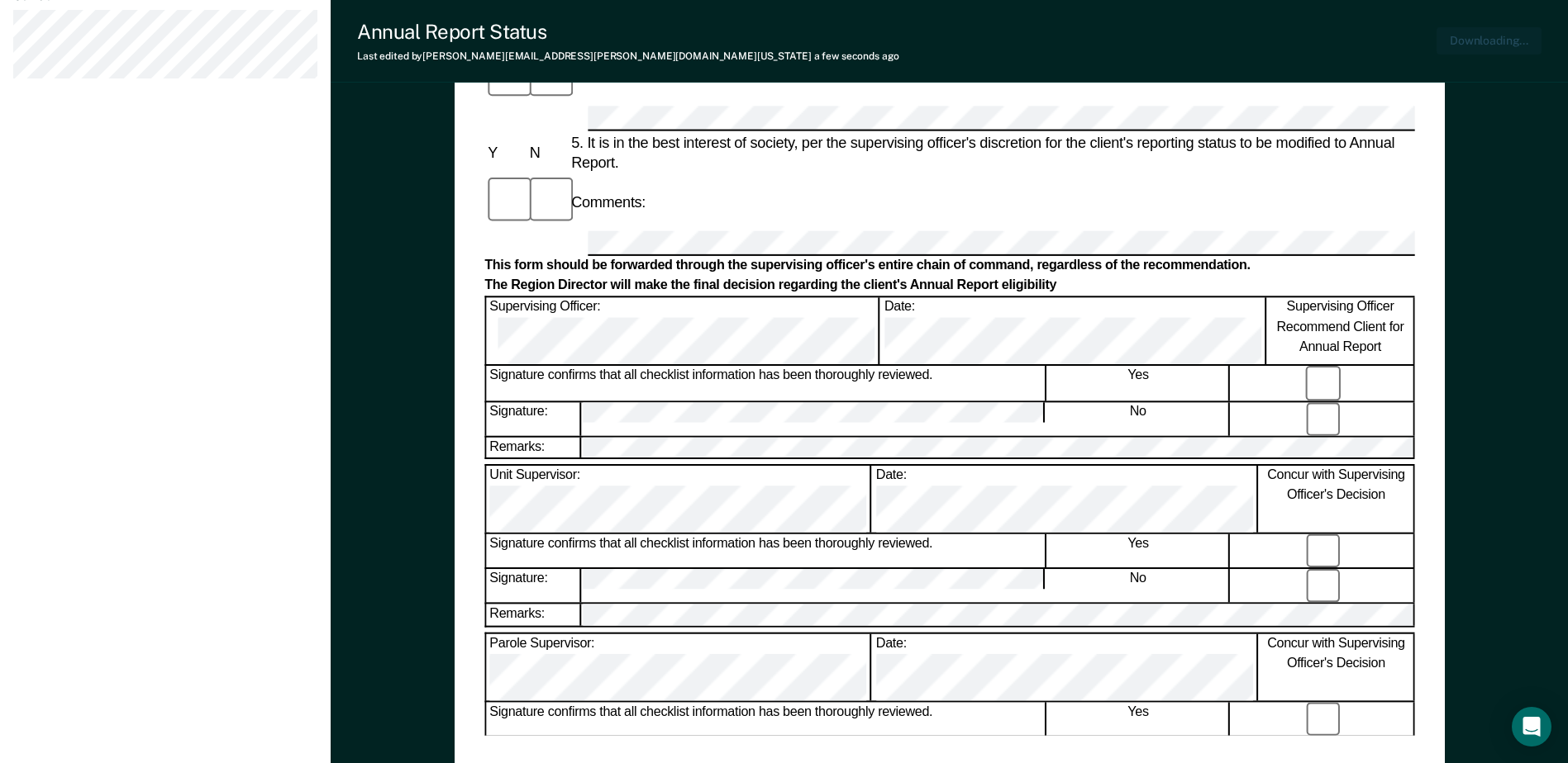
scroll to position [756, 0]
